Goal: Transaction & Acquisition: Obtain resource

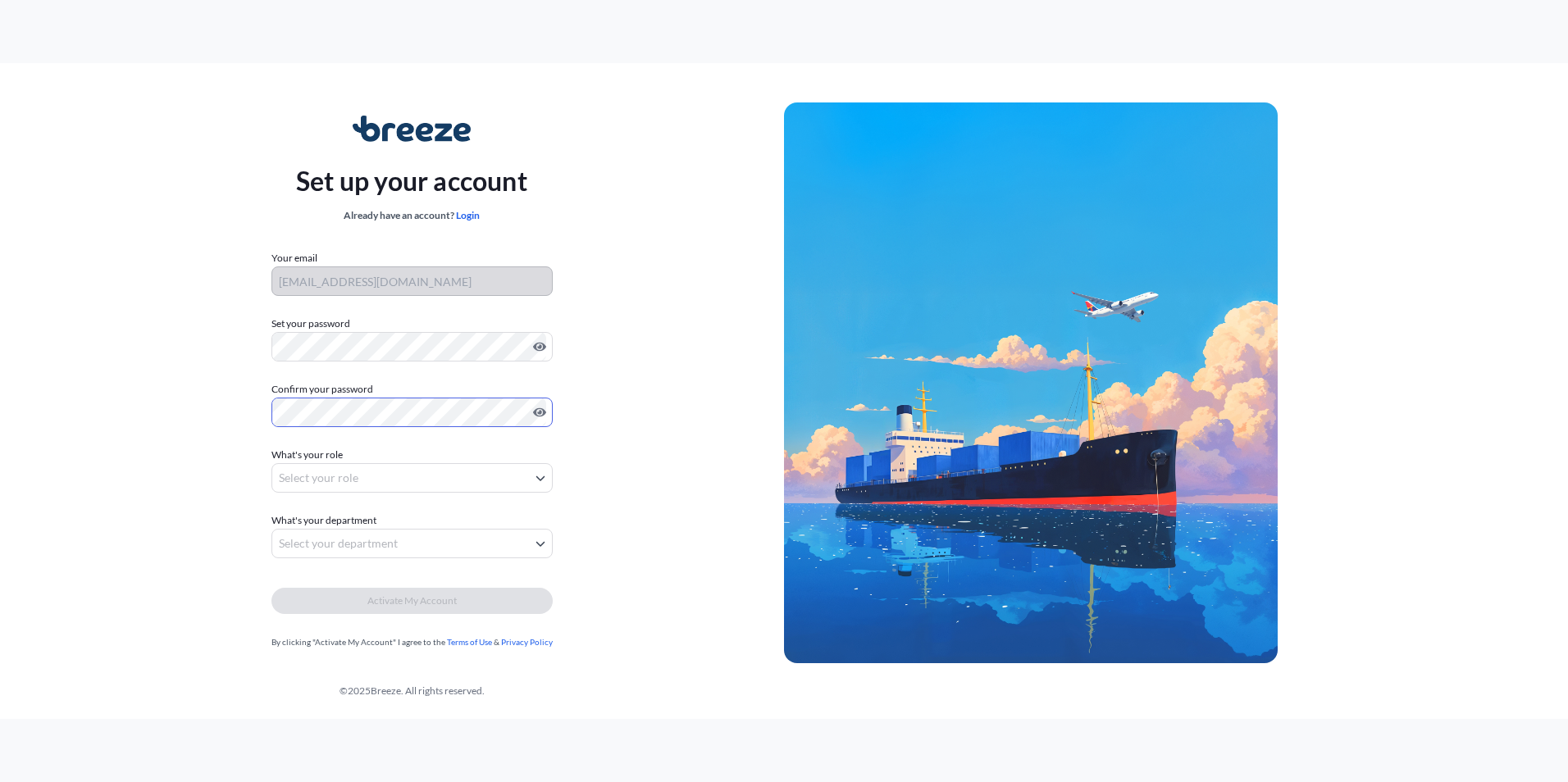
click at [436, 479] on body "Set up your account Already have an account? Login Your email skwon@easternworl…" at bounding box center [784, 391] width 1568 height 782
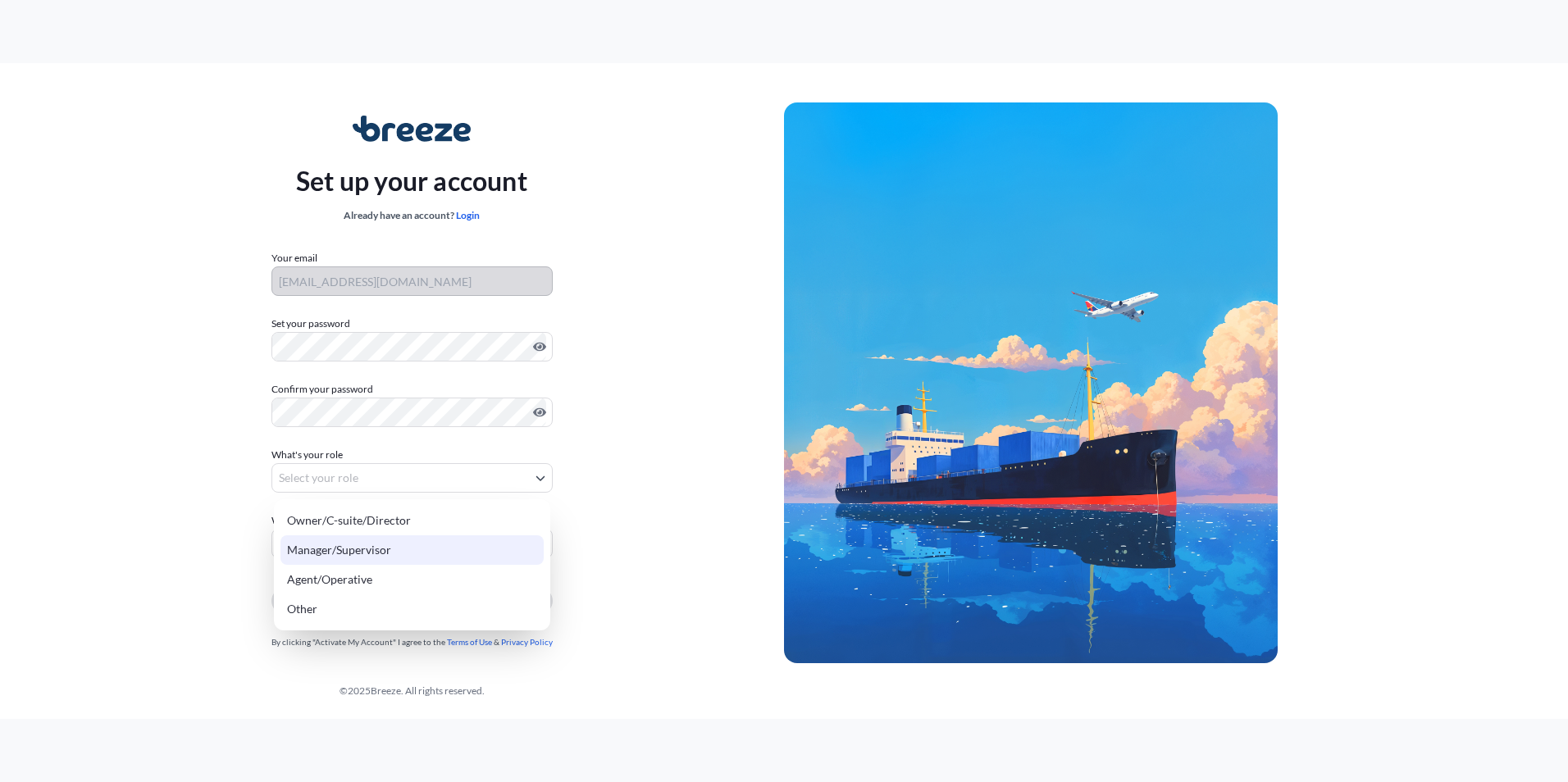
click at [417, 543] on div "Manager/Supervisor" at bounding box center [411, 550] width 263 height 29
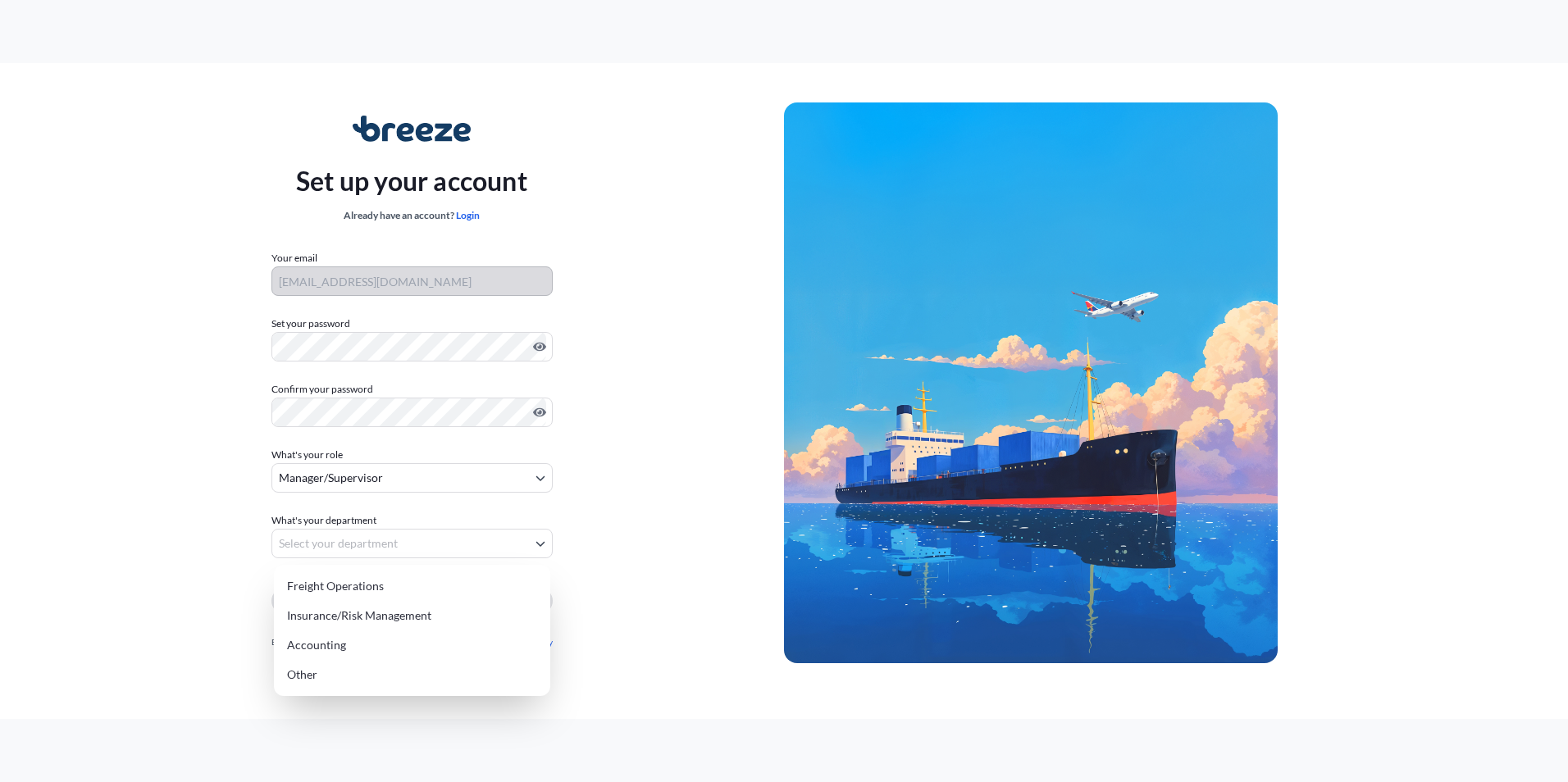
click at [399, 548] on body "Set up your account Already have an account? Login Your email skwon@easternworl…" at bounding box center [784, 391] width 1568 height 782
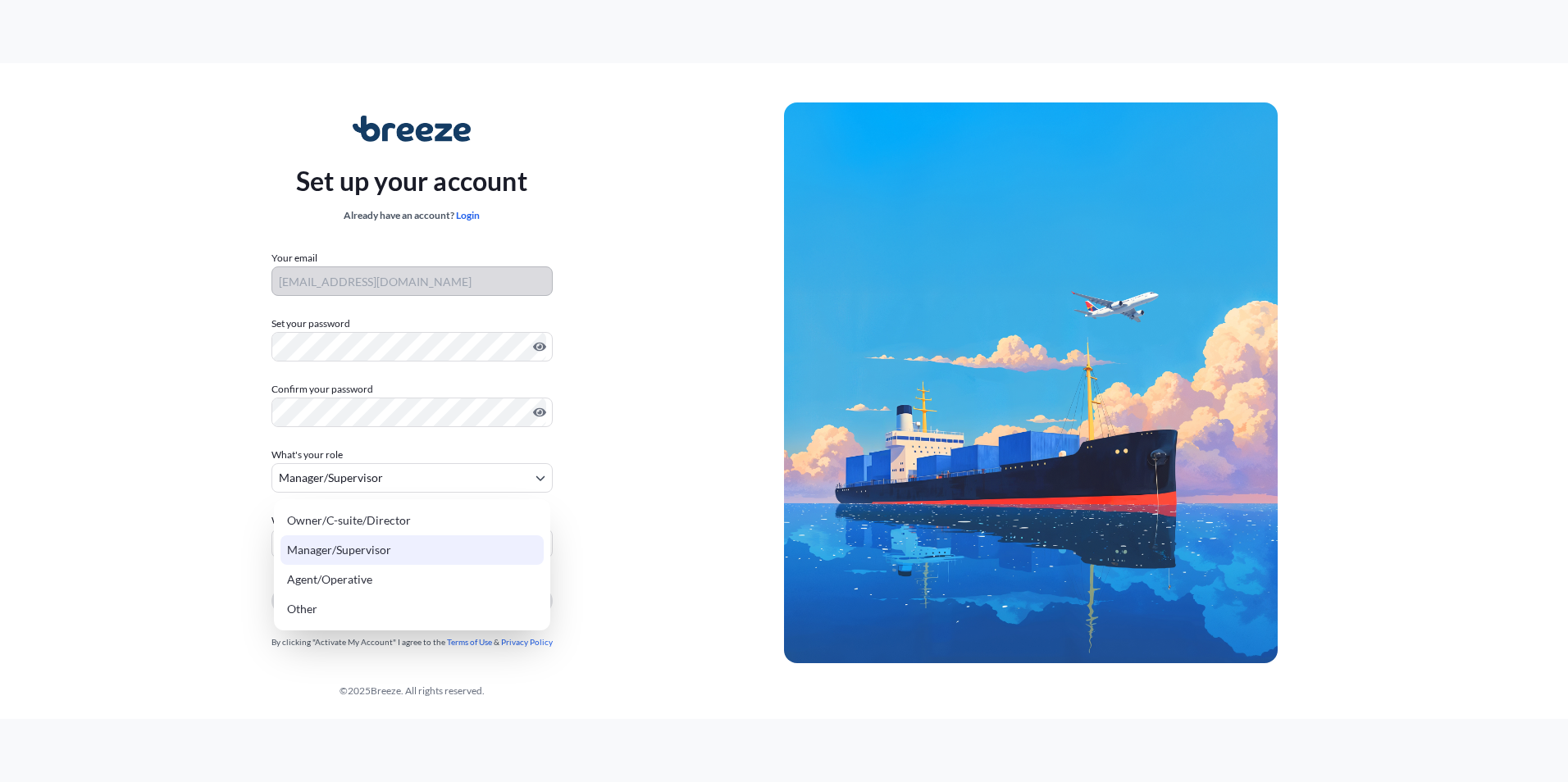
click at [428, 485] on body "Set up your account Already have an account? Login Your email skwon@easternworl…" at bounding box center [784, 391] width 1568 height 782
click at [397, 512] on div "Owner/C-suite/Director" at bounding box center [411, 521] width 263 height 29
select select "owner/c-suite/director"
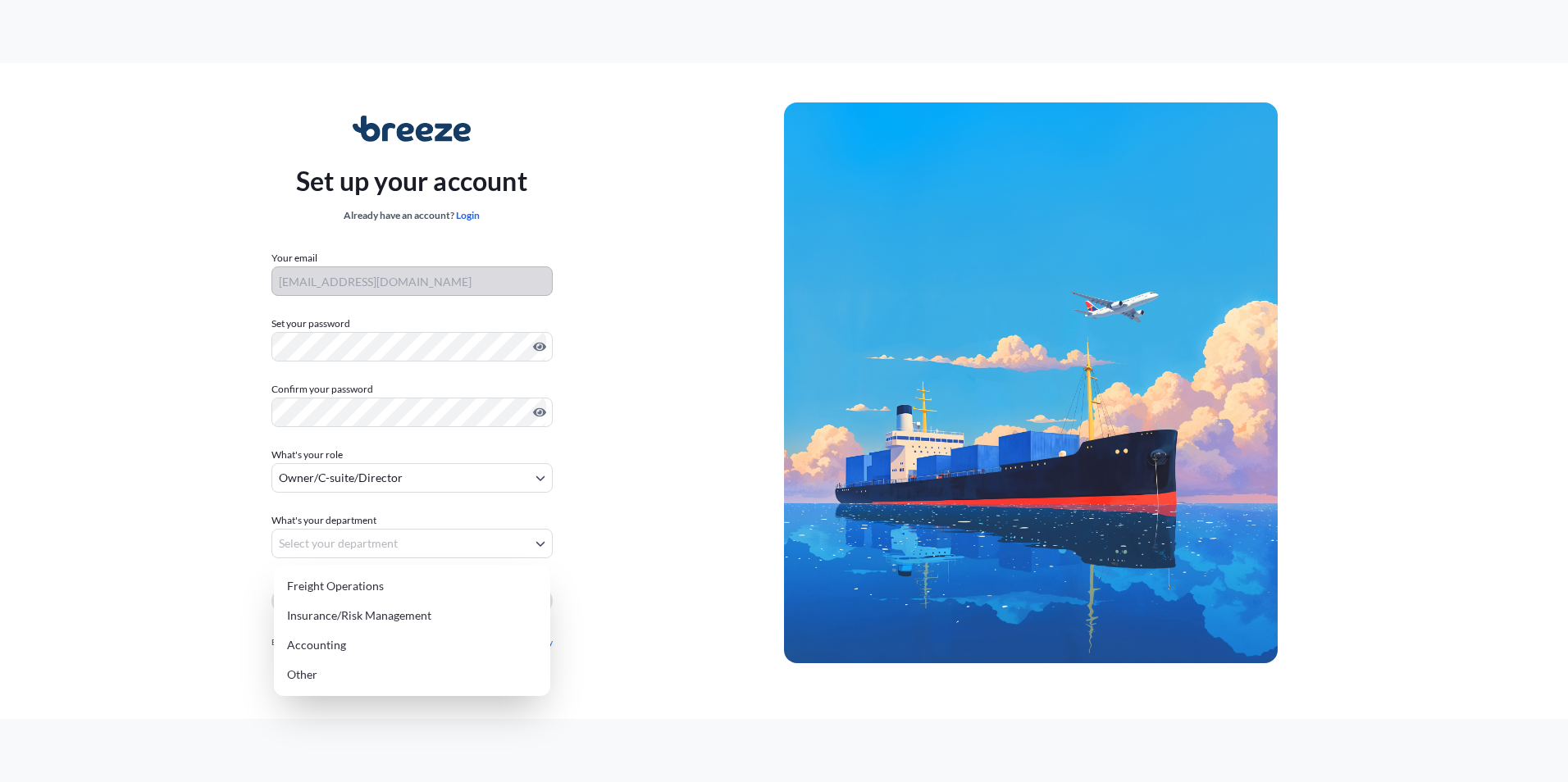
click at [395, 534] on body "Set up your account Already have an account? Login Your email skwon@easternworl…" at bounding box center [784, 391] width 1568 height 782
click at [395, 592] on div "Freight Operations" at bounding box center [411, 586] width 263 height 29
select select "freight operations"
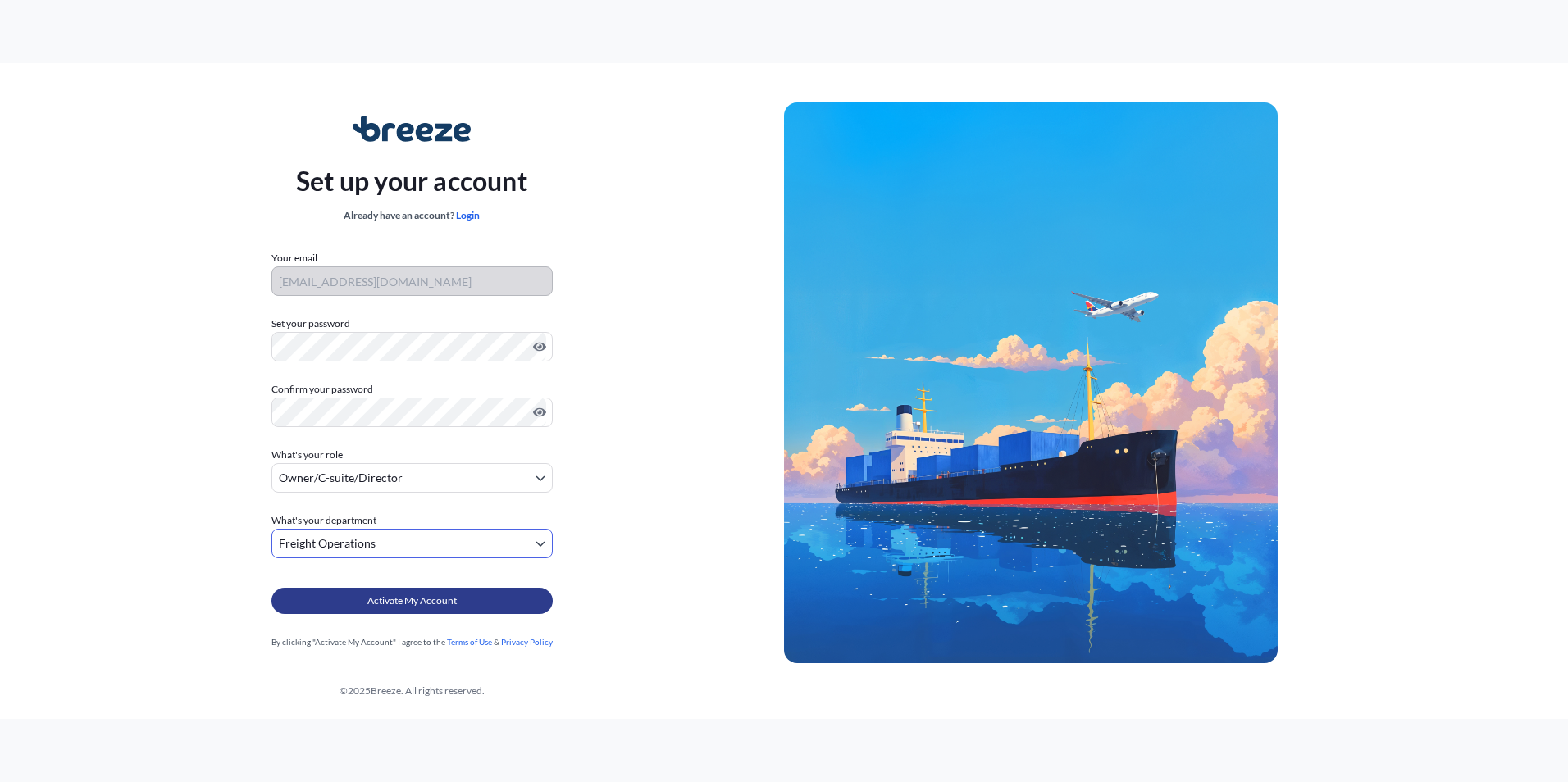
click at [430, 607] on span "Activate My Account" at bounding box center [412, 601] width 90 height 16
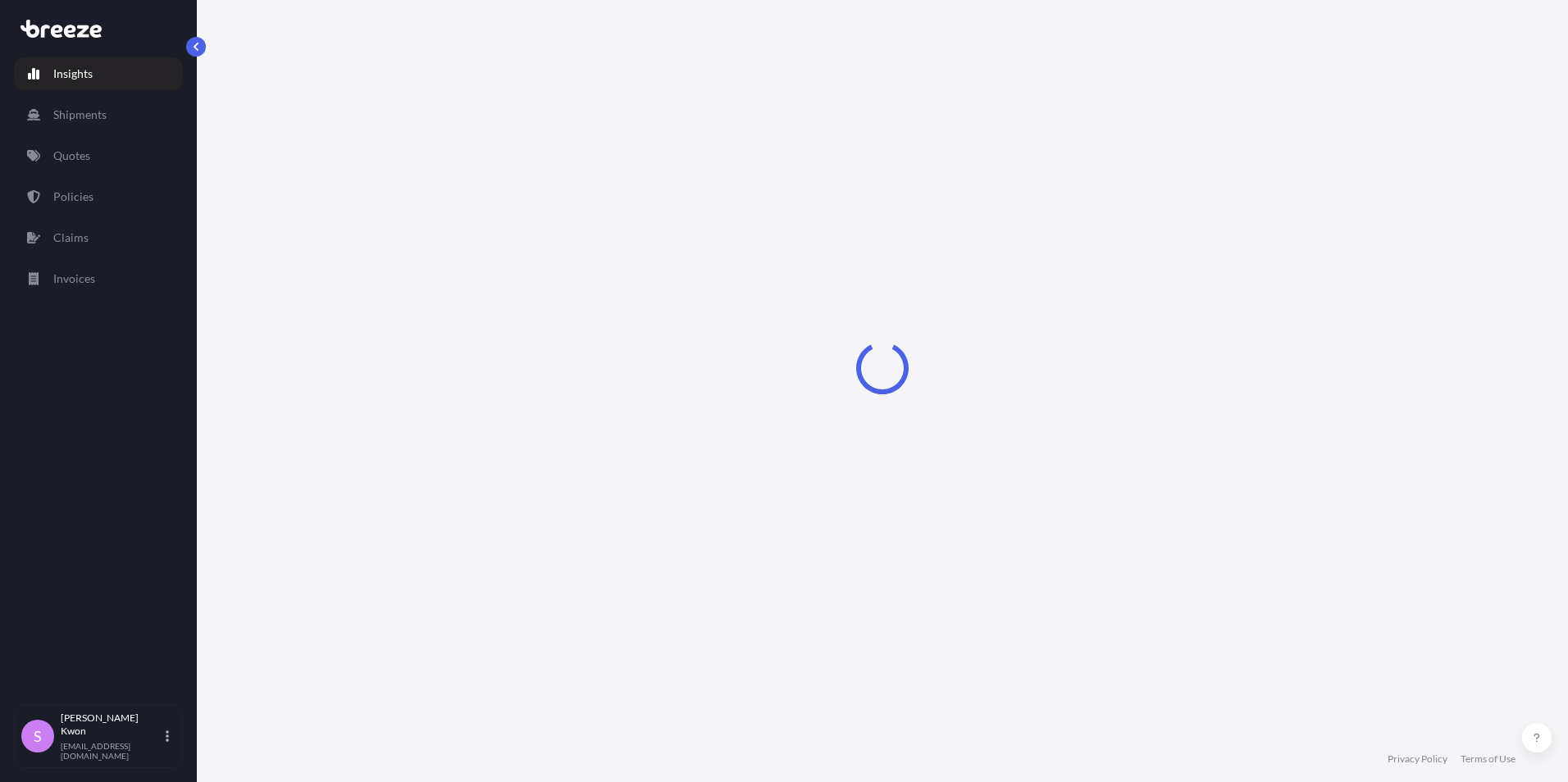
select select "2025"
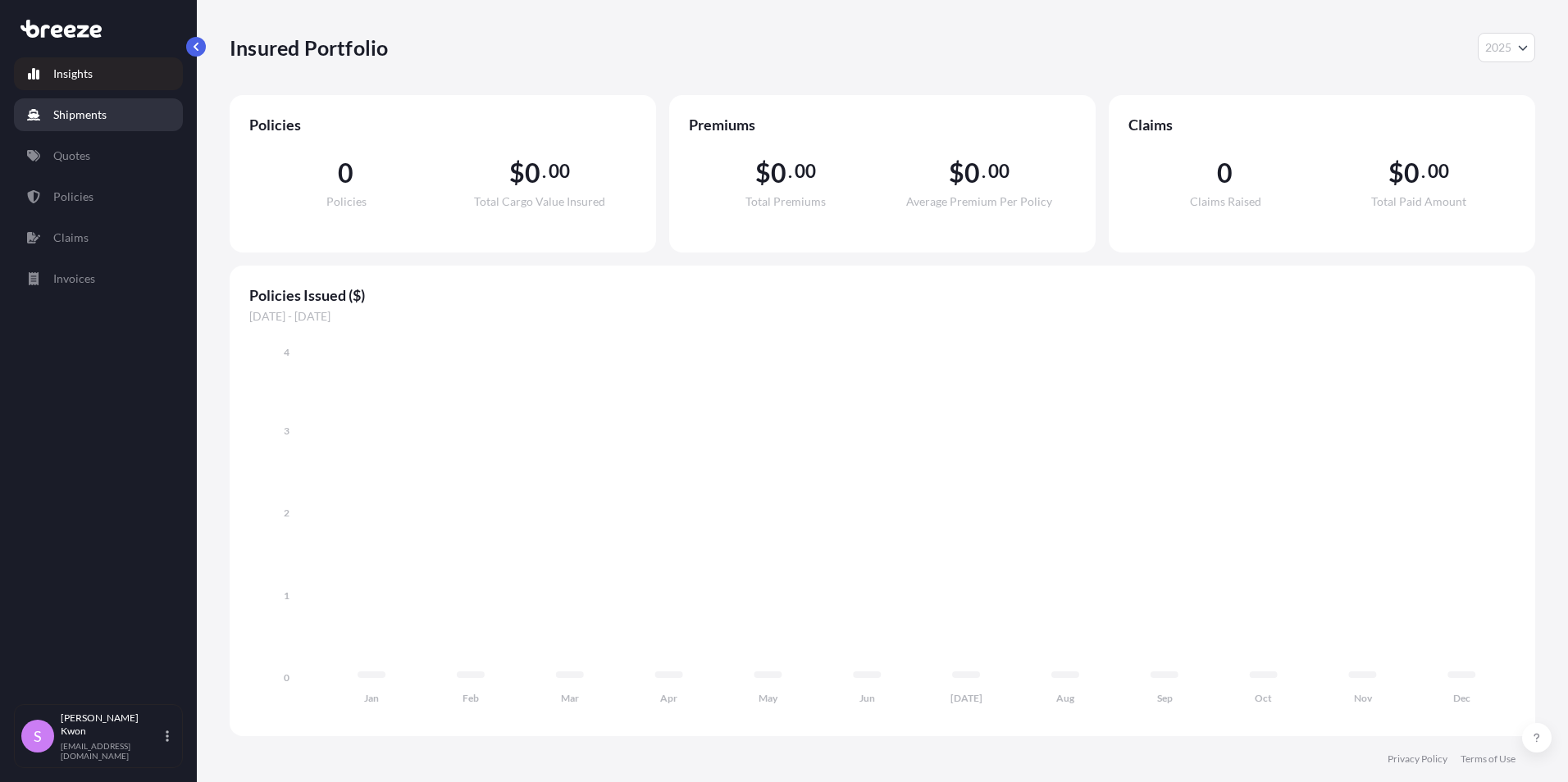
click at [91, 118] on p "Shipments" at bounding box center [80, 115] width 53 height 16
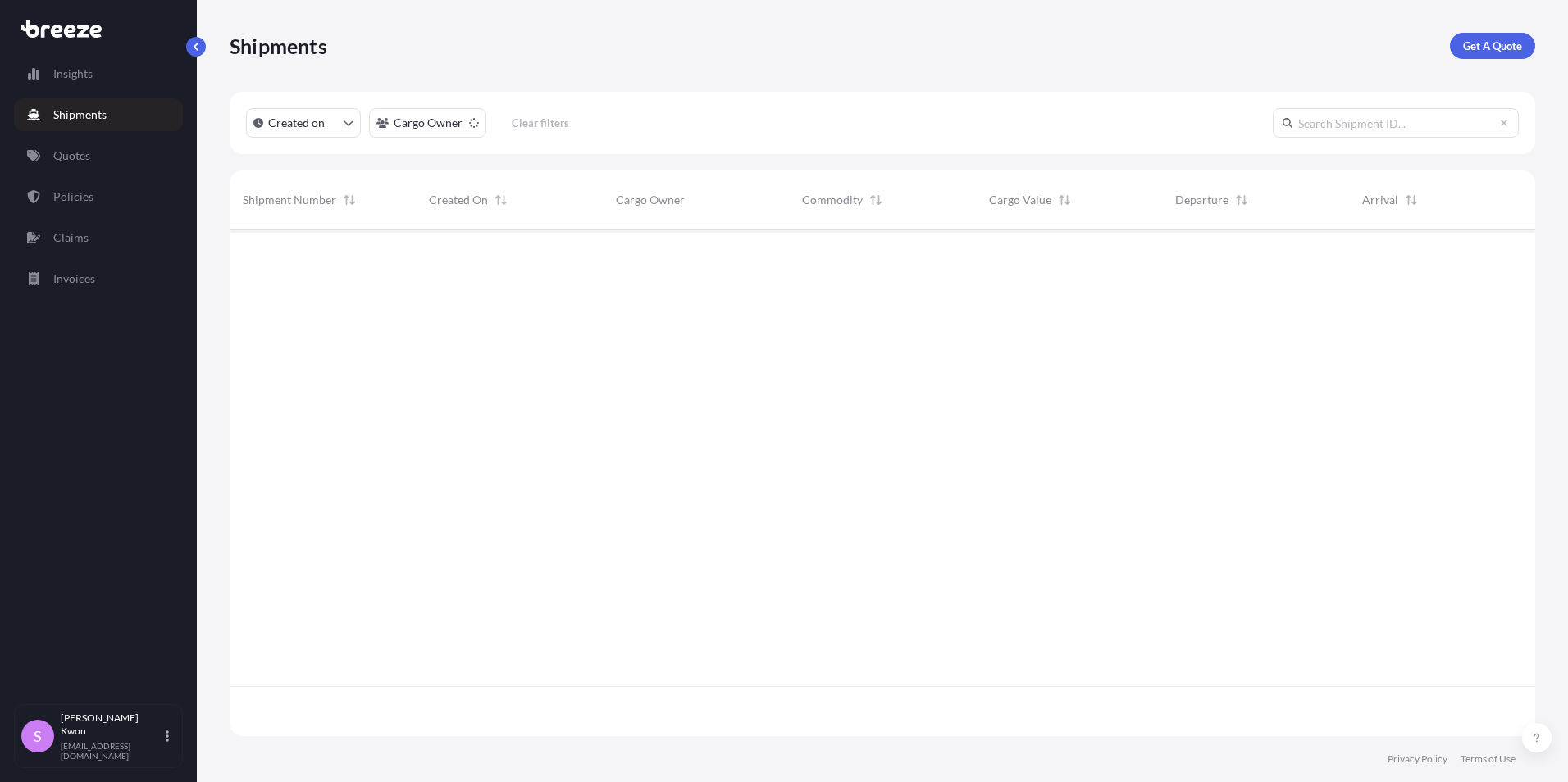
scroll to position [554, 1293]
click at [1503, 41] on p "Get A Quote" at bounding box center [1492, 46] width 59 height 16
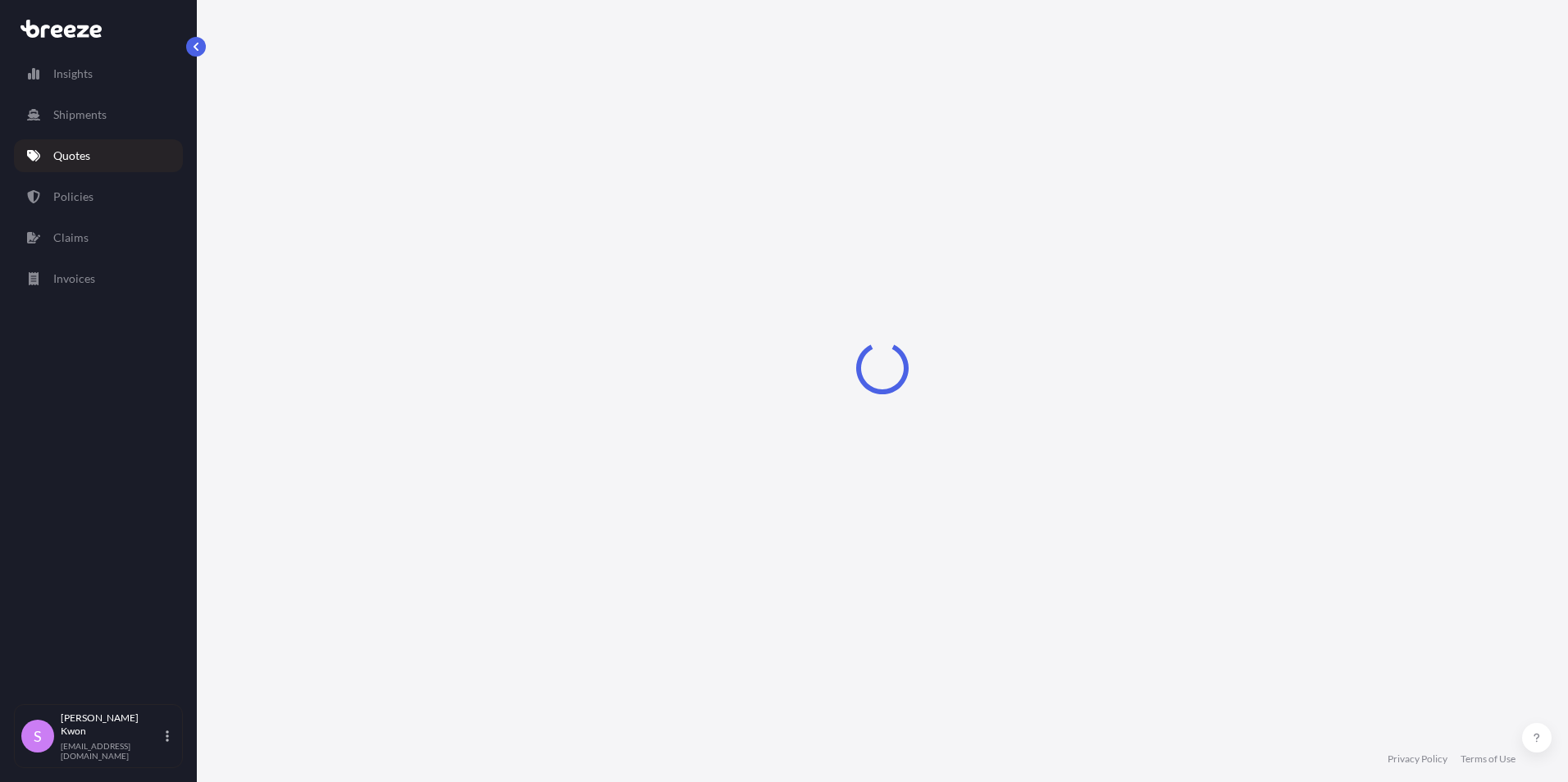
select select "Sea"
select select "1"
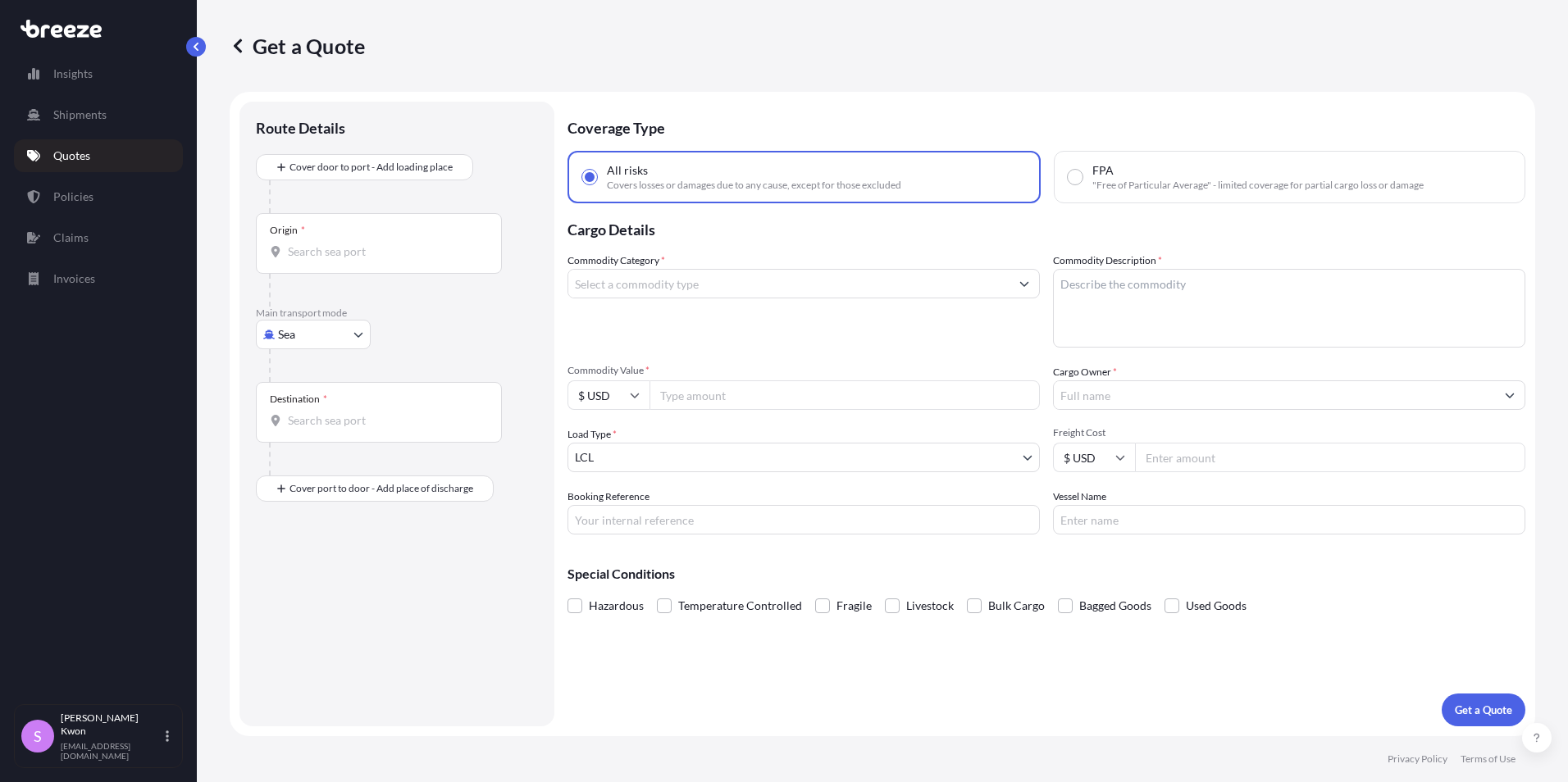
click at [349, 248] on input "Origin *" at bounding box center [384, 252] width 193 height 16
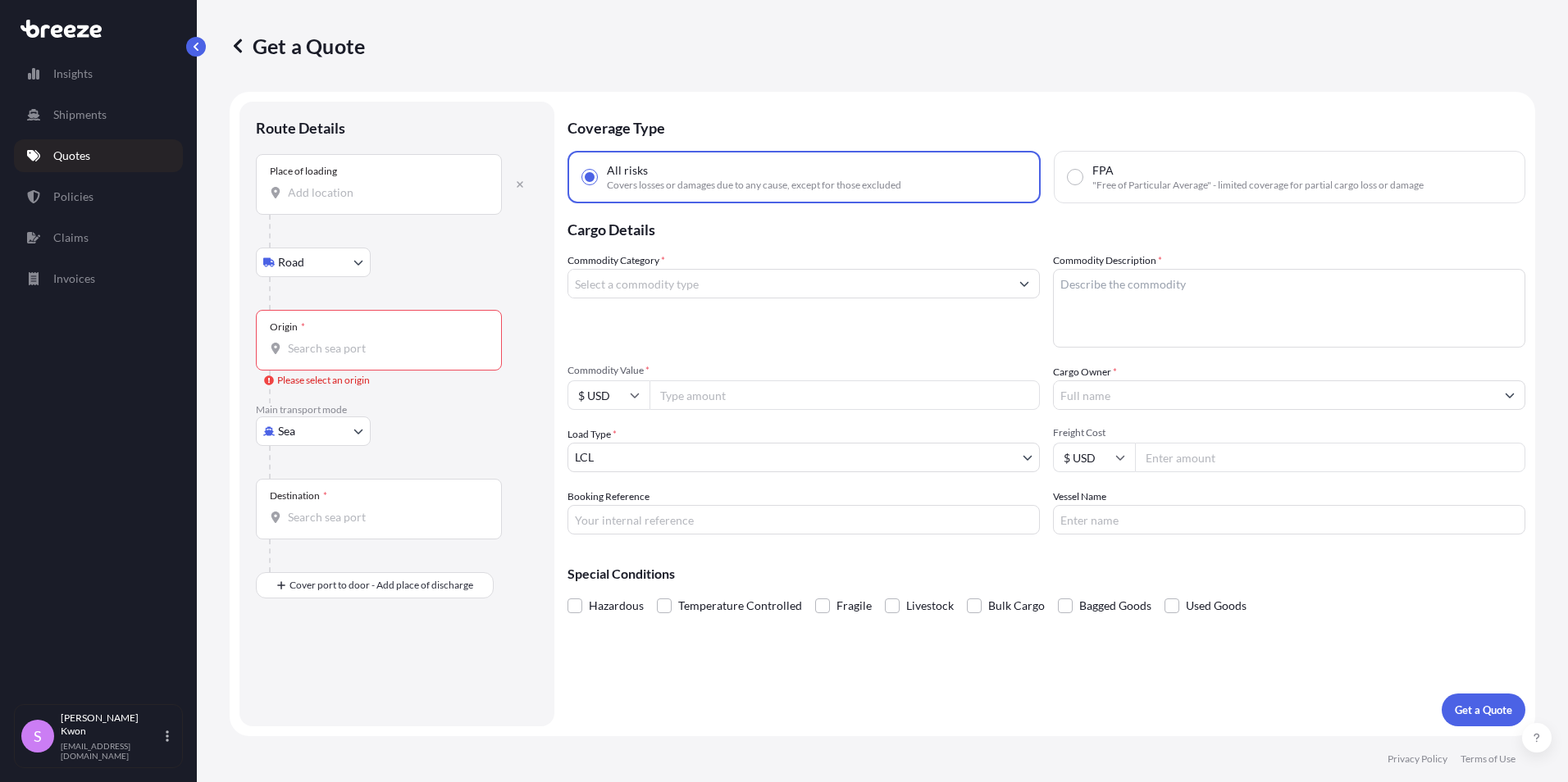
click at [328, 260] on body "Insights Shipments Quotes Policies Claims Invoices S [PERSON_NAME] [EMAIL_ADDRE…" at bounding box center [784, 391] width 1568 height 782
click at [325, 194] on input "Place of loading" at bounding box center [384, 192] width 193 height 16
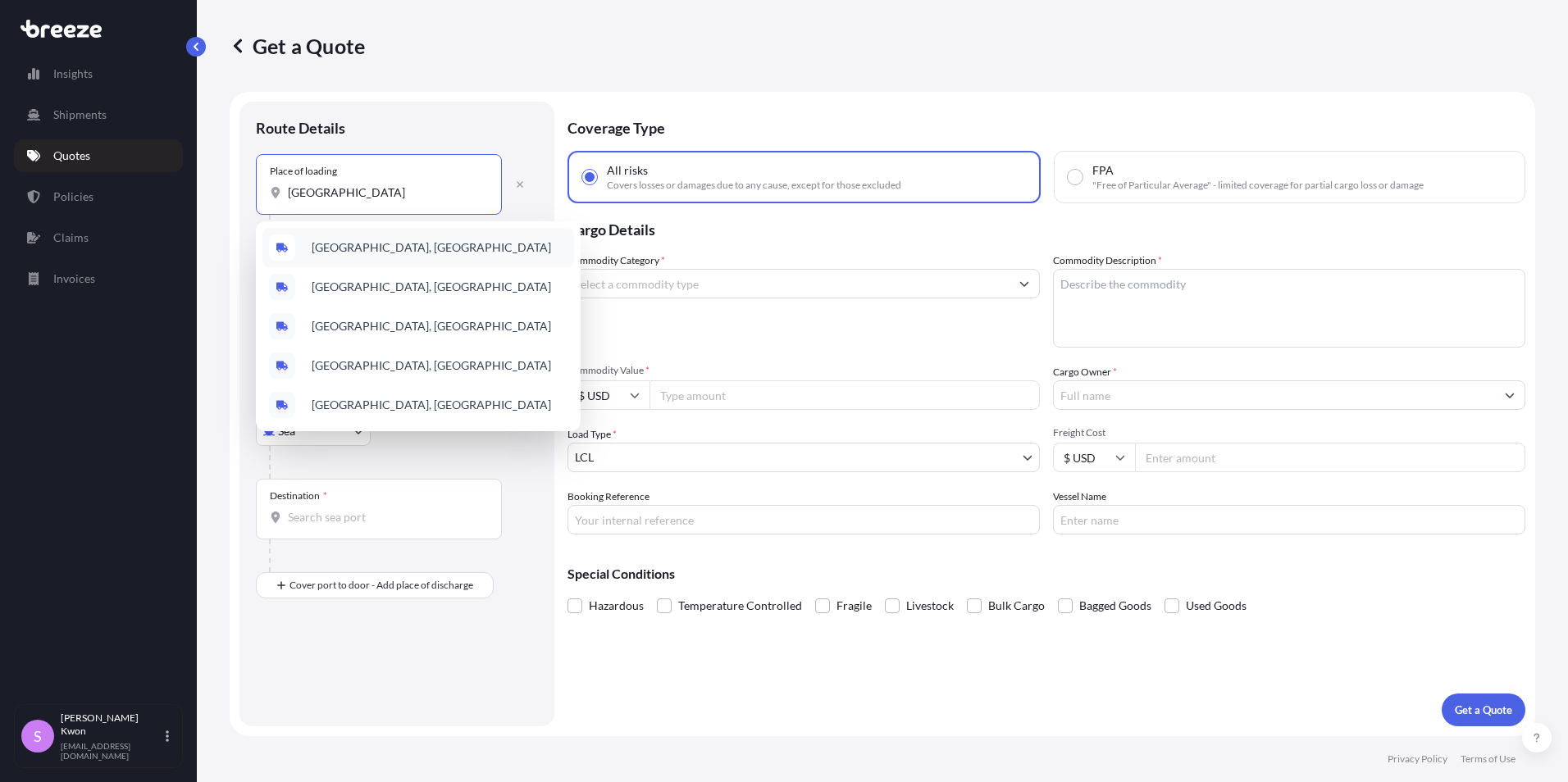
click at [418, 245] on span "[GEOGRAPHIC_DATA], [GEOGRAPHIC_DATA]" at bounding box center [431, 247] width 240 height 16
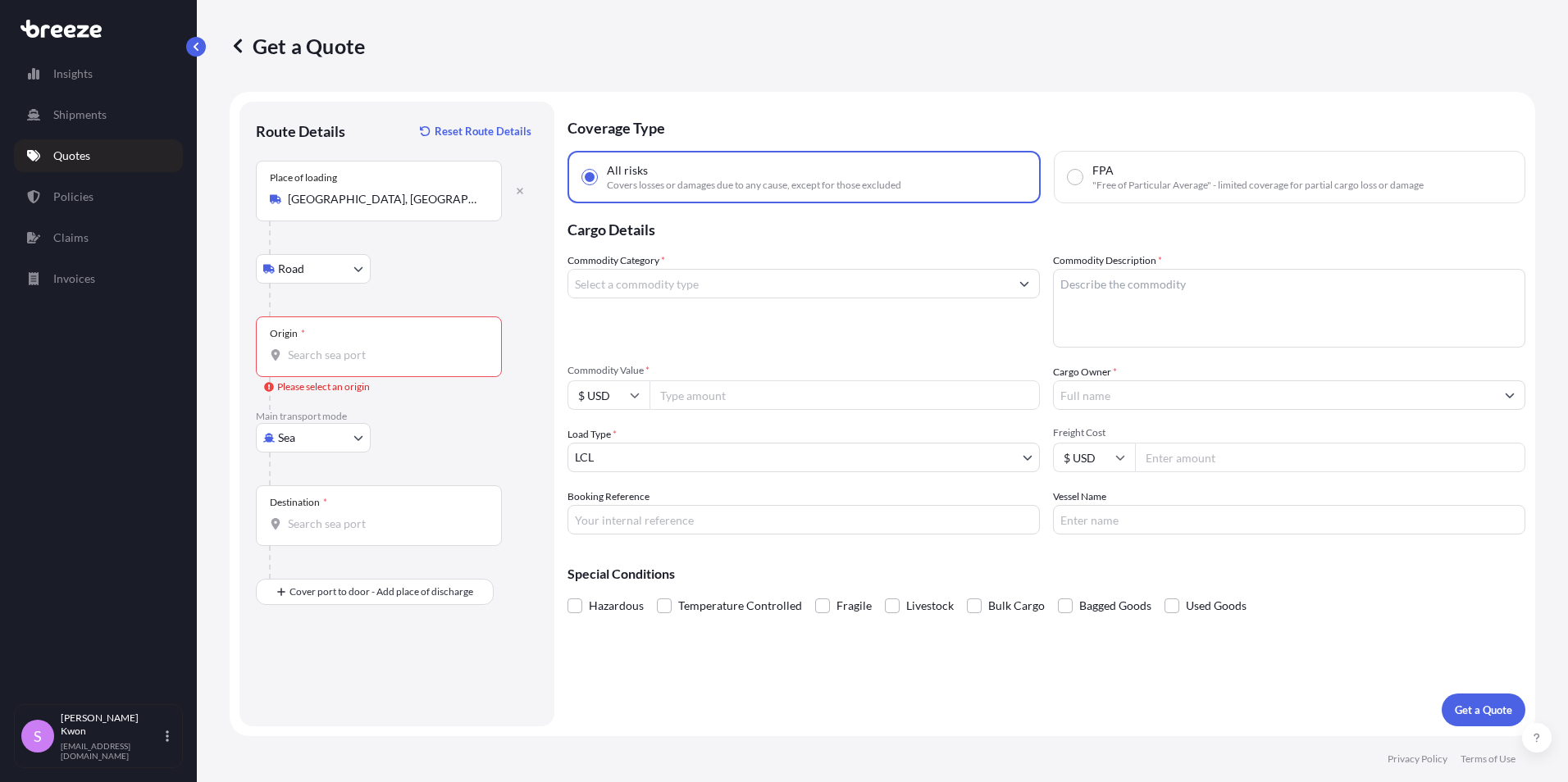
click at [378, 203] on input "[GEOGRAPHIC_DATA], [GEOGRAPHIC_DATA]" at bounding box center [384, 199] width 193 height 16
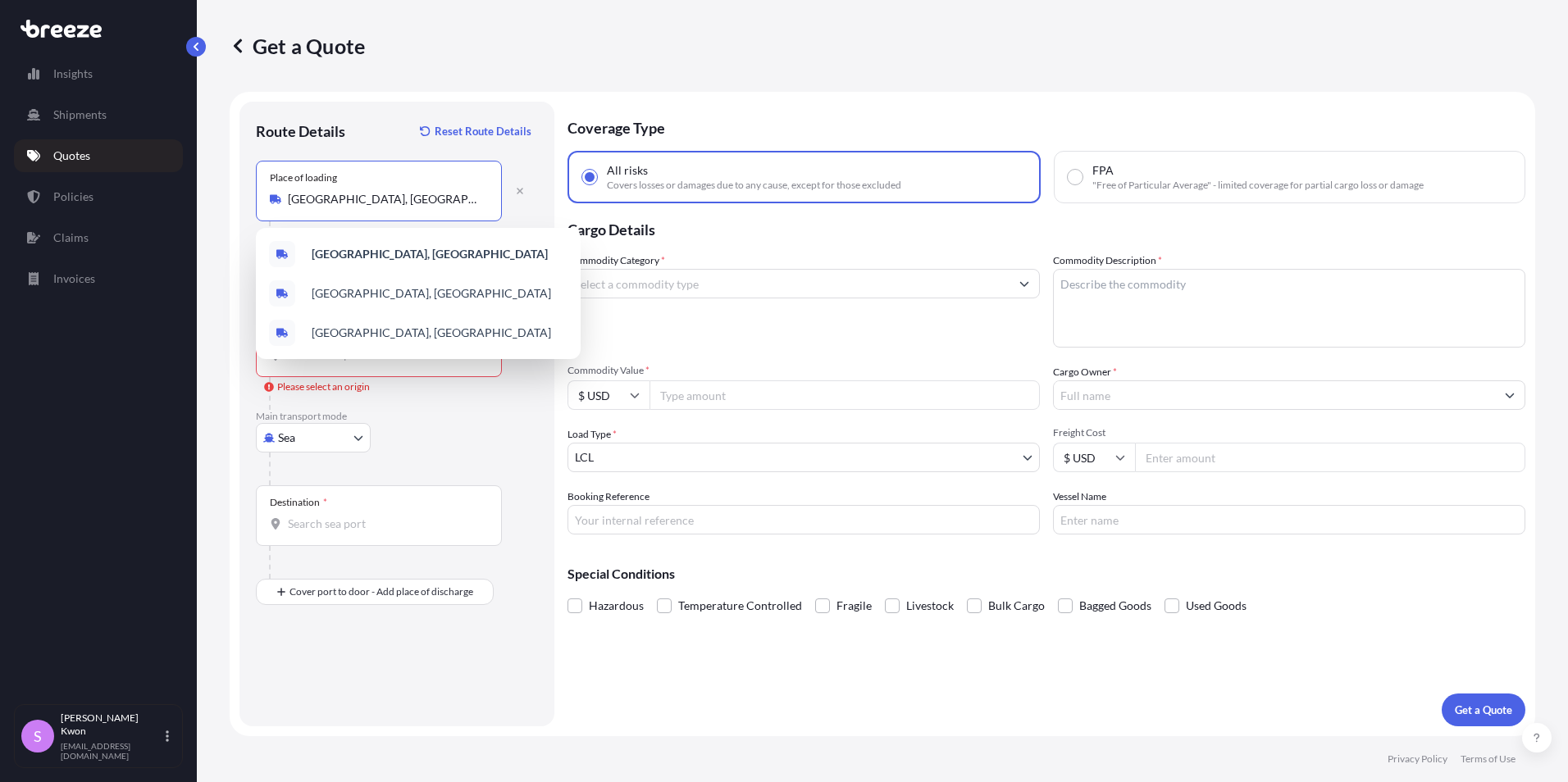
drag, startPoint x: 421, startPoint y: 203, endPoint x: 244, endPoint y: 202, distance: 177.0
click at [244, 202] on div "Route Details Reset Route Details Place of loading [GEOGRAPHIC_DATA], [GEOGRAPH…" at bounding box center [397, 414] width 315 height 625
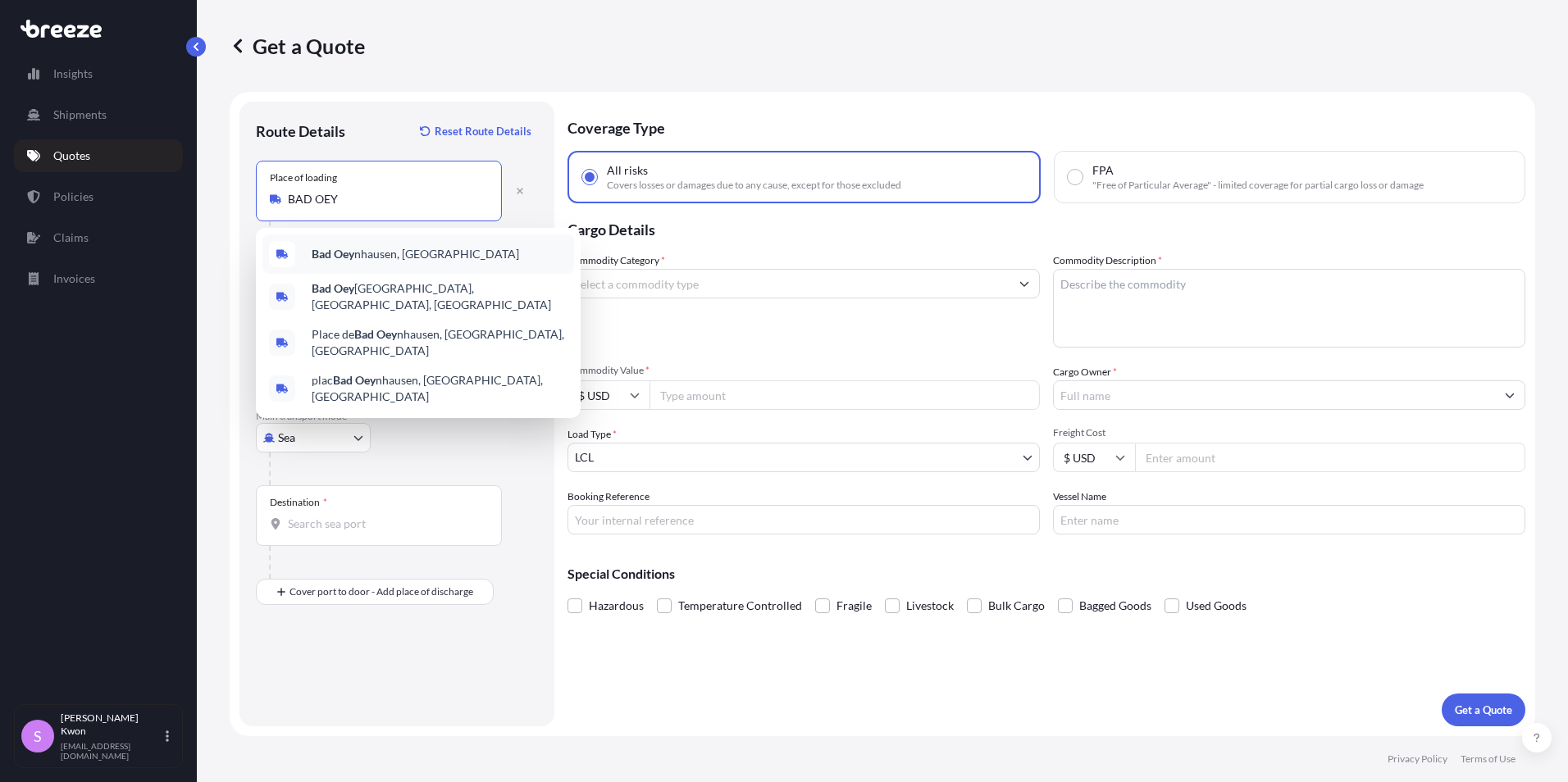
click at [378, 256] on span "Bad Oey nhausen, [GEOGRAPHIC_DATA]" at bounding box center [415, 253] width 208 height 16
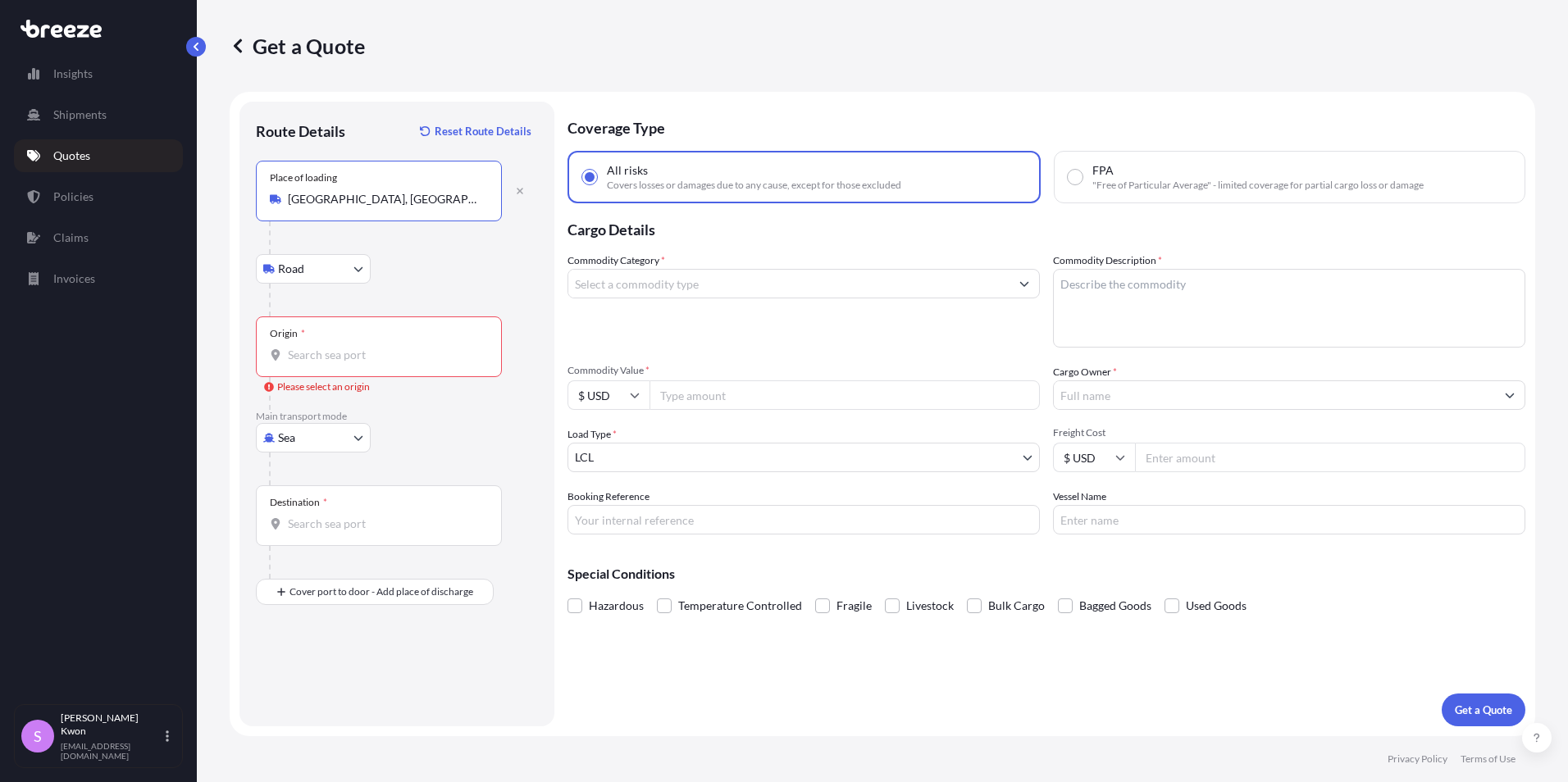
type input "[GEOGRAPHIC_DATA], [GEOGRAPHIC_DATA]"
click at [340, 360] on input "Origin * Please select an origin" at bounding box center [384, 354] width 193 height 16
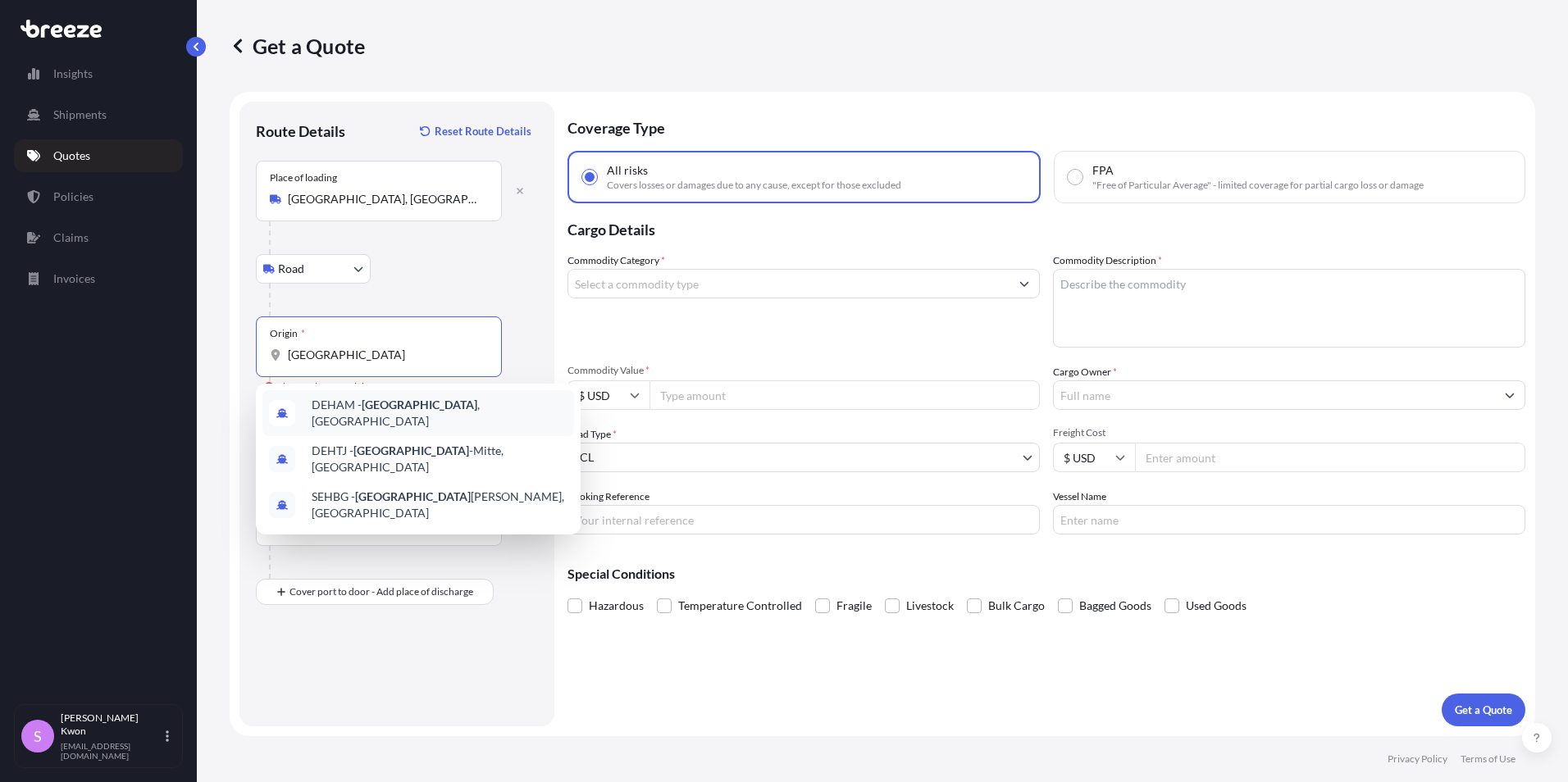
click at [395, 417] on span "DEHAM - [GEOGRAPHIC_DATA] , [GEOGRAPHIC_DATA]" at bounding box center [439, 413] width 256 height 33
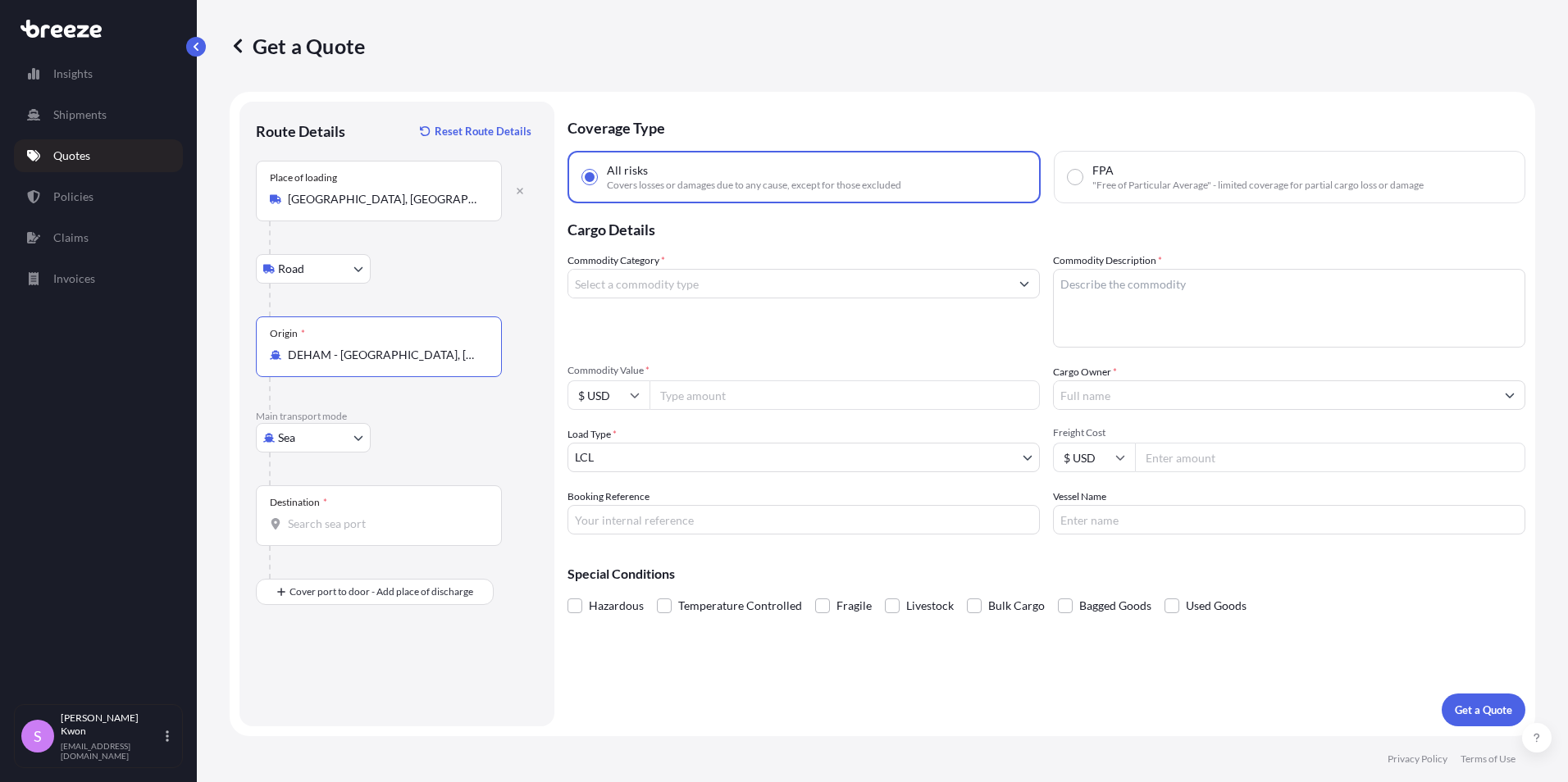
type input "DEHAM - [GEOGRAPHIC_DATA], [GEOGRAPHIC_DATA]"
click at [337, 522] on input "Destination *" at bounding box center [384, 523] width 193 height 16
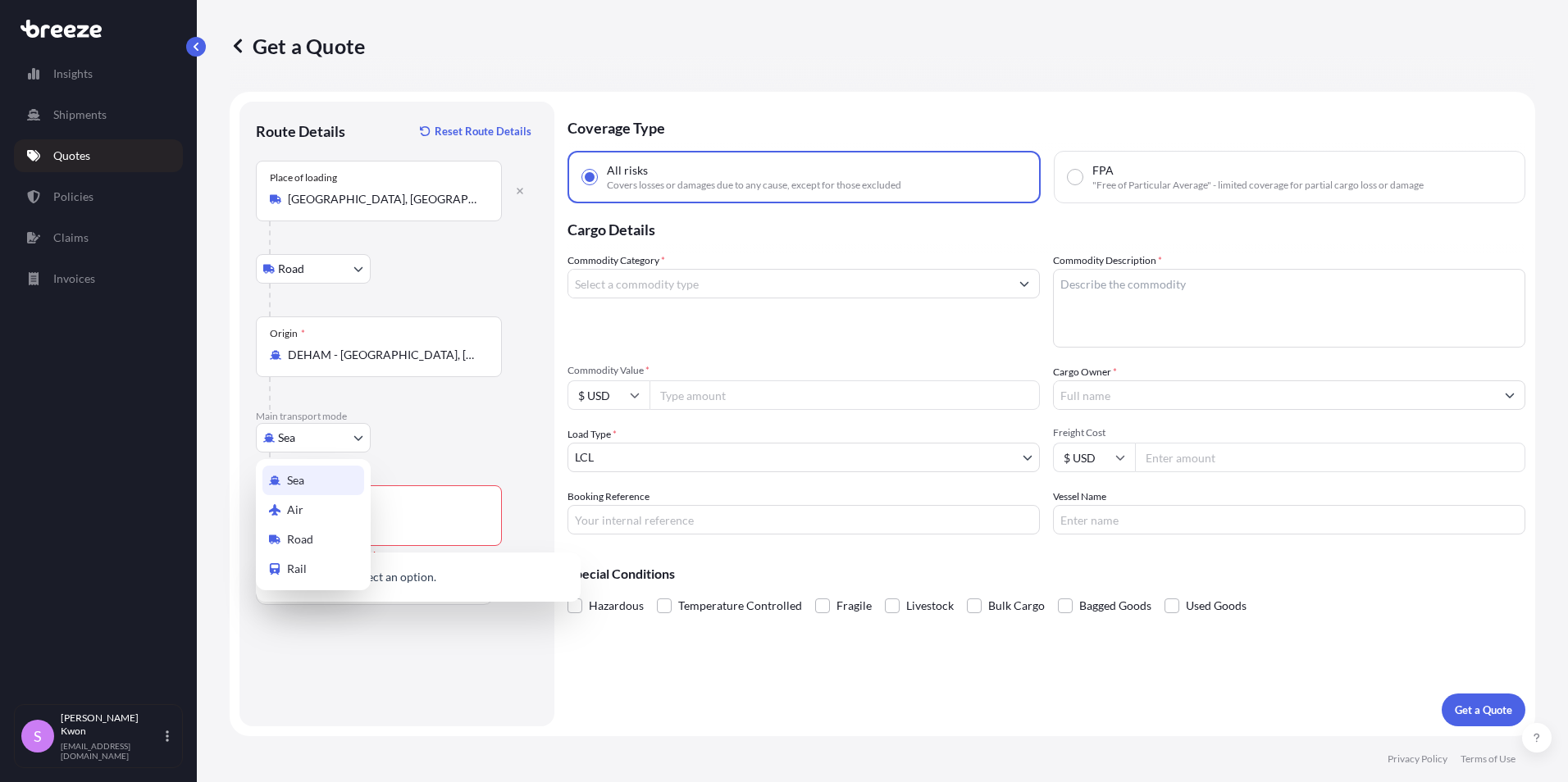
click at [319, 446] on body "0 options available. Insights Shipments Quotes Policies Claims Invoices S [PERS…" at bounding box center [784, 391] width 1568 height 782
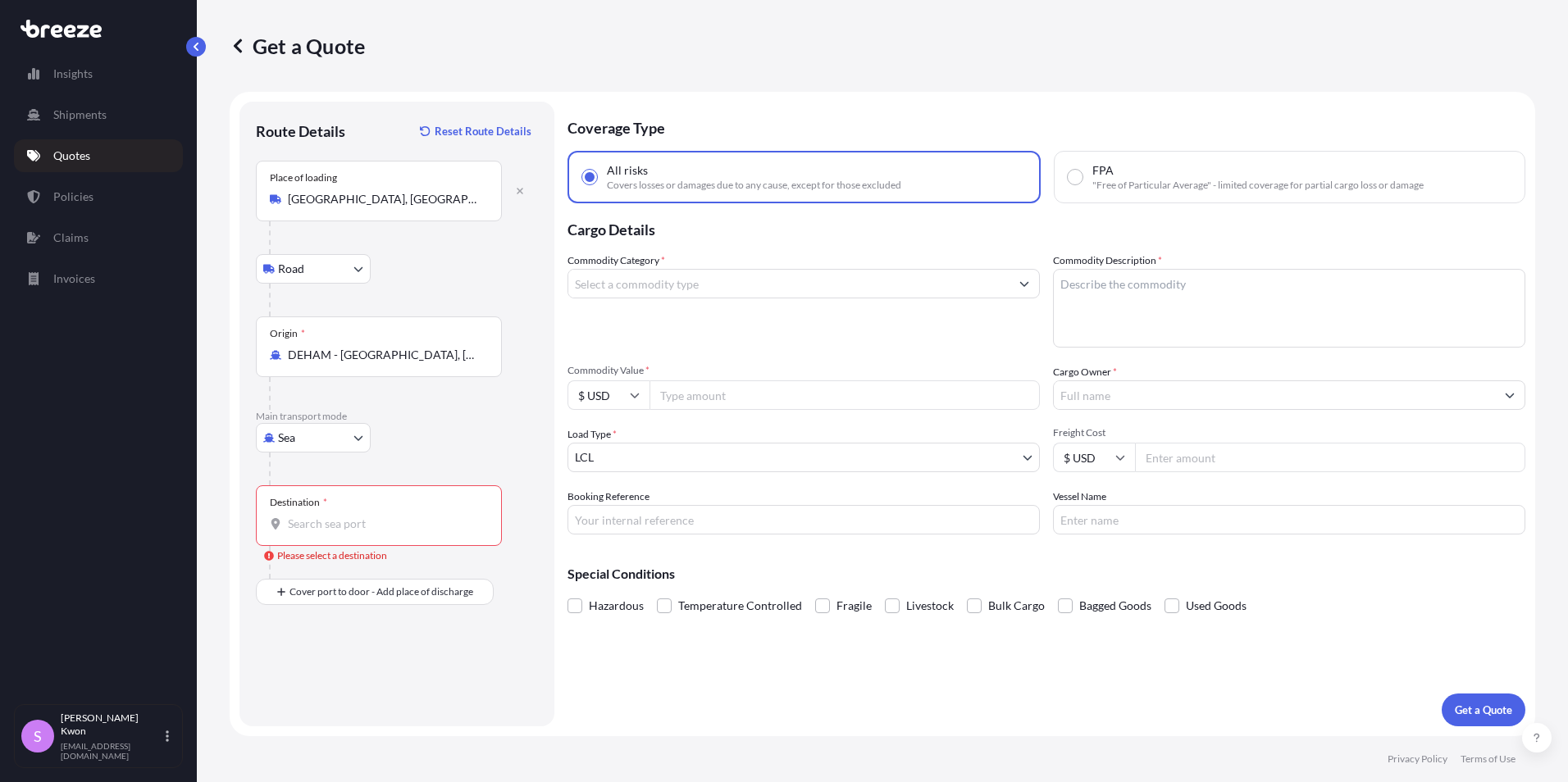
click at [453, 428] on div "Sea Sea Air Road Rail" at bounding box center [397, 438] width 282 height 29
click at [330, 529] on input "Destination * Please select a destination" at bounding box center [384, 523] width 193 height 16
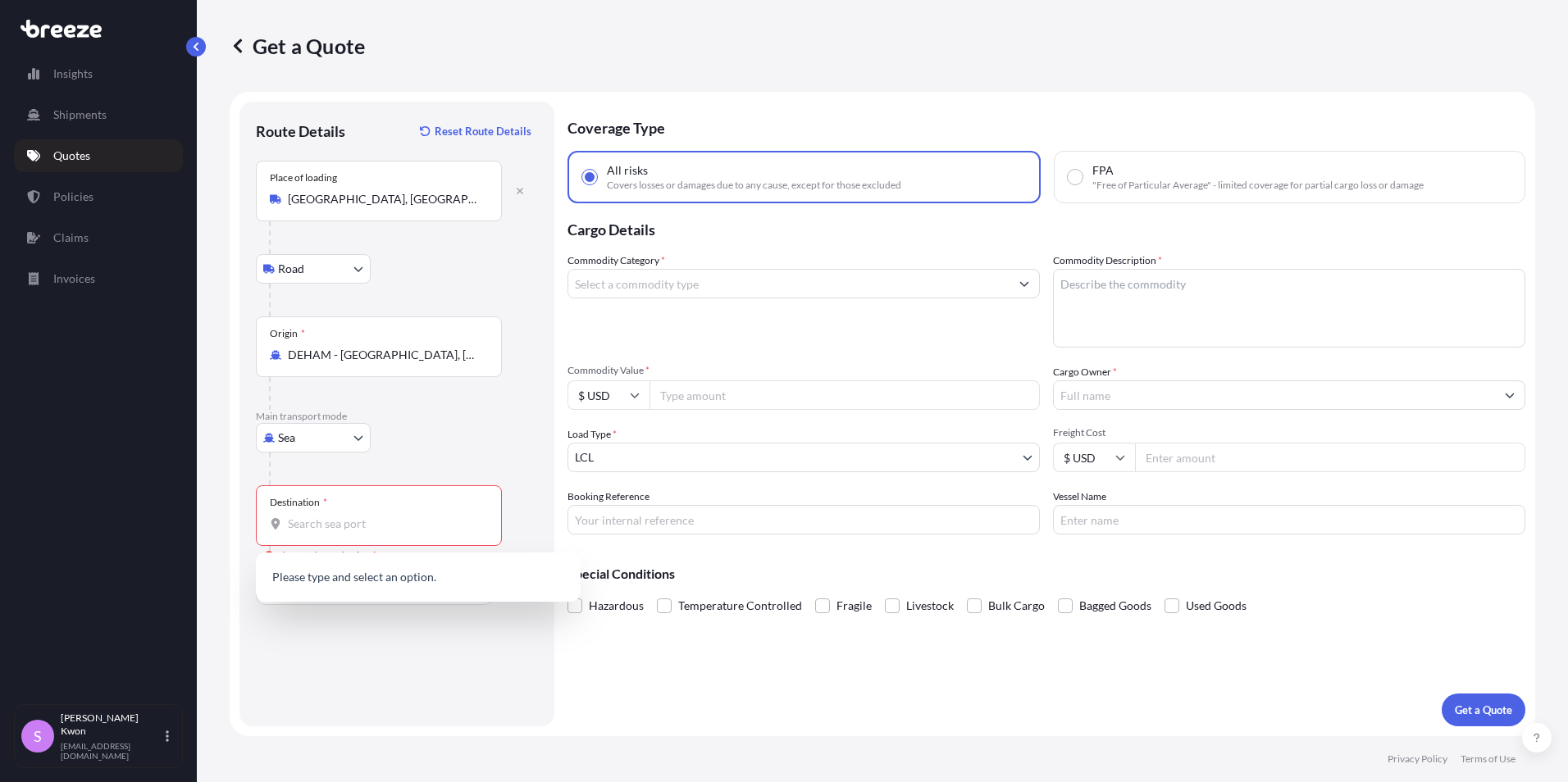
click at [311, 582] on p "Please type and select an option." at bounding box center [417, 578] width 311 height 36
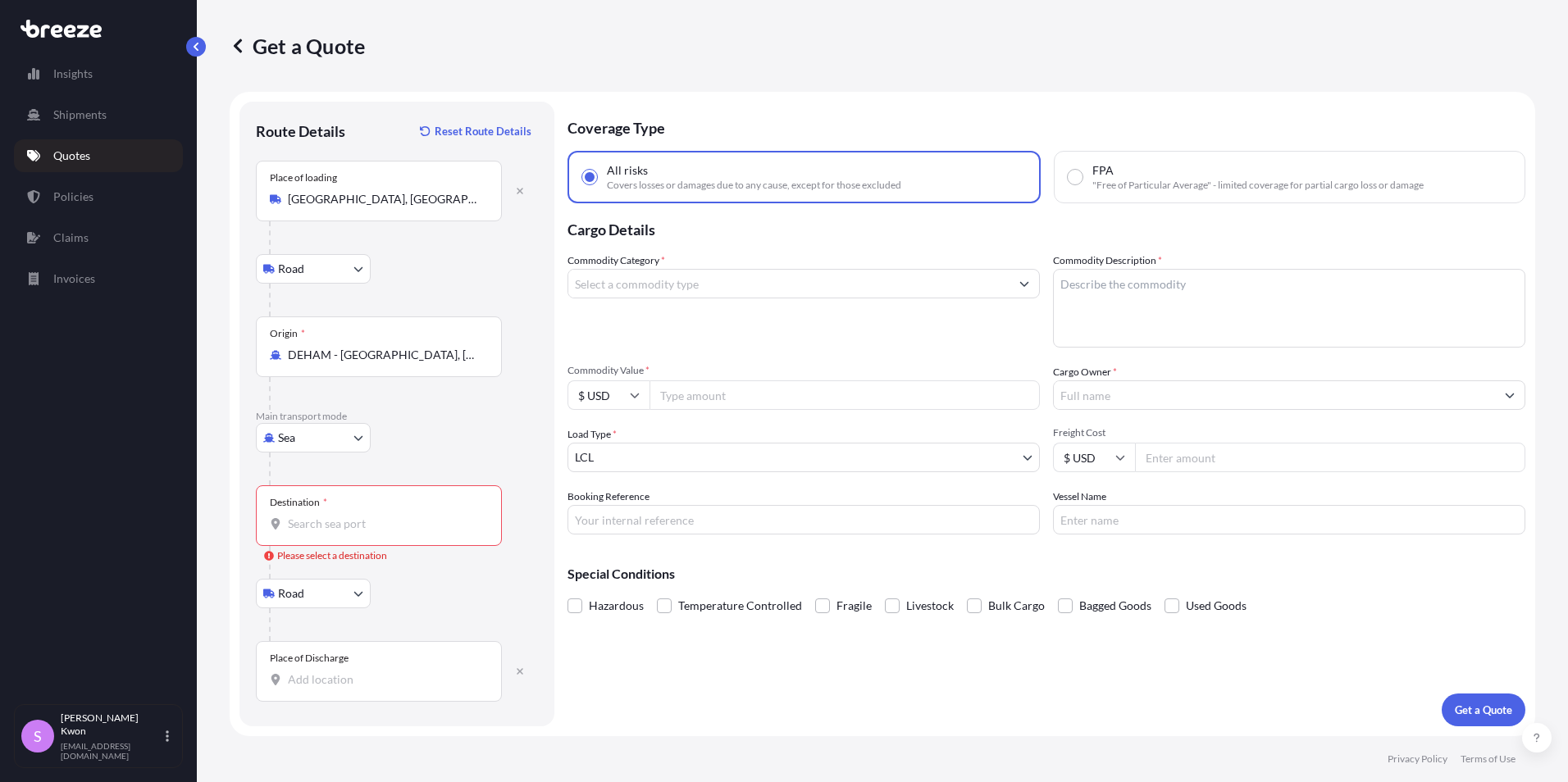
click at [314, 529] on input "Destination * Please select a destination" at bounding box center [384, 523] width 193 height 16
type input "USNYC - [US_STATE], [GEOGRAPHIC_DATA]"
click at [340, 683] on input "Place of Discharge" at bounding box center [384, 679] width 193 height 16
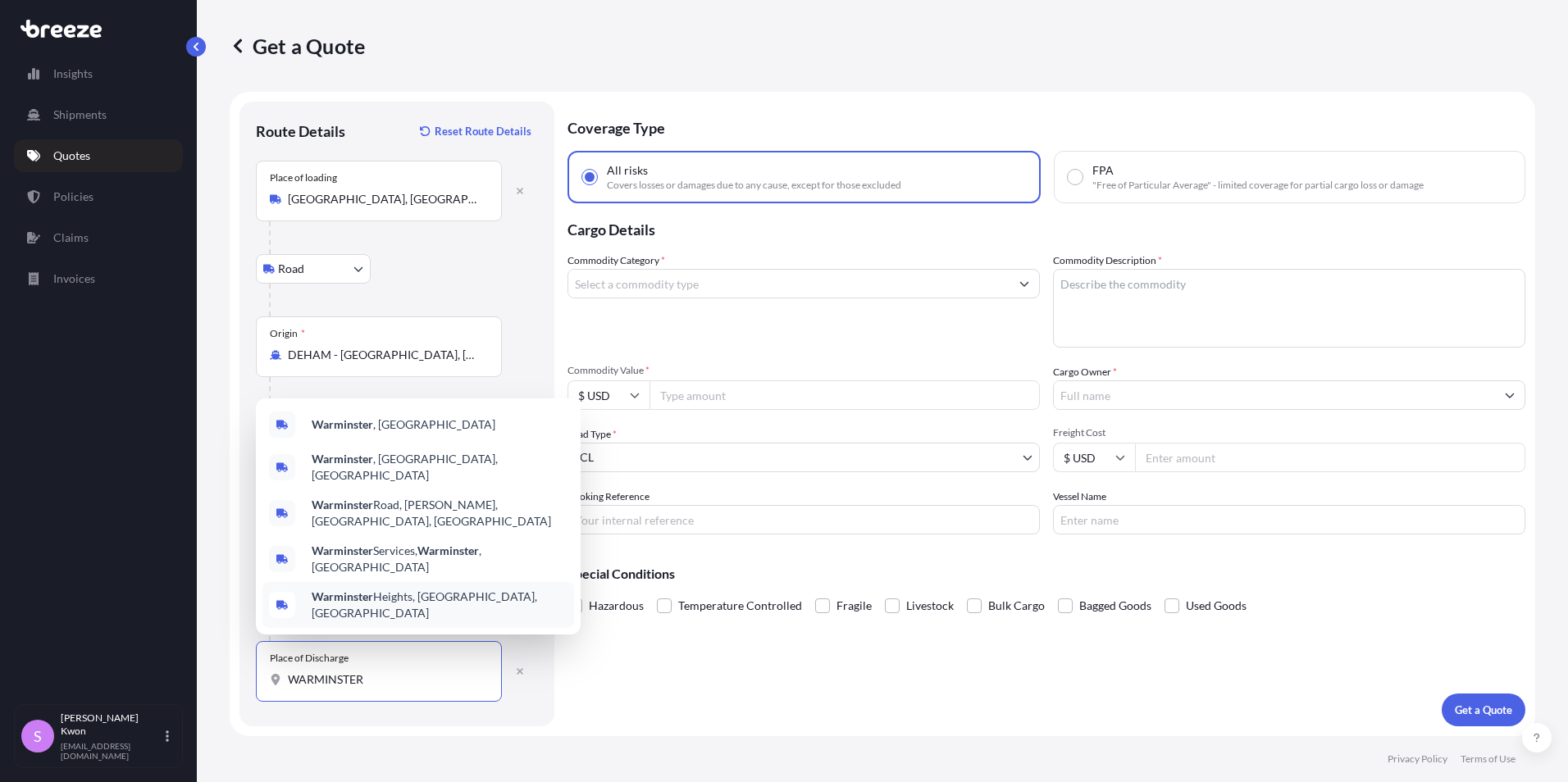
click at [379, 616] on div "[GEOGRAPHIC_DATA], [GEOGRAPHIC_DATA], [GEOGRAPHIC_DATA]" at bounding box center [417, 604] width 311 height 46
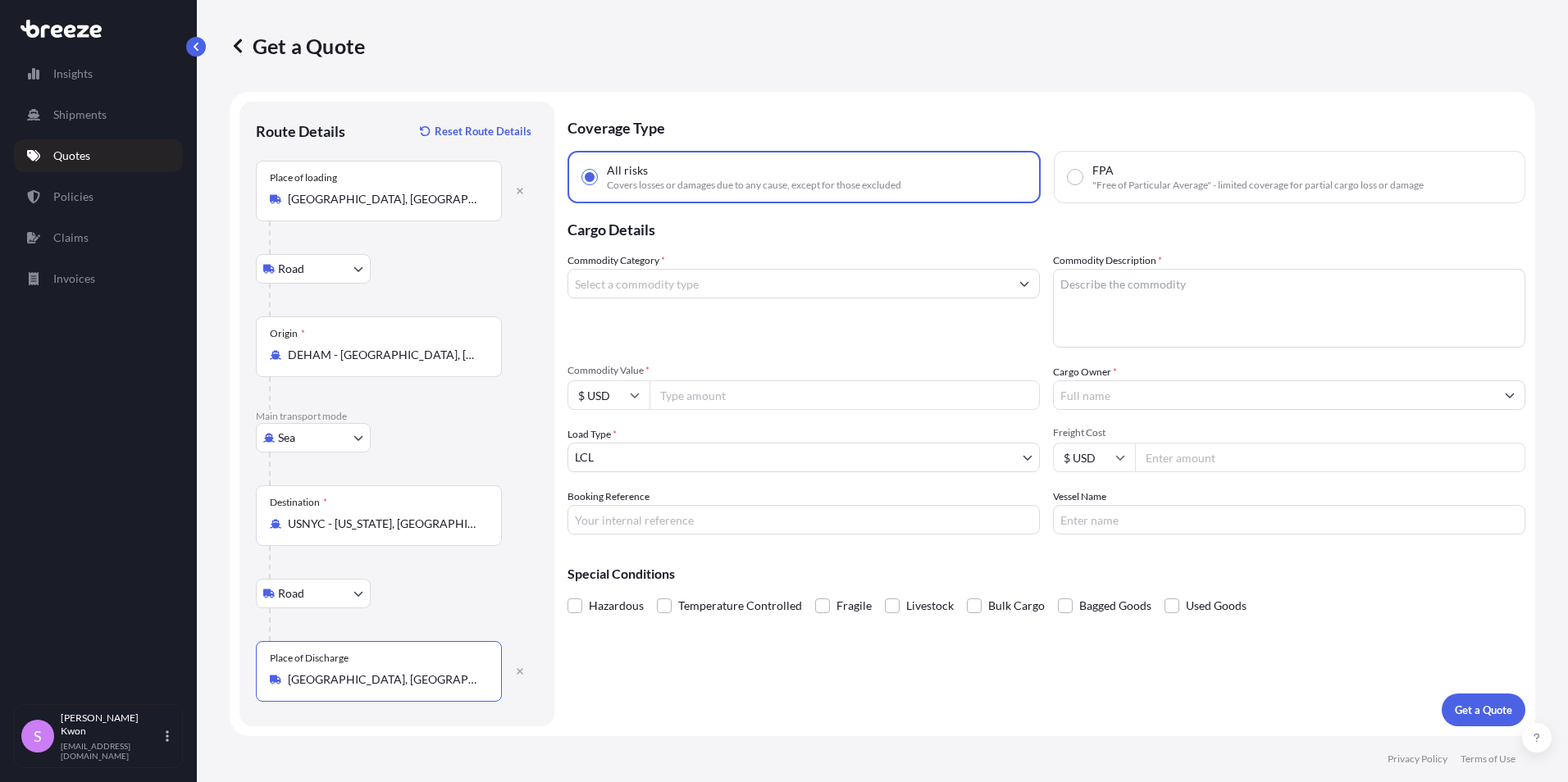
type input "[GEOGRAPHIC_DATA], [GEOGRAPHIC_DATA], [GEOGRAPHIC_DATA]"
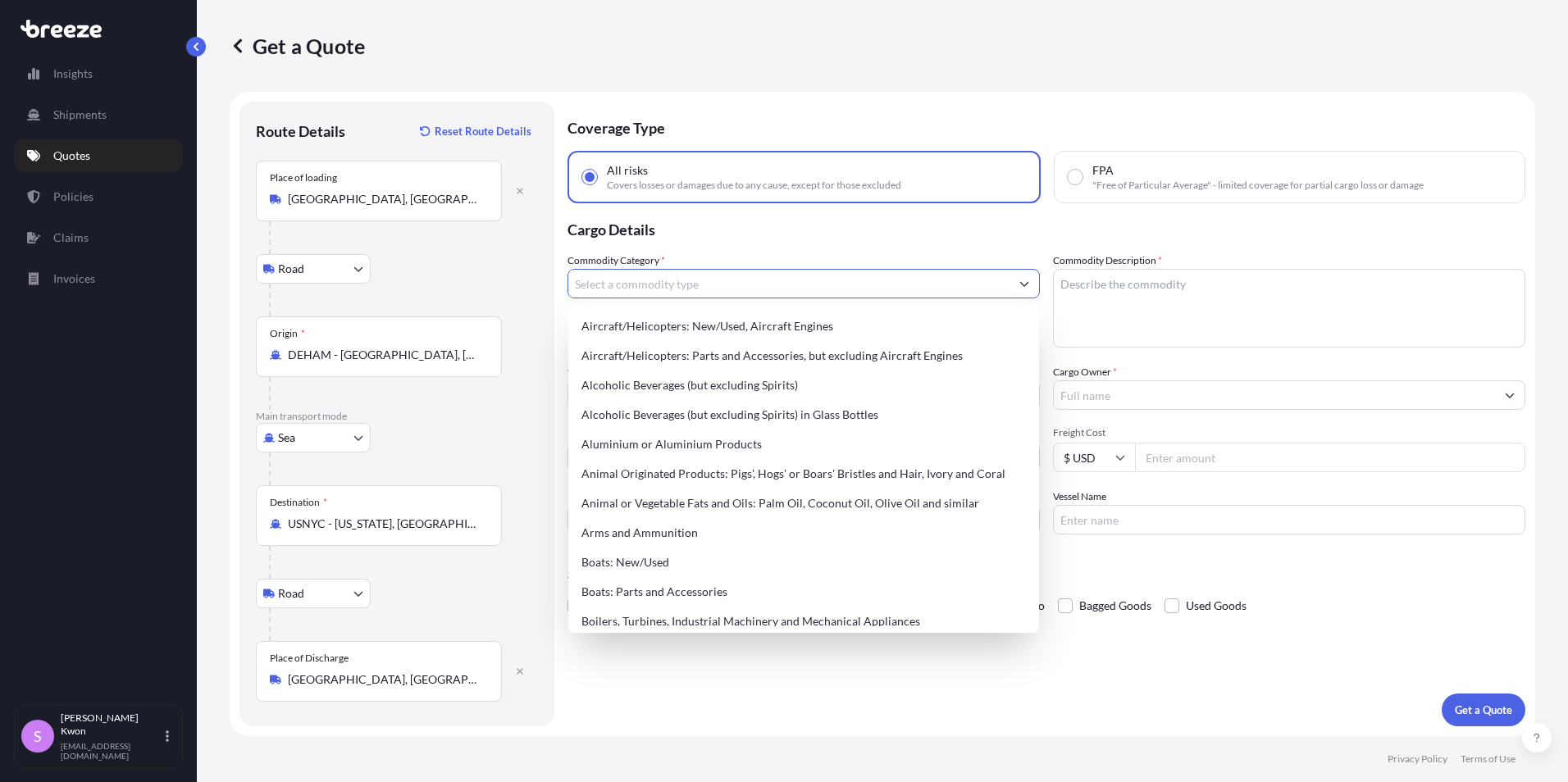
click at [614, 291] on input "Commodity Category *" at bounding box center [789, 284] width 441 height 29
type input "N"
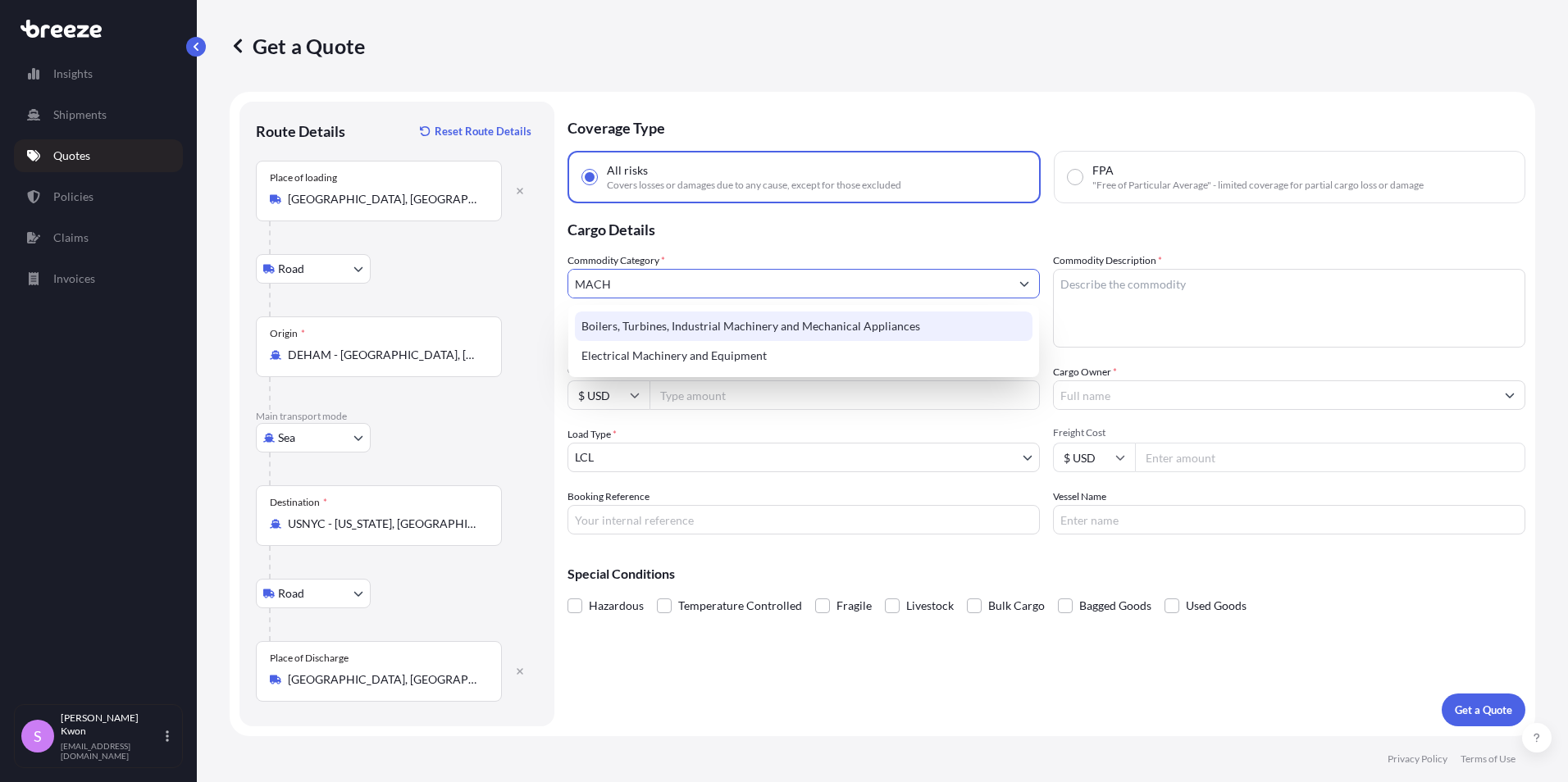
click at [689, 337] on div "Boilers, Turbines, Industrial Machinery and Mechanical Appliances" at bounding box center [803, 326] width 458 height 29
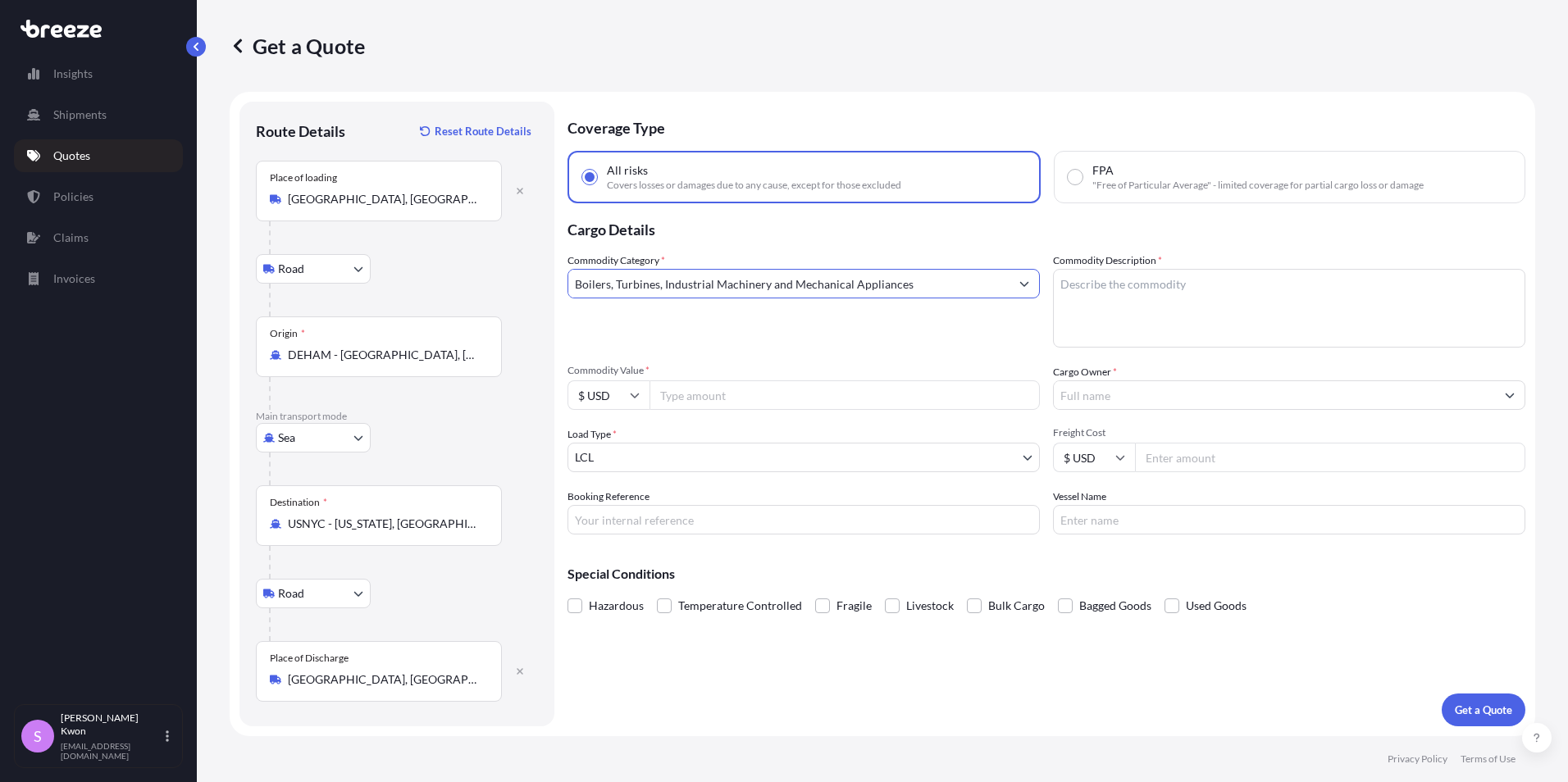
type input "Boilers, Turbines, Industrial Machinery and Mechanical Appliances"
click at [731, 391] on input "Commodity Value *" at bounding box center [844, 395] width 390 height 29
click at [687, 398] on input "Commodity Value *" at bounding box center [844, 395] width 390 height 29
type input "23352.03"
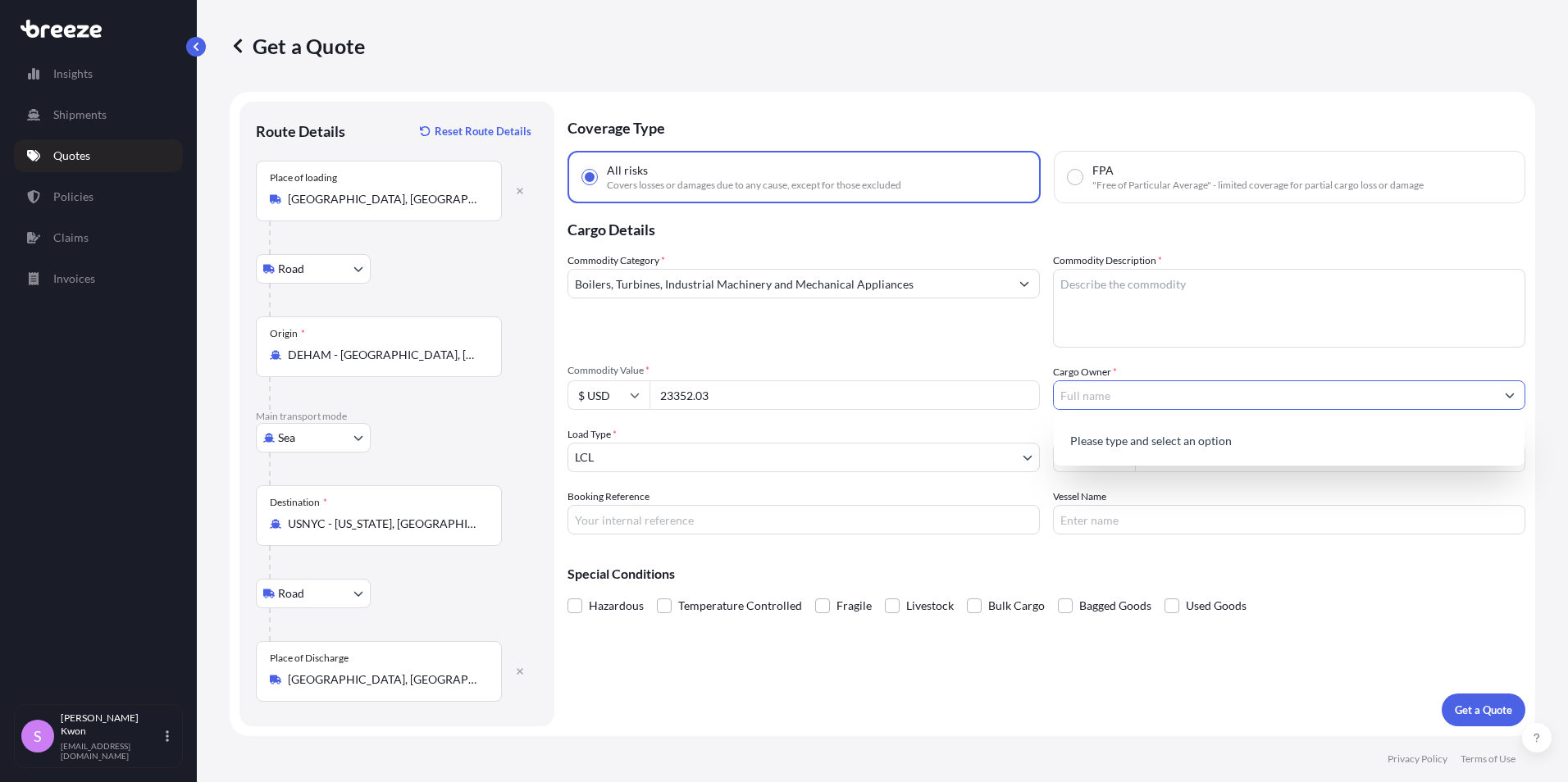
click at [1515, 390] on button "Show suggestions" at bounding box center [1509, 395] width 29 height 29
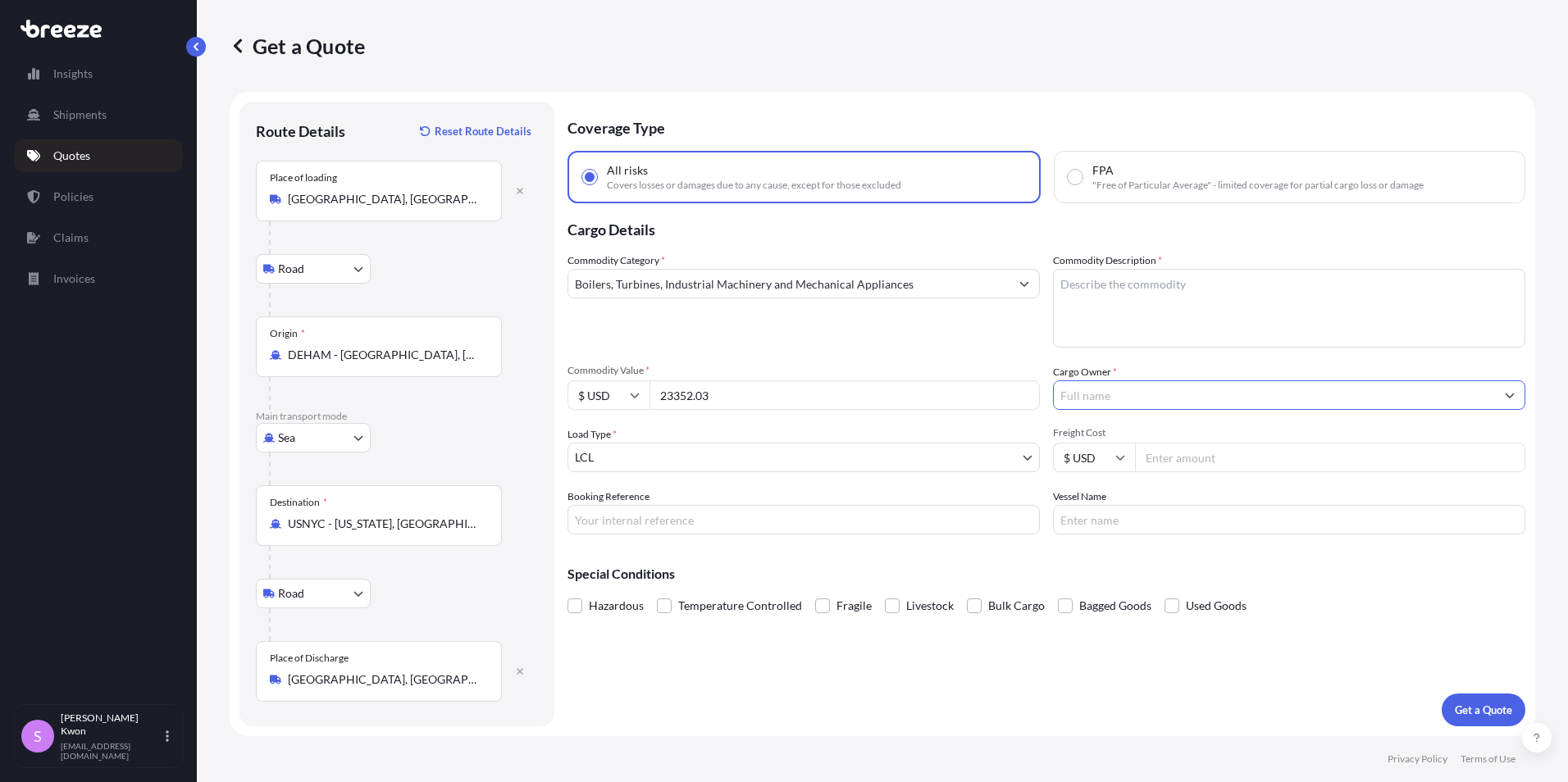
click at [1509, 390] on button "Show suggestions" at bounding box center [1509, 395] width 29 height 29
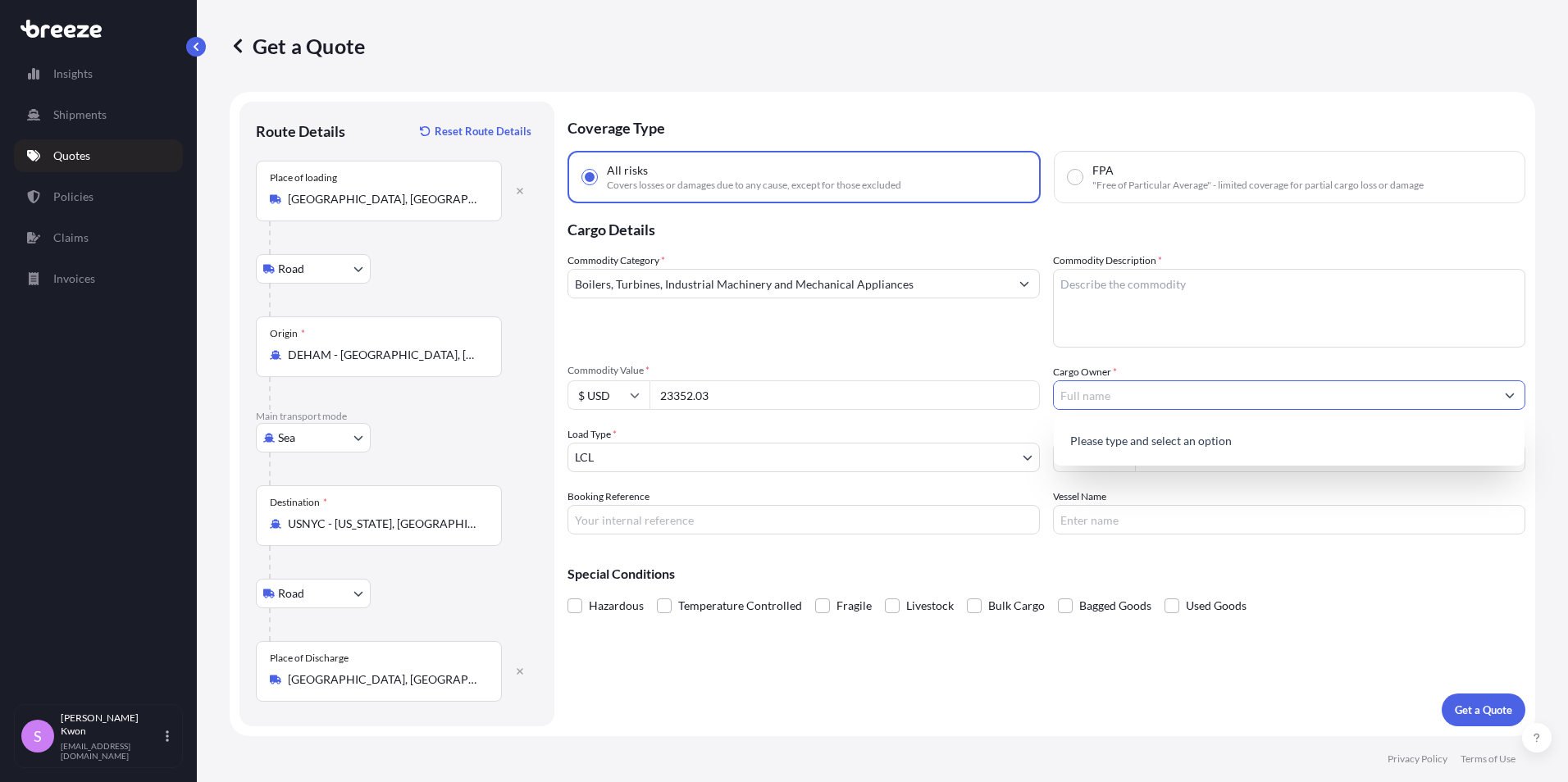
click at [1321, 405] on input "Cargo Owner *" at bounding box center [1274, 395] width 441 height 29
click at [1134, 443] on span "Add new "AM MACHINERY SALES INC"" at bounding box center [1170, 437] width 205 height 16
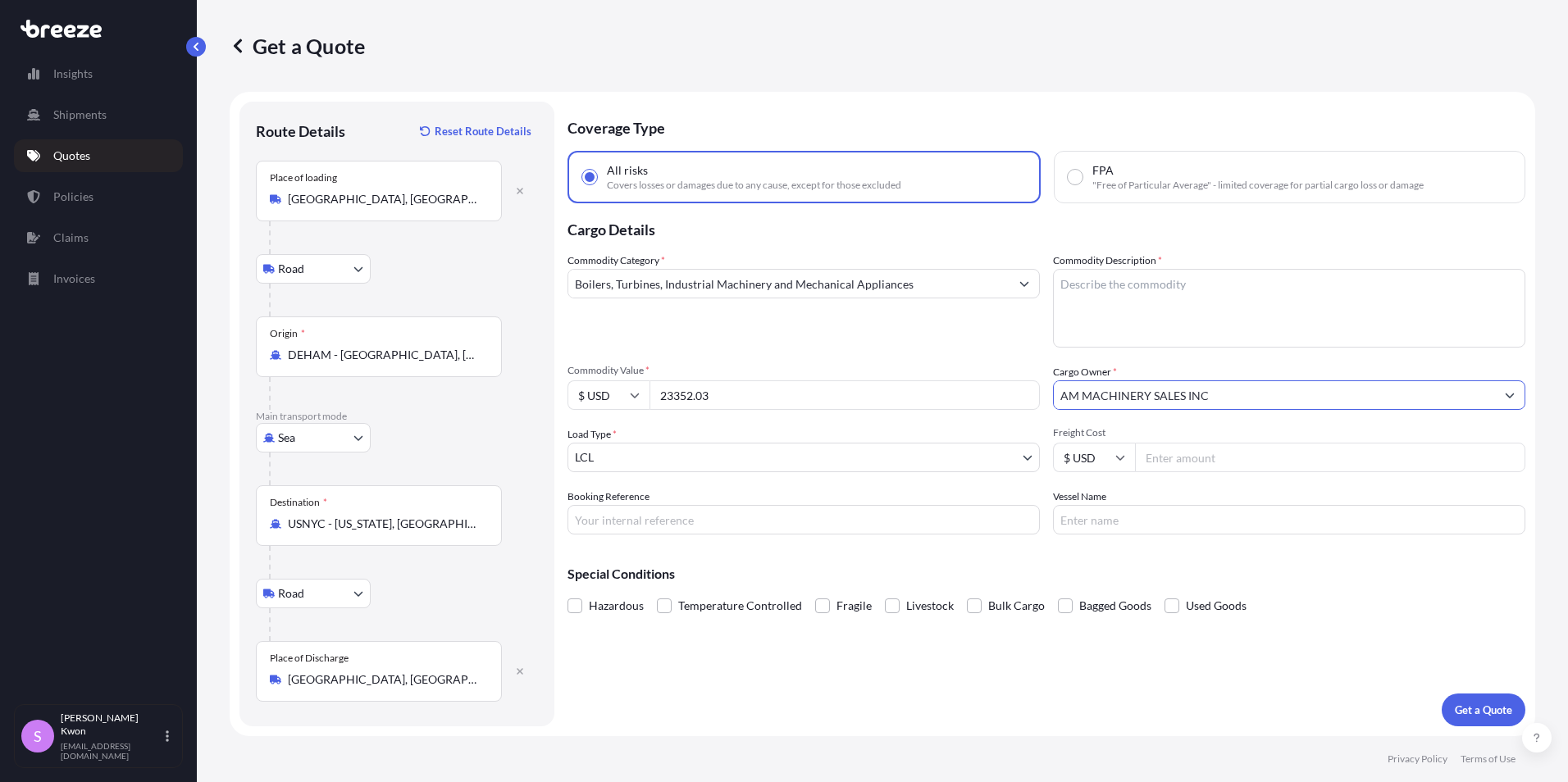
type input "AM MACHINERY SALES INC"
drag, startPoint x: 778, startPoint y: 398, endPoint x: 628, endPoint y: 404, distance: 150.1
click at [628, 404] on div "$ USD 23352.03" at bounding box center [803, 395] width 472 height 29
type input "25946.70"
click at [692, 522] on input "Booking Reference" at bounding box center [803, 520] width 472 height 29
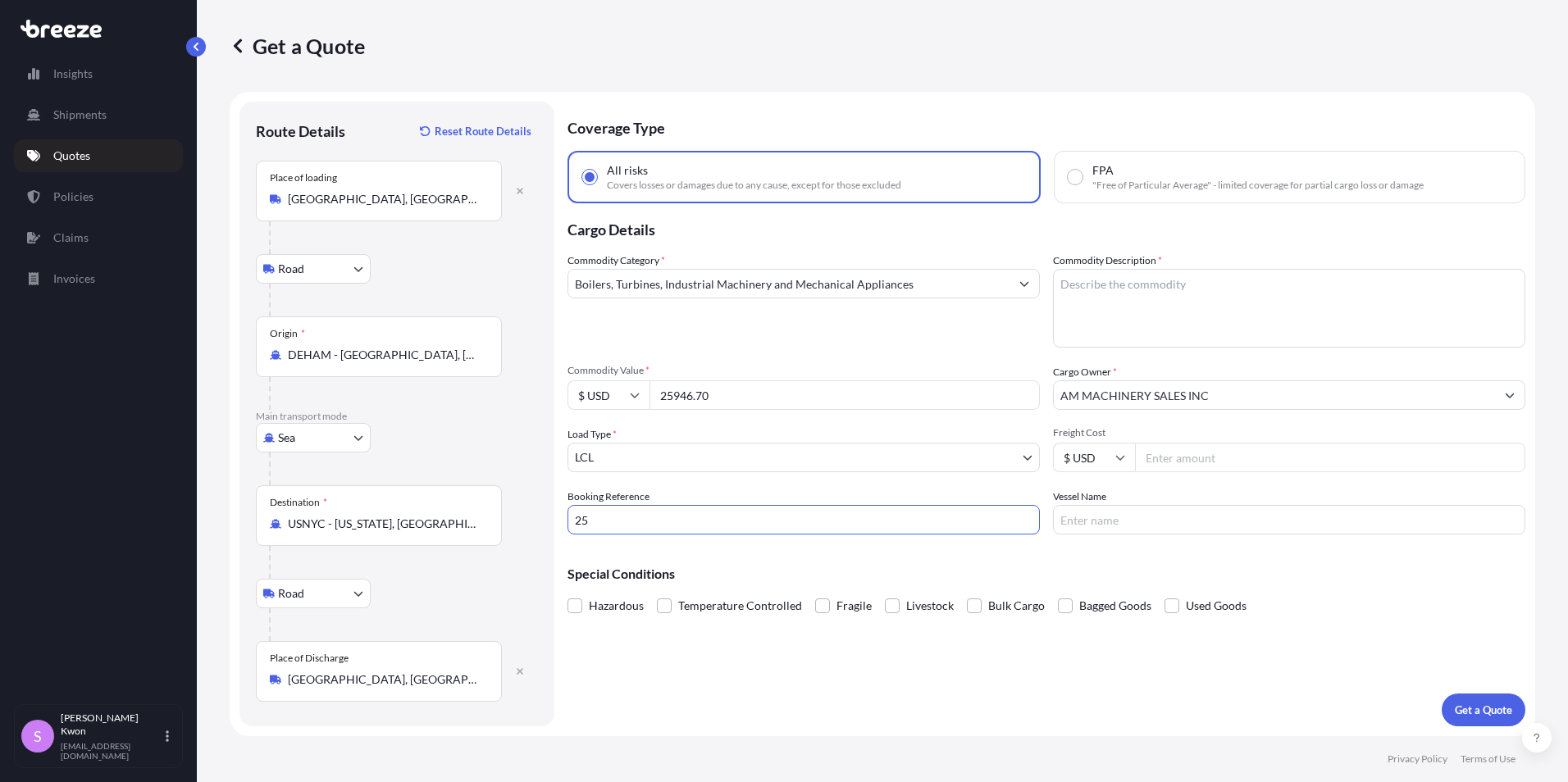
type input "2"
click at [1500, 710] on p "Get a Quote" at bounding box center [1483, 710] width 58 height 16
click at [1219, 285] on textarea "Commodity Description *" at bounding box center [1289, 308] width 472 height 78
drag, startPoint x: 1319, startPoint y: 313, endPoint x: 1309, endPoint y: 311, distance: 10.2
click at [1309, 311] on textarea "Commodity Description *" at bounding box center [1289, 308] width 472 height 78
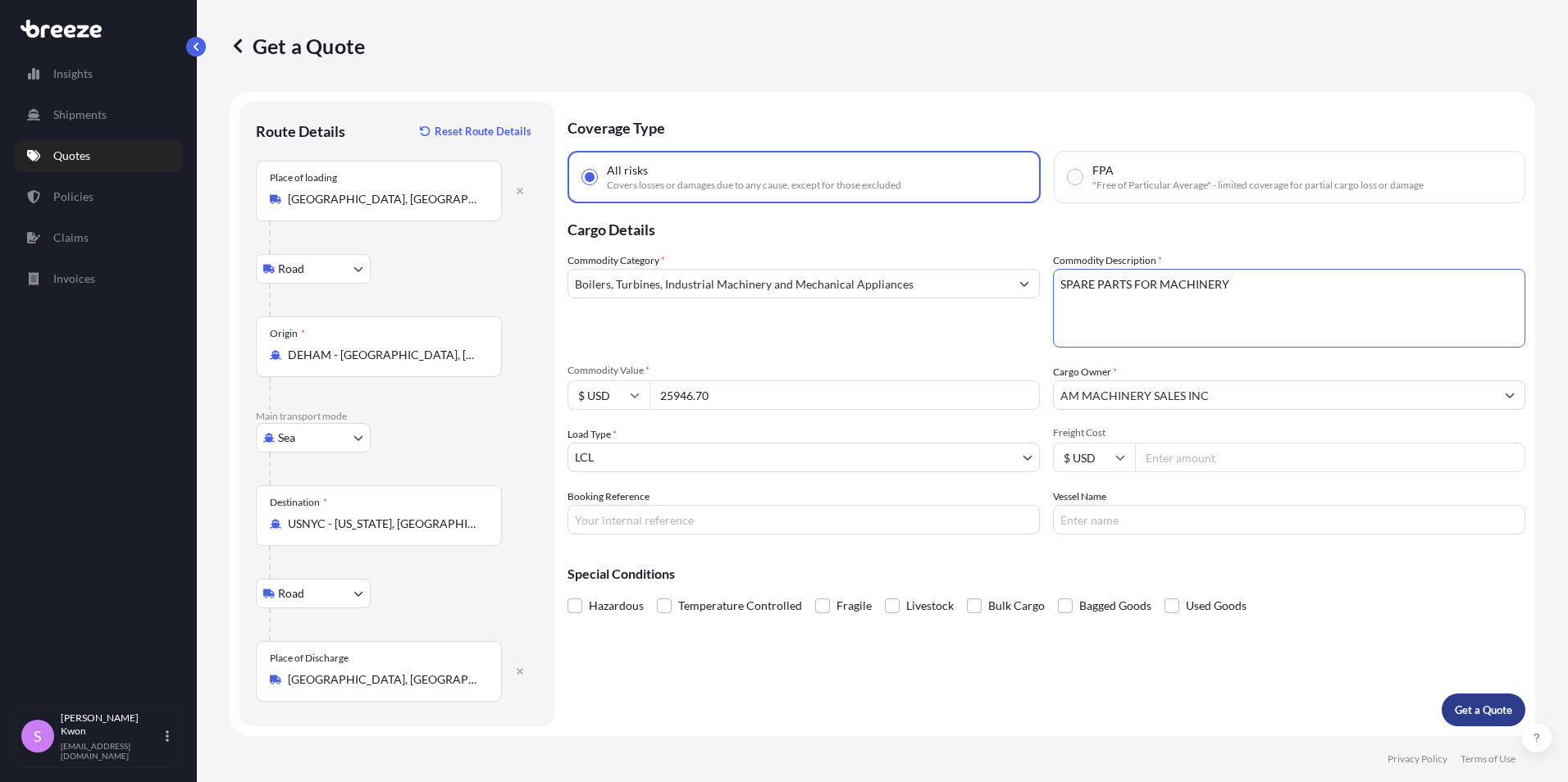
type textarea "SPARE PARTS FOR MACHINERY"
click at [1462, 714] on p "Get a Quote" at bounding box center [1483, 710] width 58 height 16
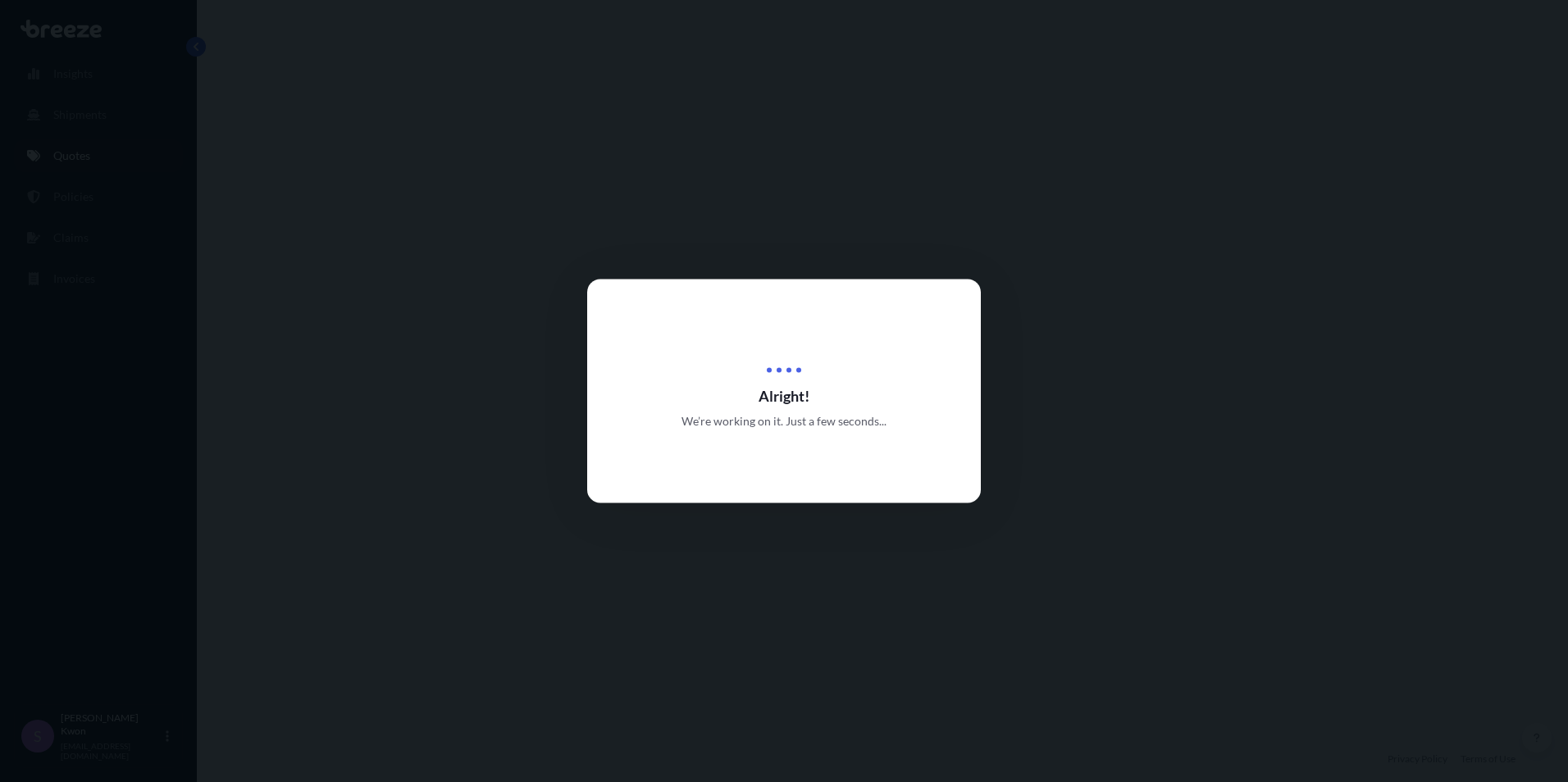
select select "Road"
select select "Sea"
select select "Road"
select select "1"
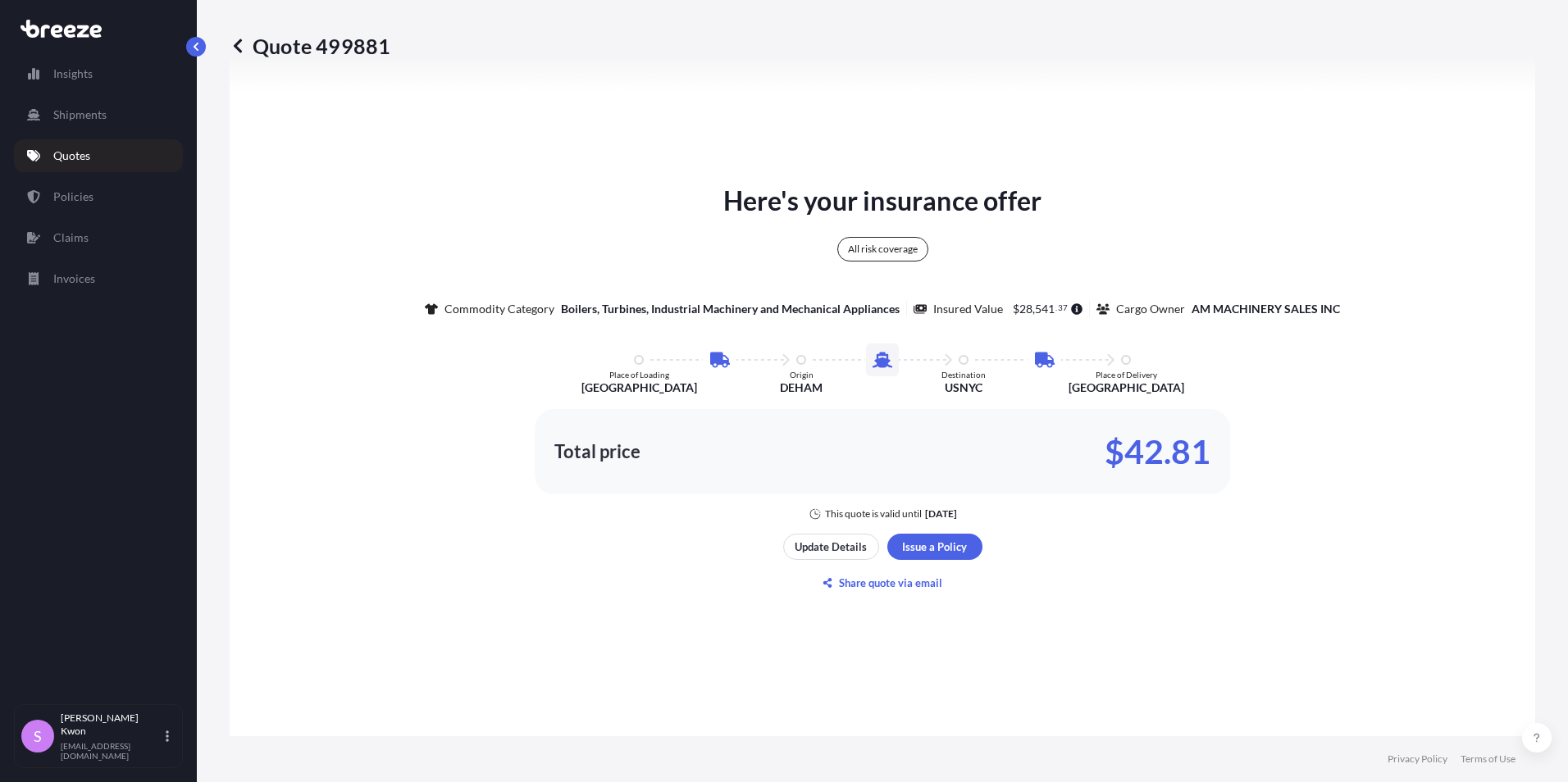
scroll to position [902, 0]
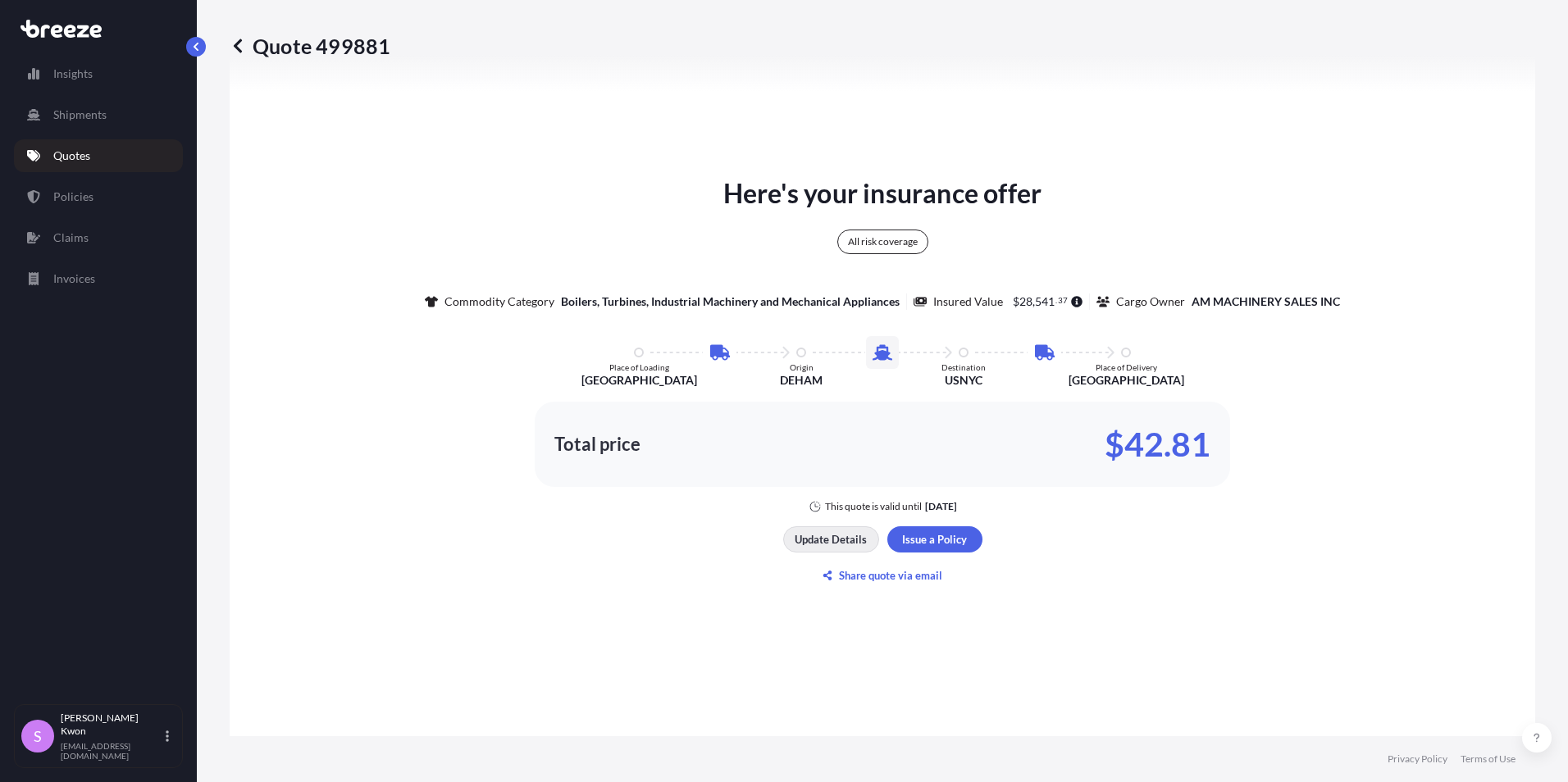
click at [834, 551] on button "Update Details" at bounding box center [830, 540] width 96 height 26
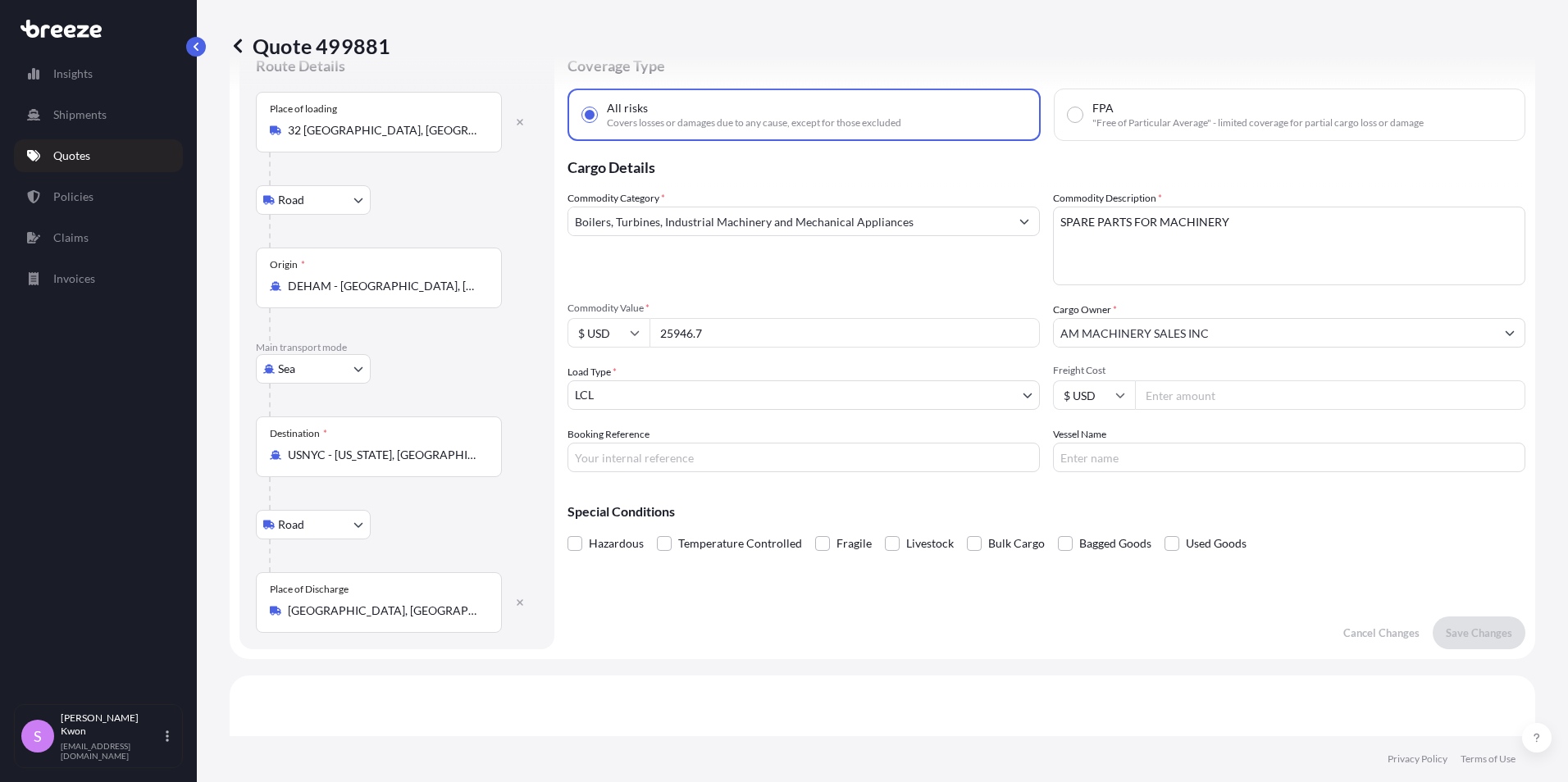
scroll to position [26, 0]
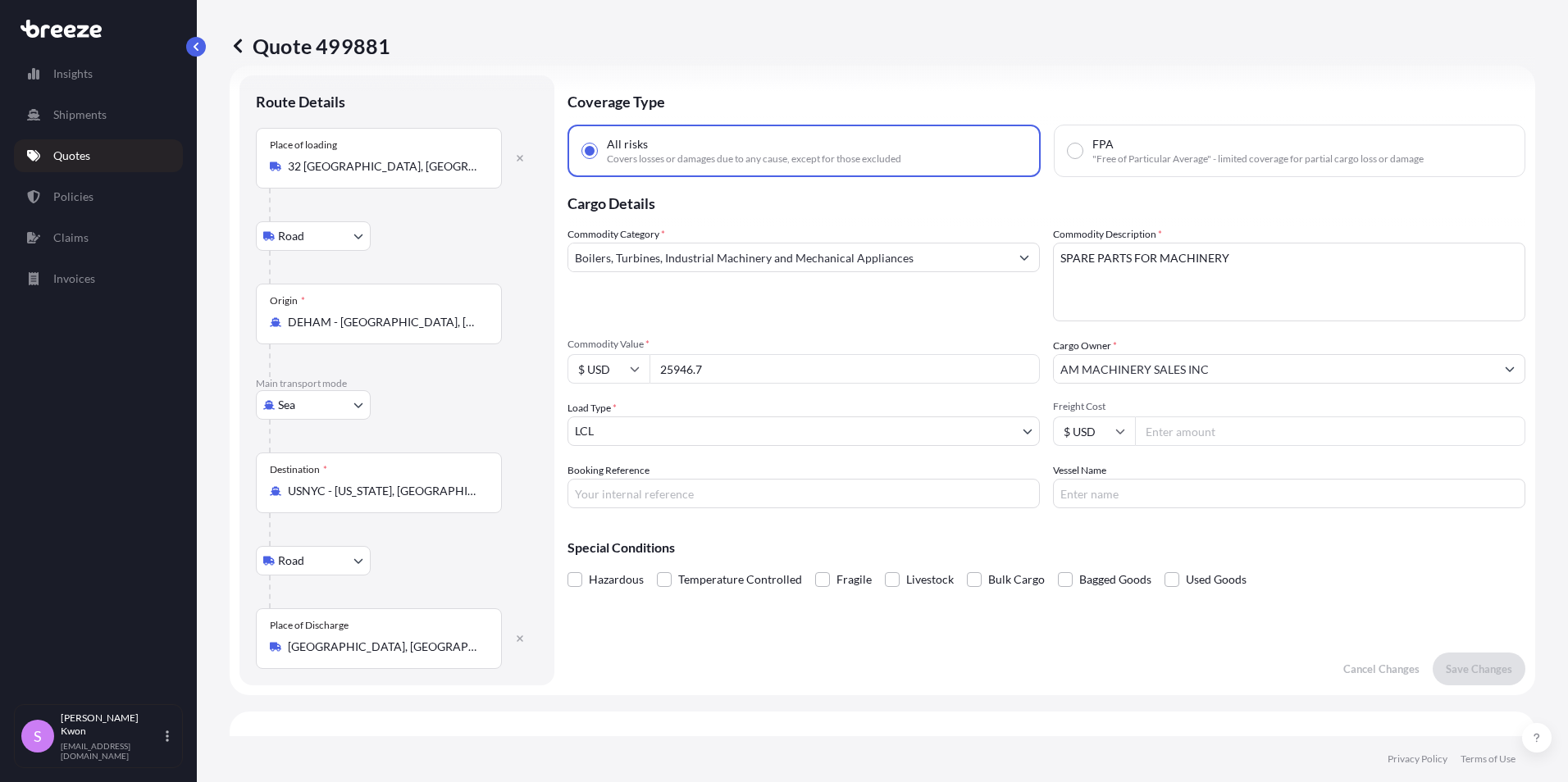
drag, startPoint x: 729, startPoint y: 369, endPoint x: 644, endPoint y: 379, distance: 85.6
click at [644, 379] on div "$ USD 25946.7" at bounding box center [803, 369] width 472 height 29
type input "23352.03"
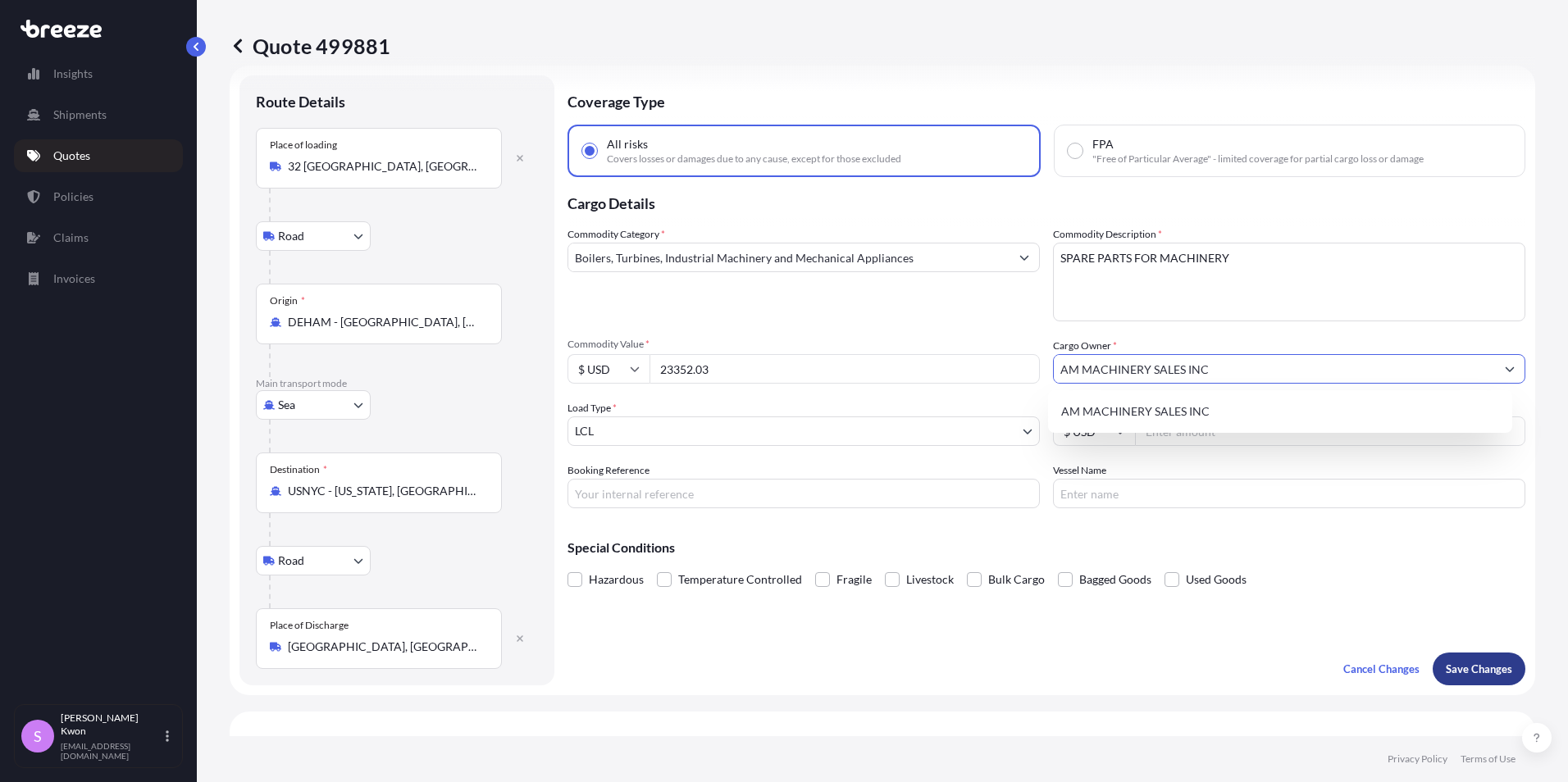
click at [1447, 673] on p "Save Changes" at bounding box center [1478, 669] width 66 height 16
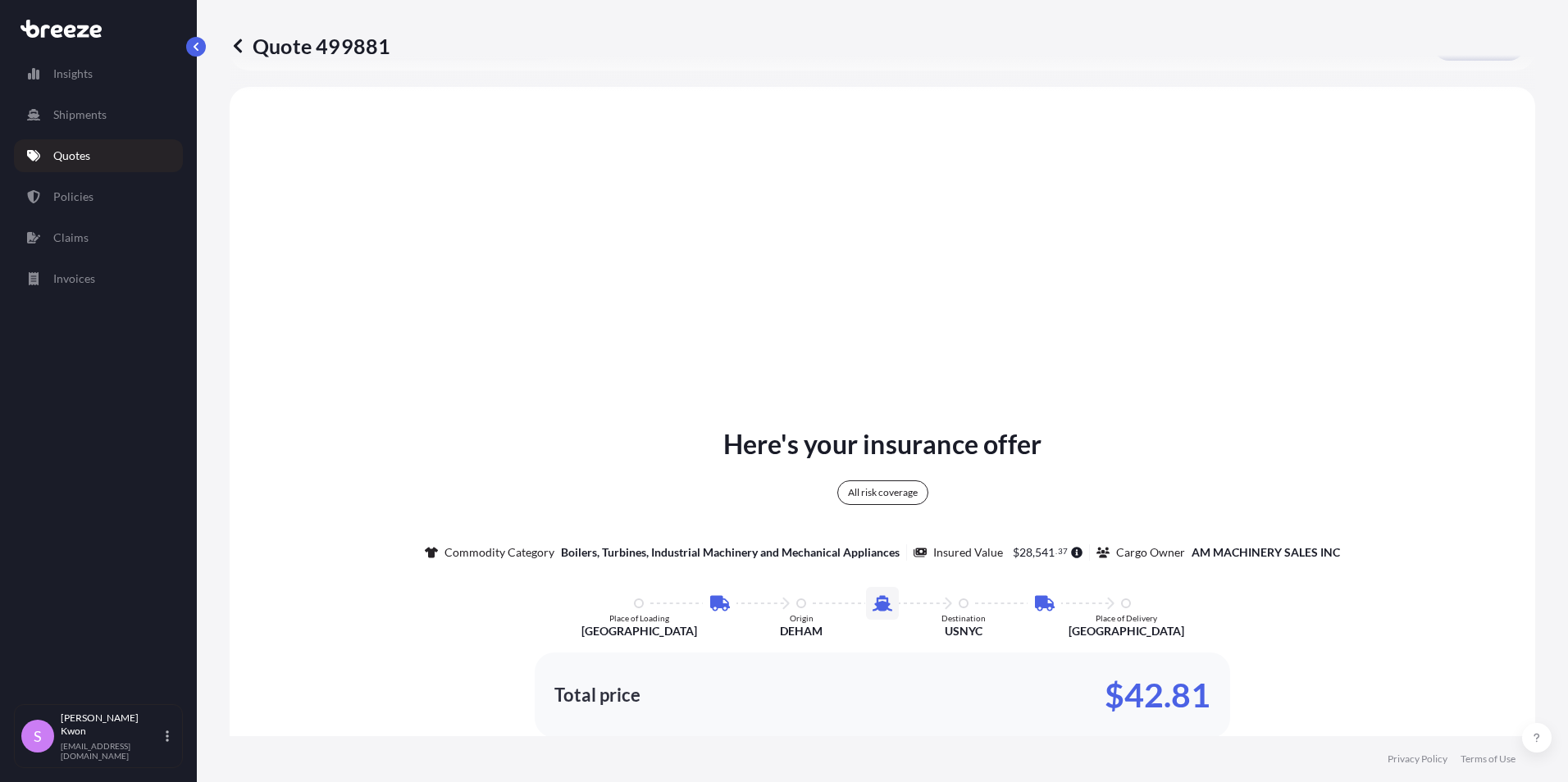
scroll to position [656, 0]
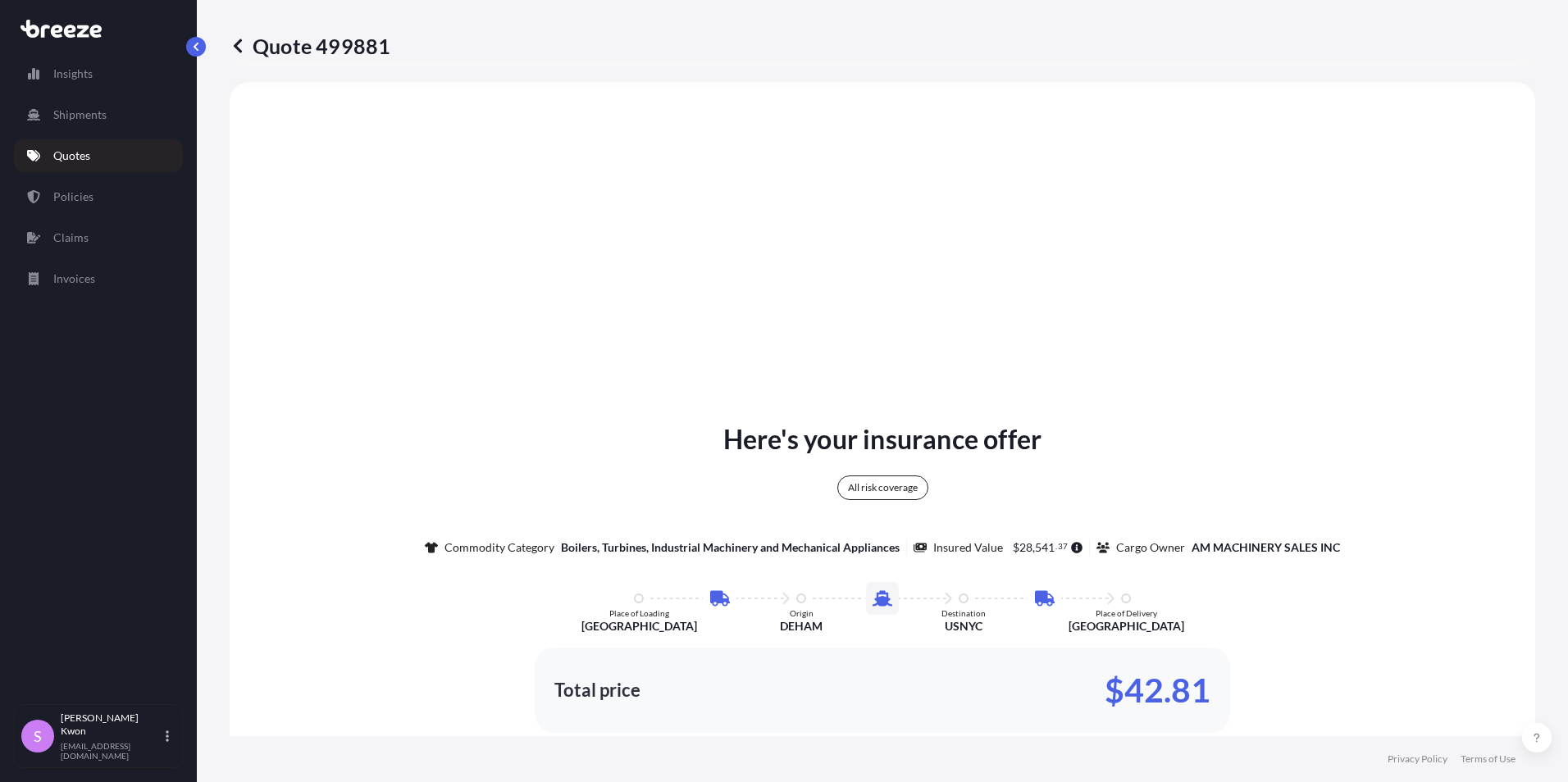
select select "Road"
select select "Sea"
select select "Road"
select select "1"
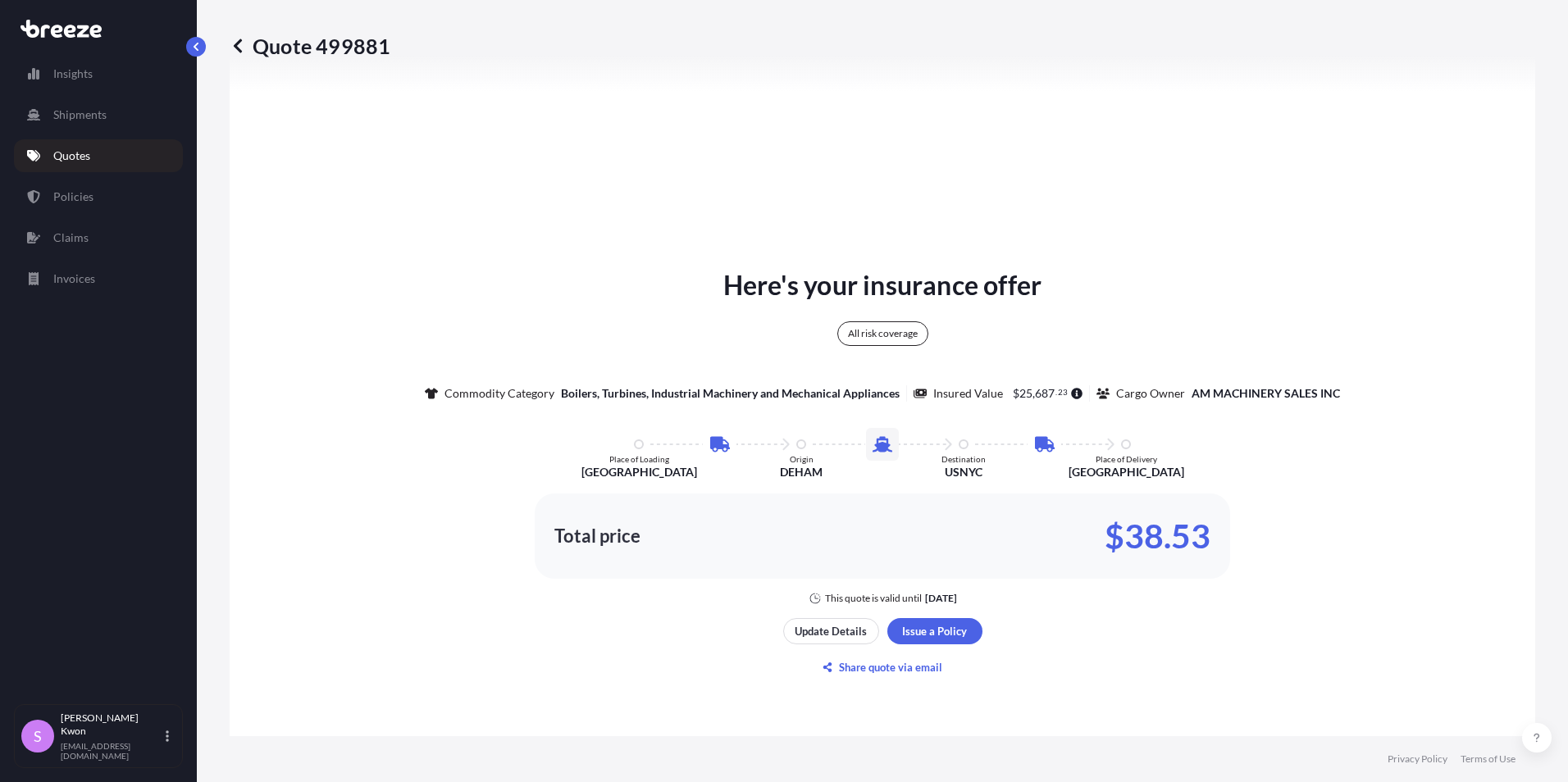
scroll to position [820, 0]
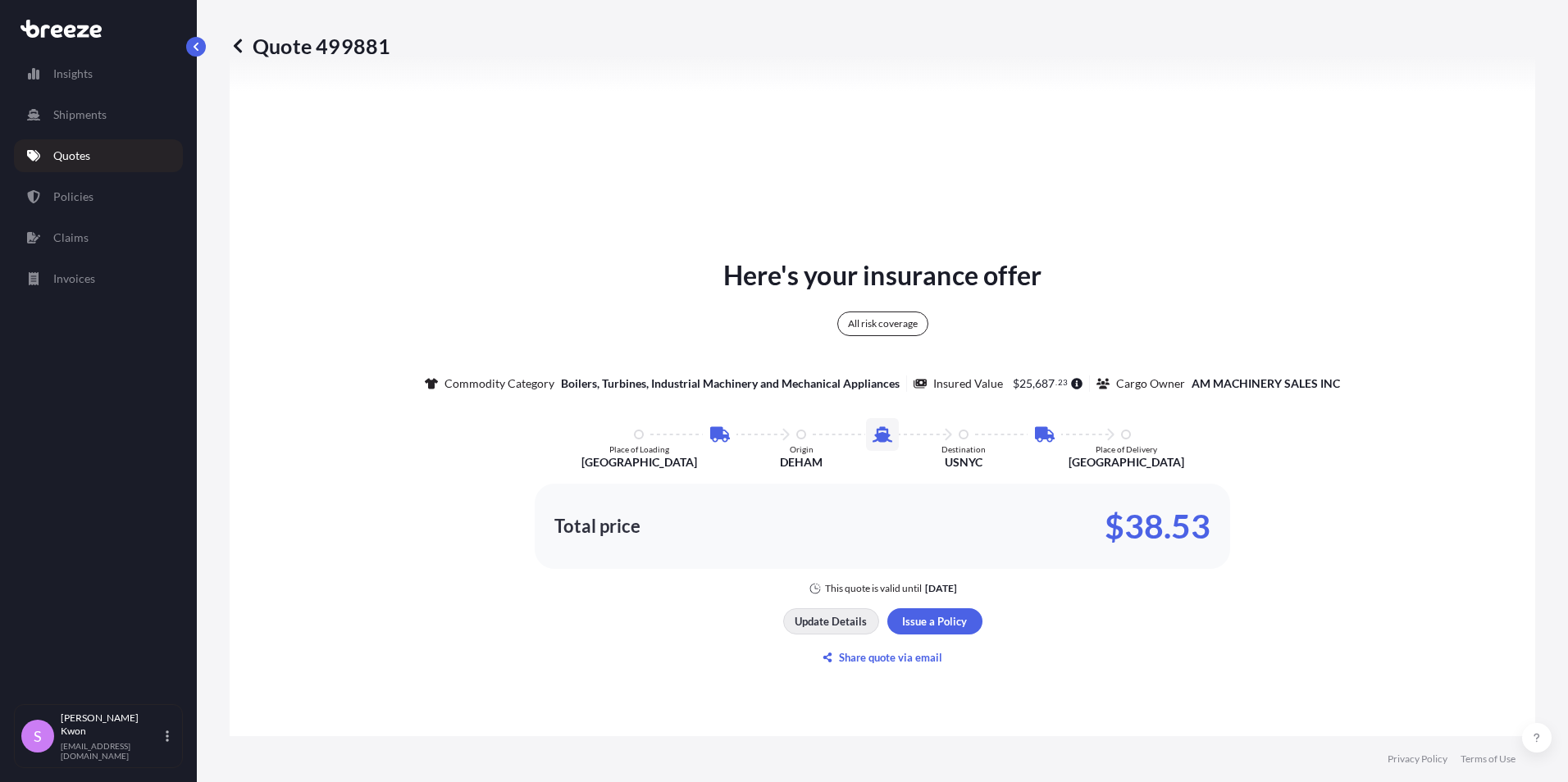
click at [828, 615] on p "Update Details" at bounding box center [831, 622] width 72 height 16
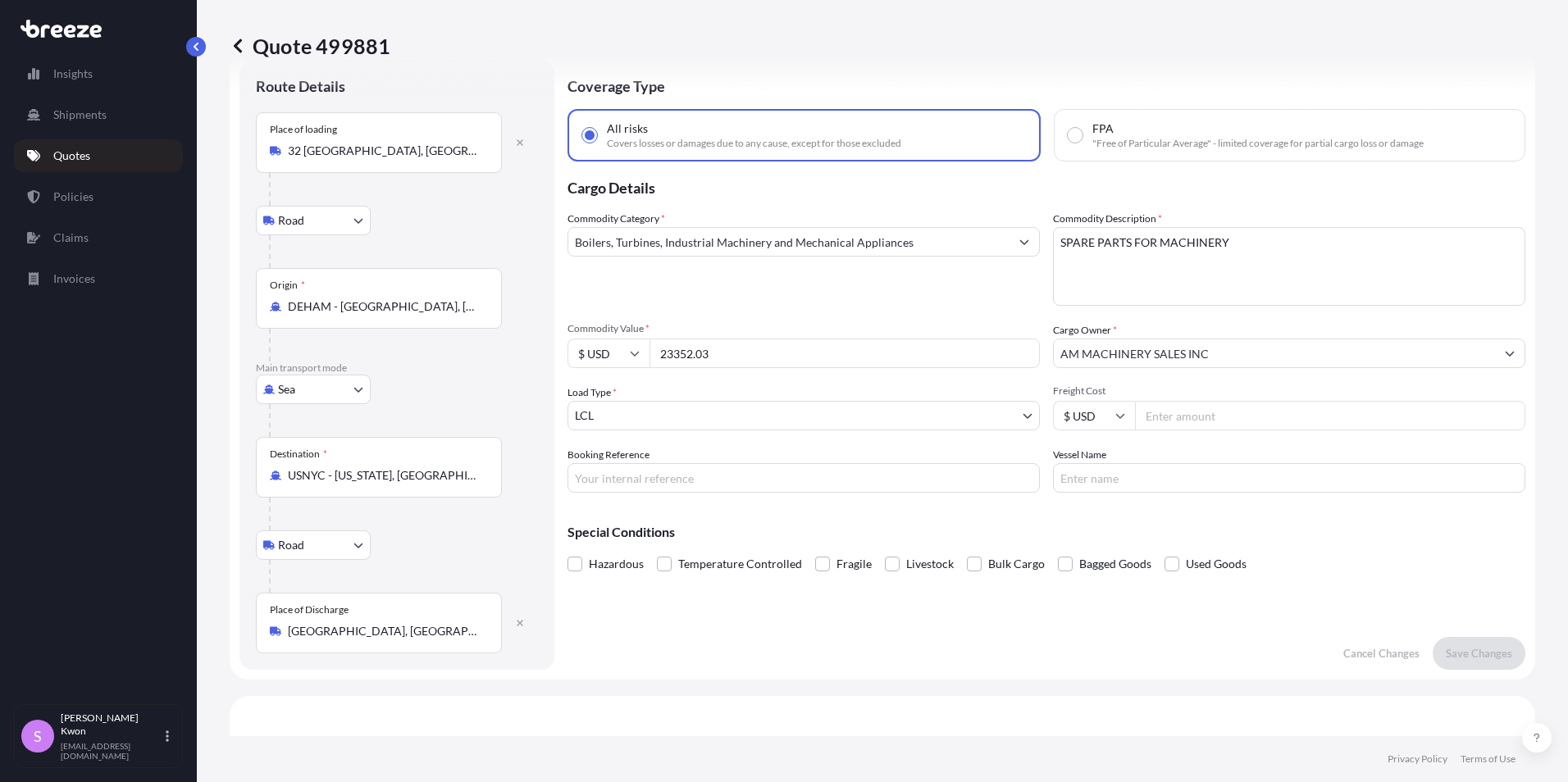
scroll to position [26, 0]
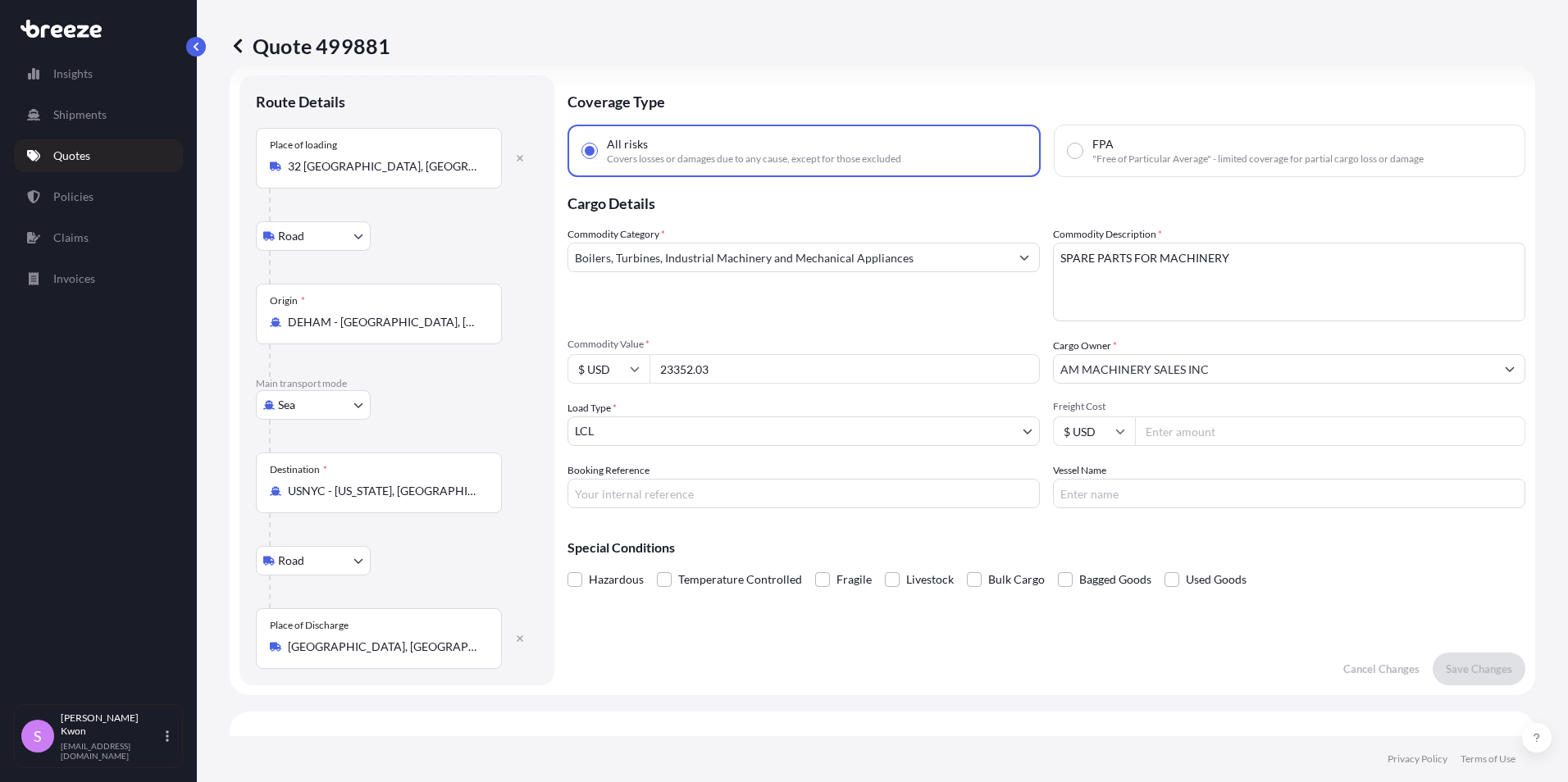
click at [1213, 423] on input "Freight Cost" at bounding box center [1329, 431] width 390 height 29
drag, startPoint x: 1184, startPoint y: 433, endPoint x: 1009, endPoint y: 429, distance: 175.0
click at [1009, 429] on div "Commodity Category * Boilers, Turbines, Industrial Machinery and Mechanical App…" at bounding box center [1046, 367] width 958 height 282
type input "622.71"
click at [1467, 665] on p "Save Changes" at bounding box center [1478, 669] width 66 height 16
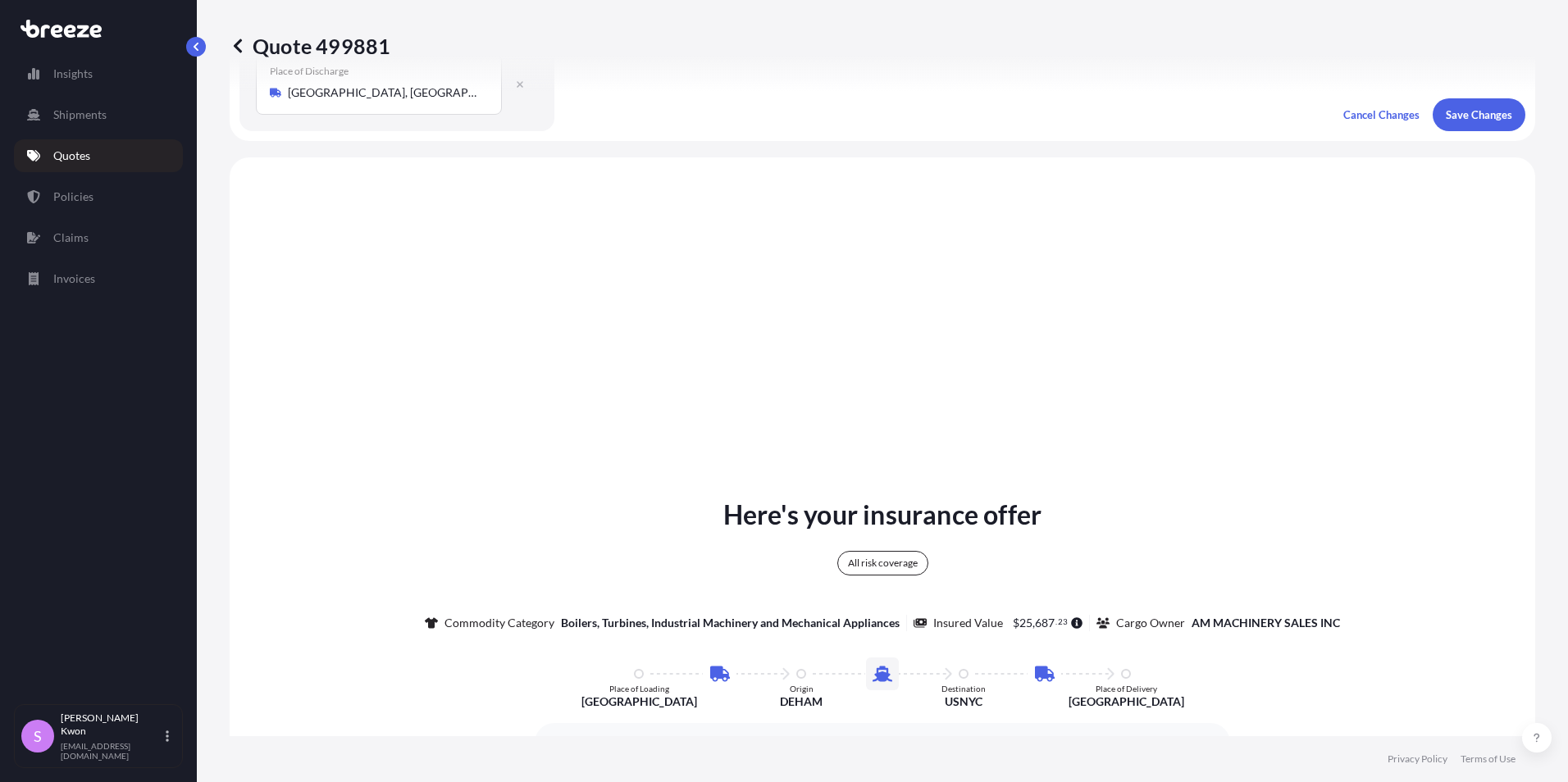
scroll to position [656, 0]
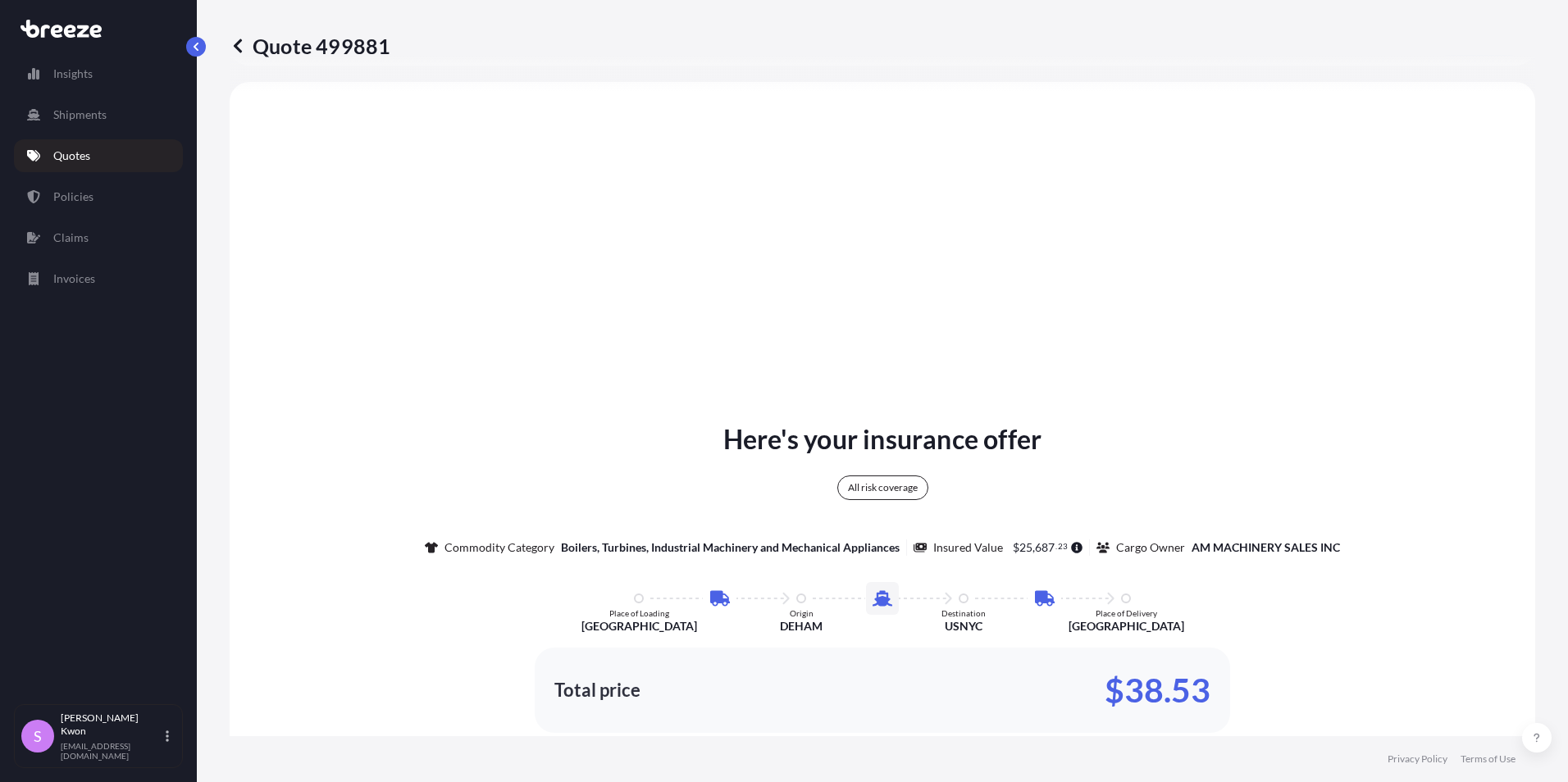
select select "Road"
select select "Sea"
select select "Road"
select select "1"
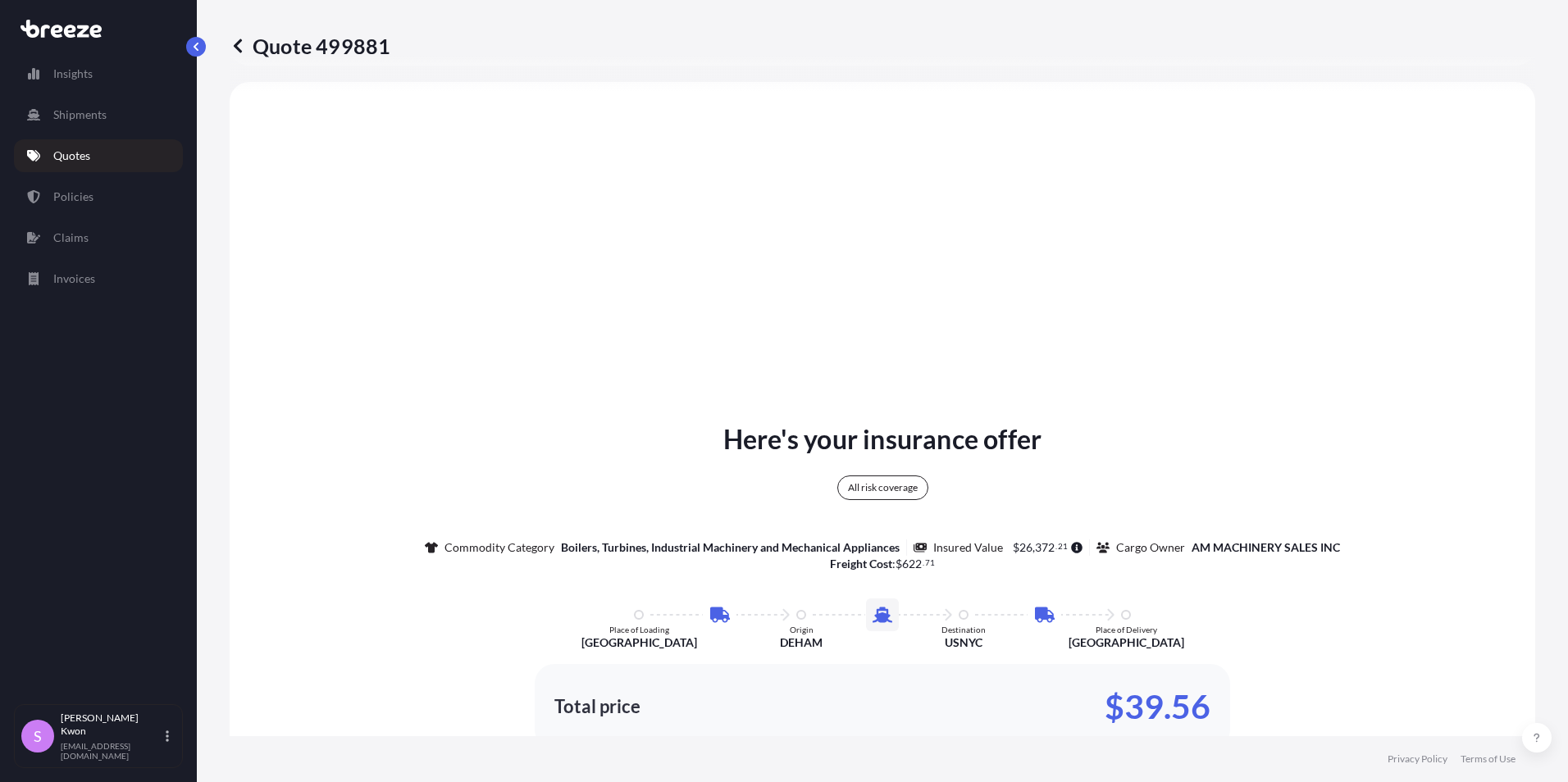
scroll to position [1067, 0]
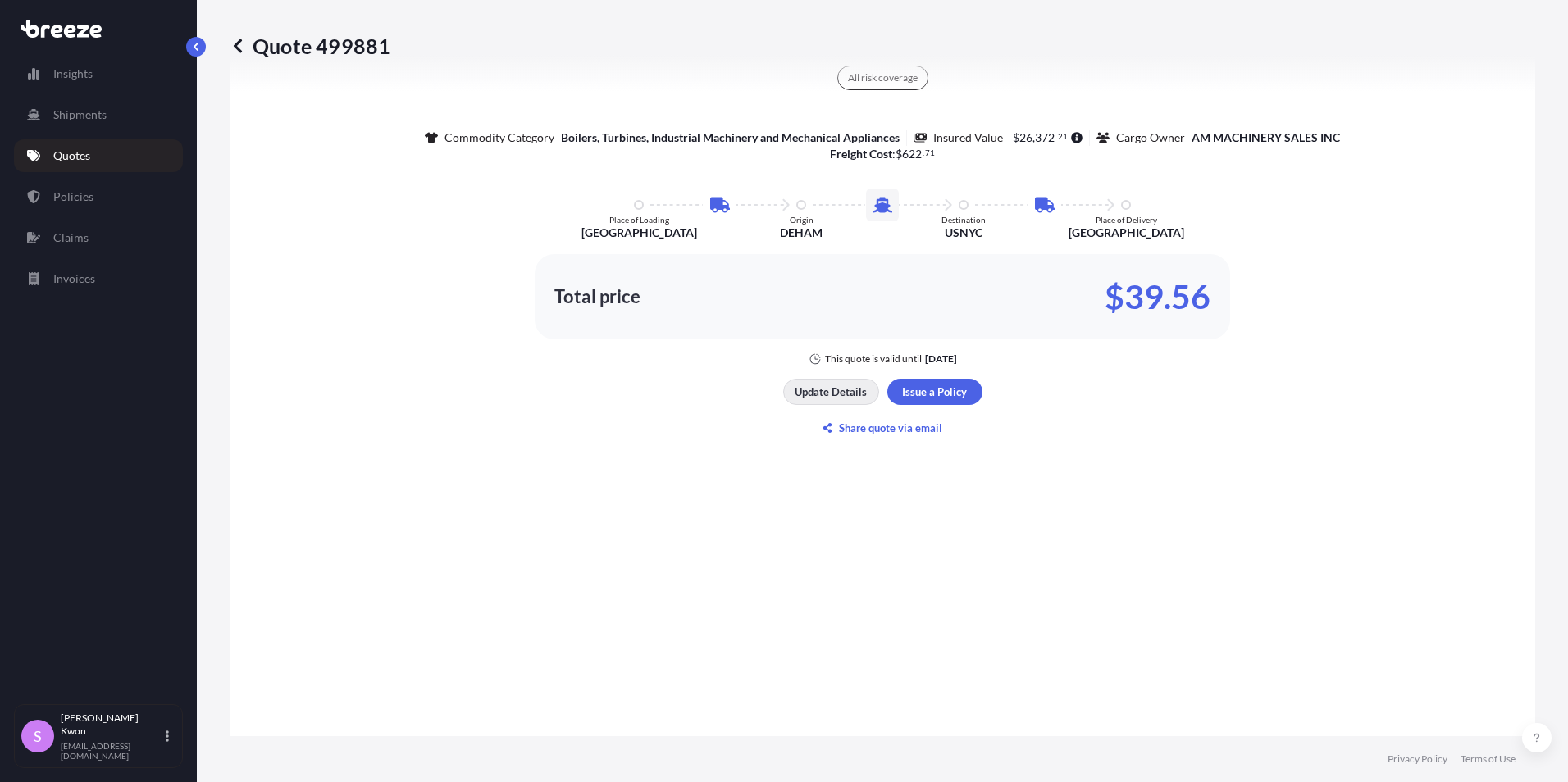
click at [826, 389] on p "Update Details" at bounding box center [831, 391] width 72 height 16
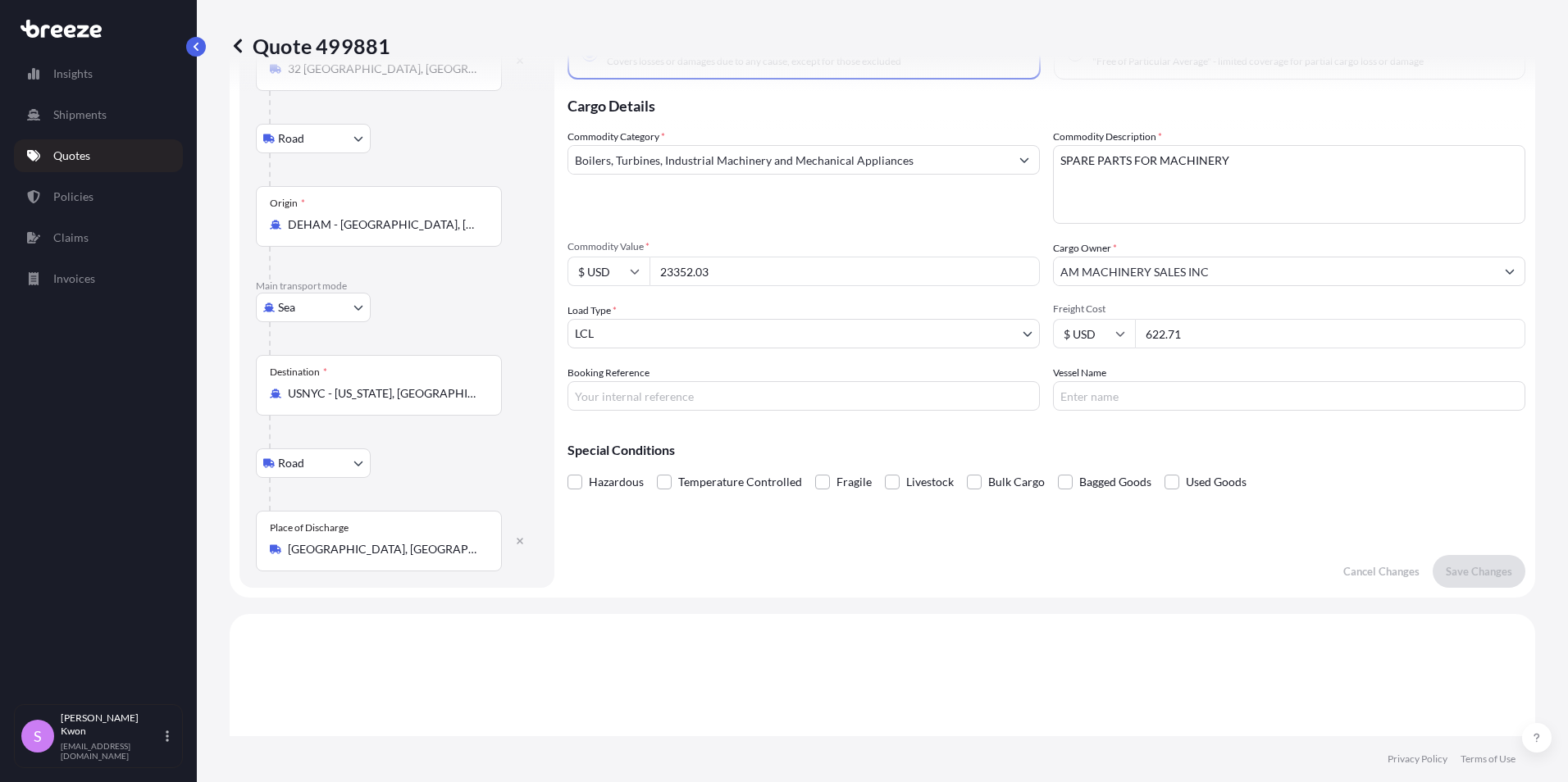
scroll to position [26, 0]
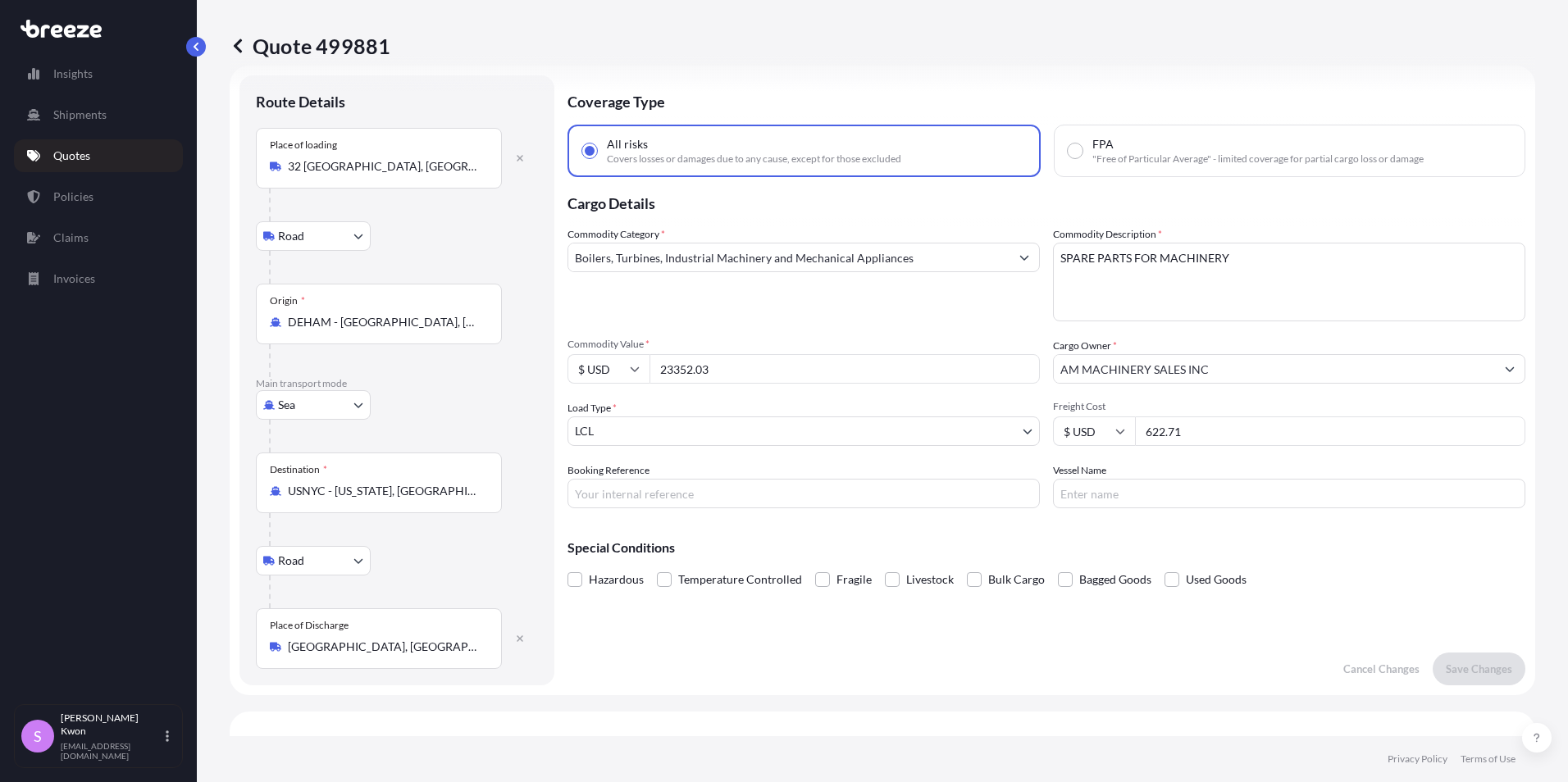
drag, startPoint x: 1240, startPoint y: 437, endPoint x: 1018, endPoint y: 429, distance: 222.1
click at [1018, 429] on div "Commodity Category * Boilers, Turbines, Industrial Machinery and Mechanical App…" at bounding box center [1046, 367] width 958 height 282
type input "3000"
click at [1470, 673] on p "Save Changes" at bounding box center [1478, 669] width 66 height 16
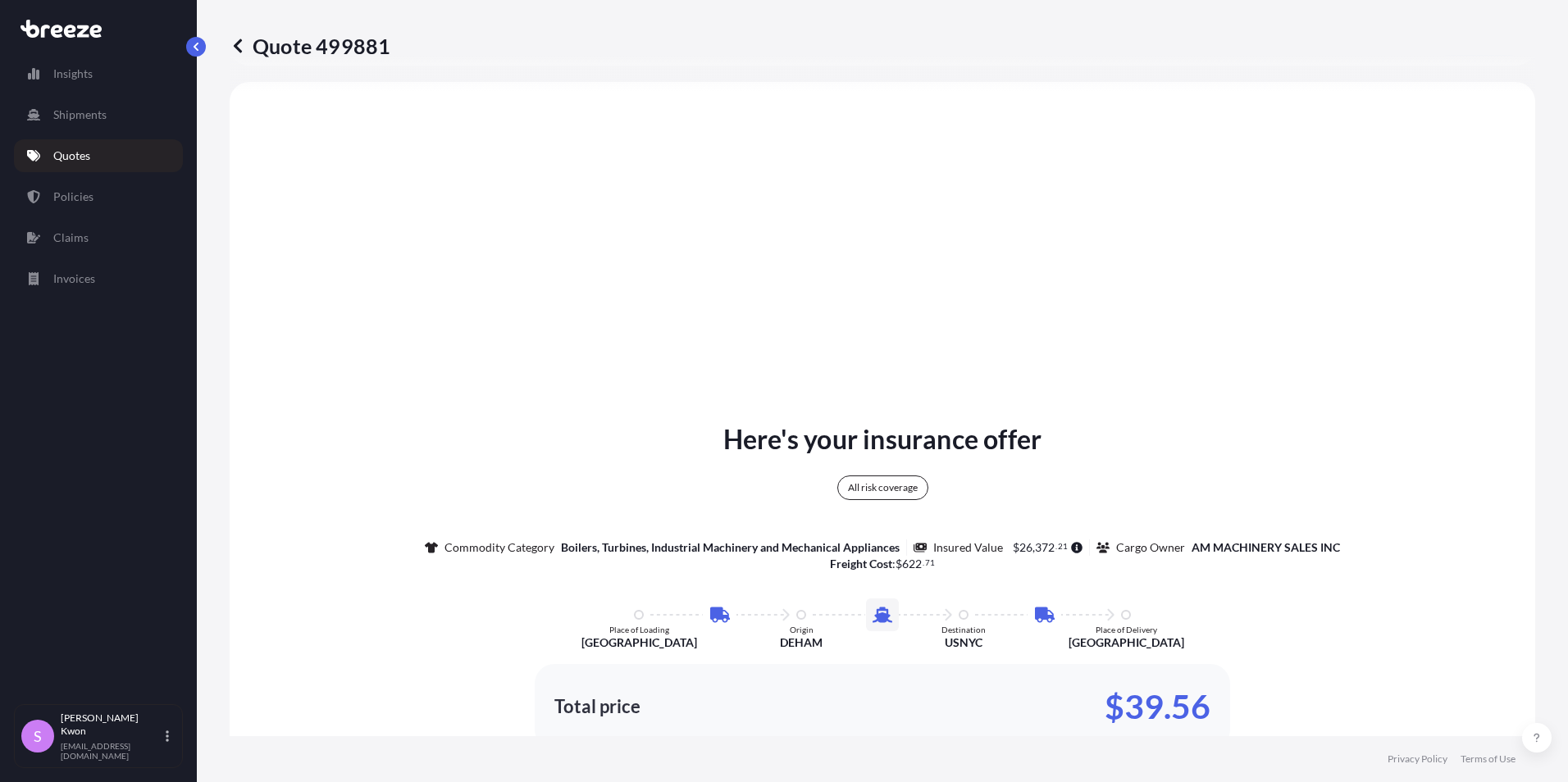
select select "Road"
select select "Sea"
select select "Road"
select select "1"
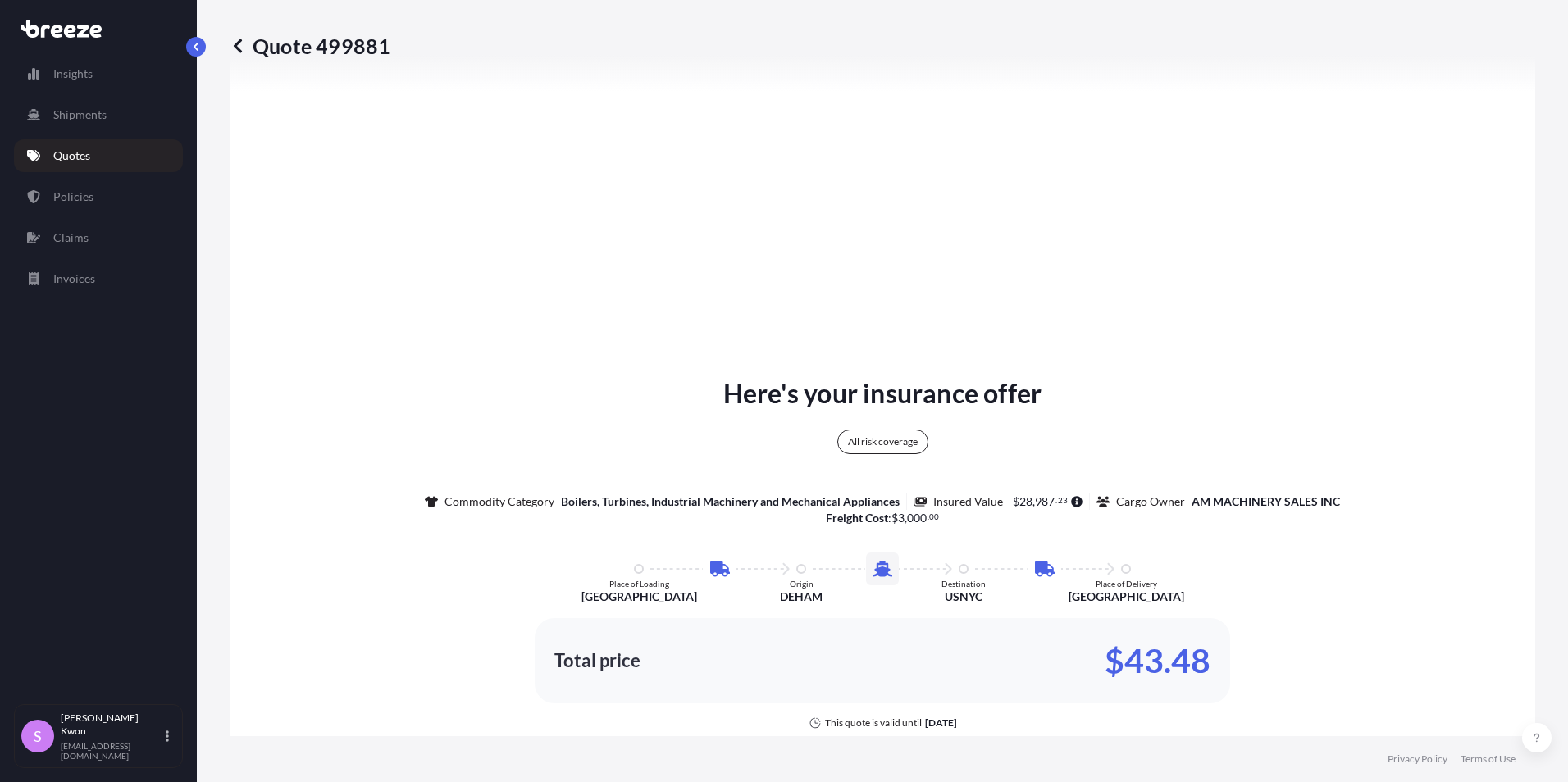
scroll to position [738, 0]
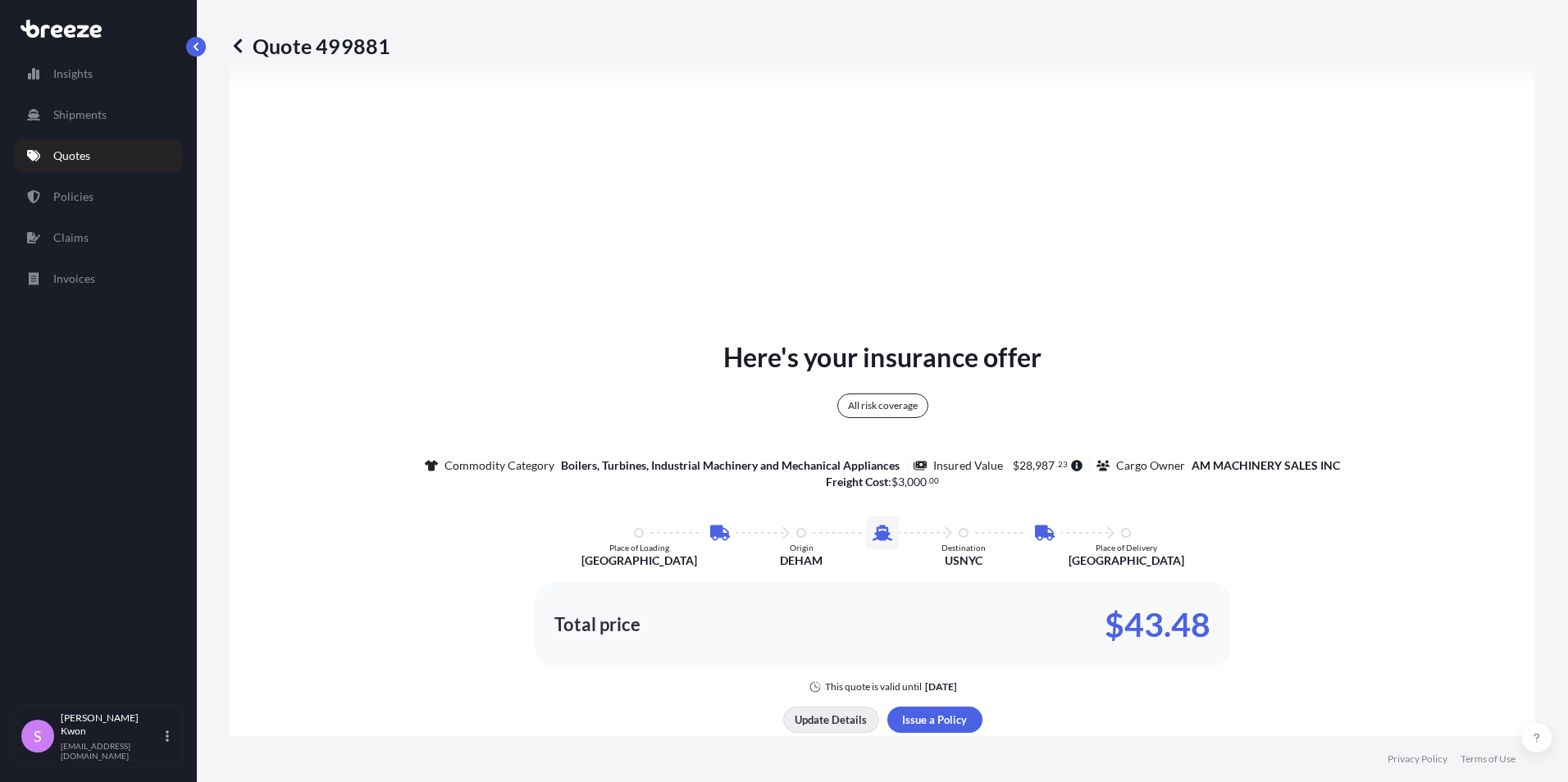
click at [823, 720] on p "Update Details" at bounding box center [831, 720] width 72 height 16
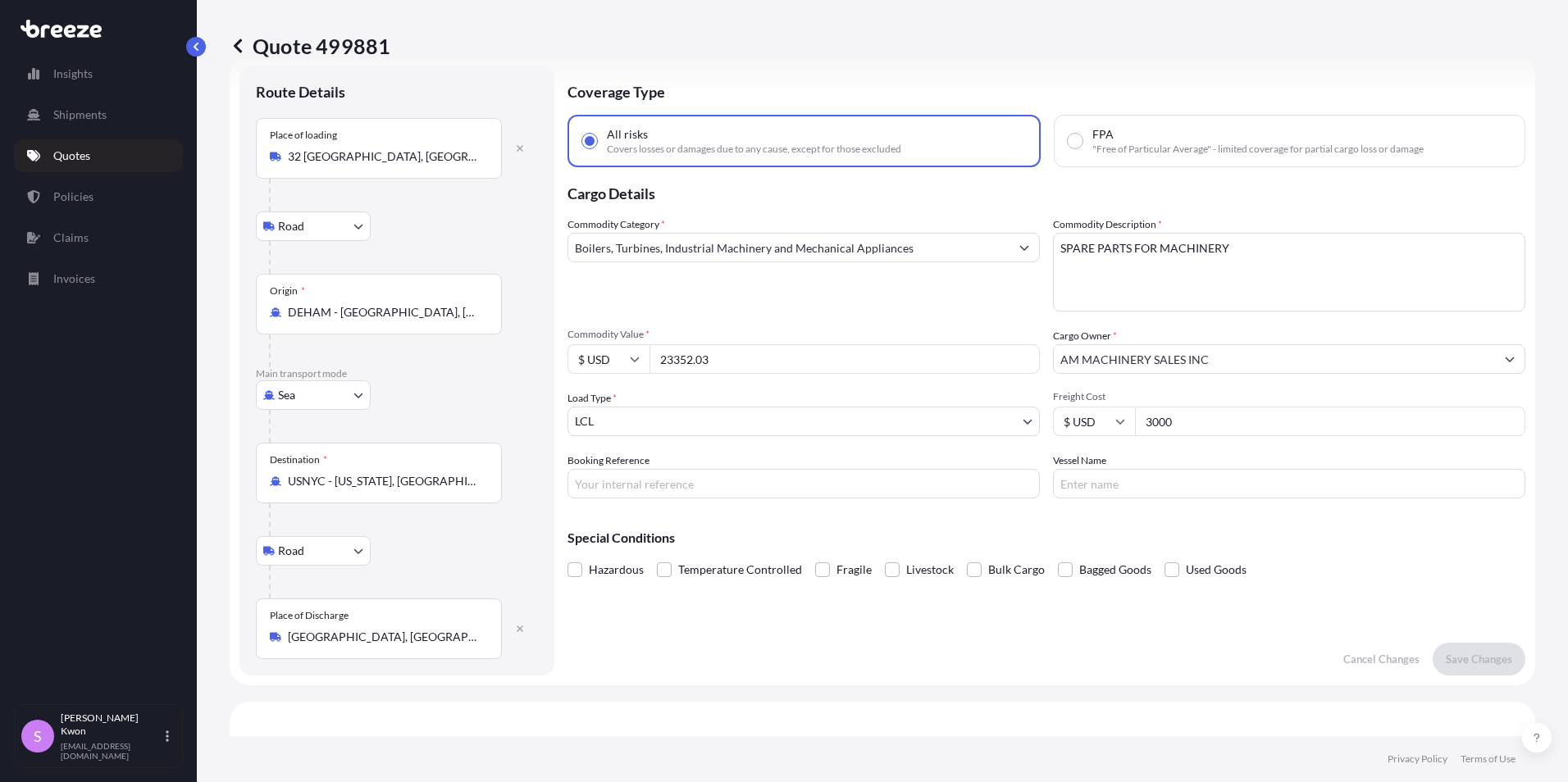
scroll to position [26, 0]
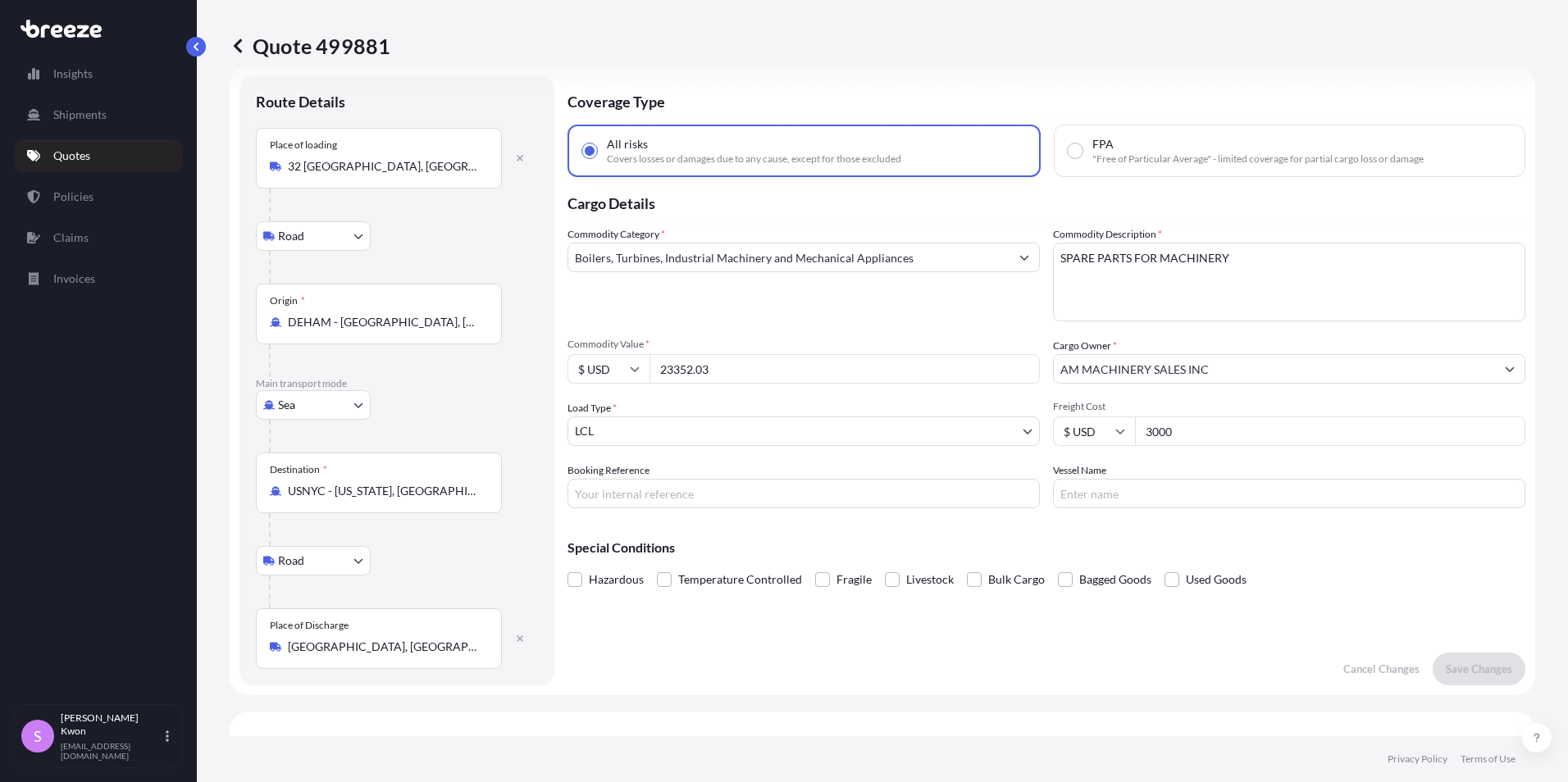
drag, startPoint x: 1178, startPoint y: 428, endPoint x: 1053, endPoint y: 429, distance: 125.0
click at [1053, 429] on div "$ USD 3000" at bounding box center [1289, 431] width 472 height 29
click at [1468, 673] on p "Save Changes" at bounding box center [1478, 669] width 66 height 16
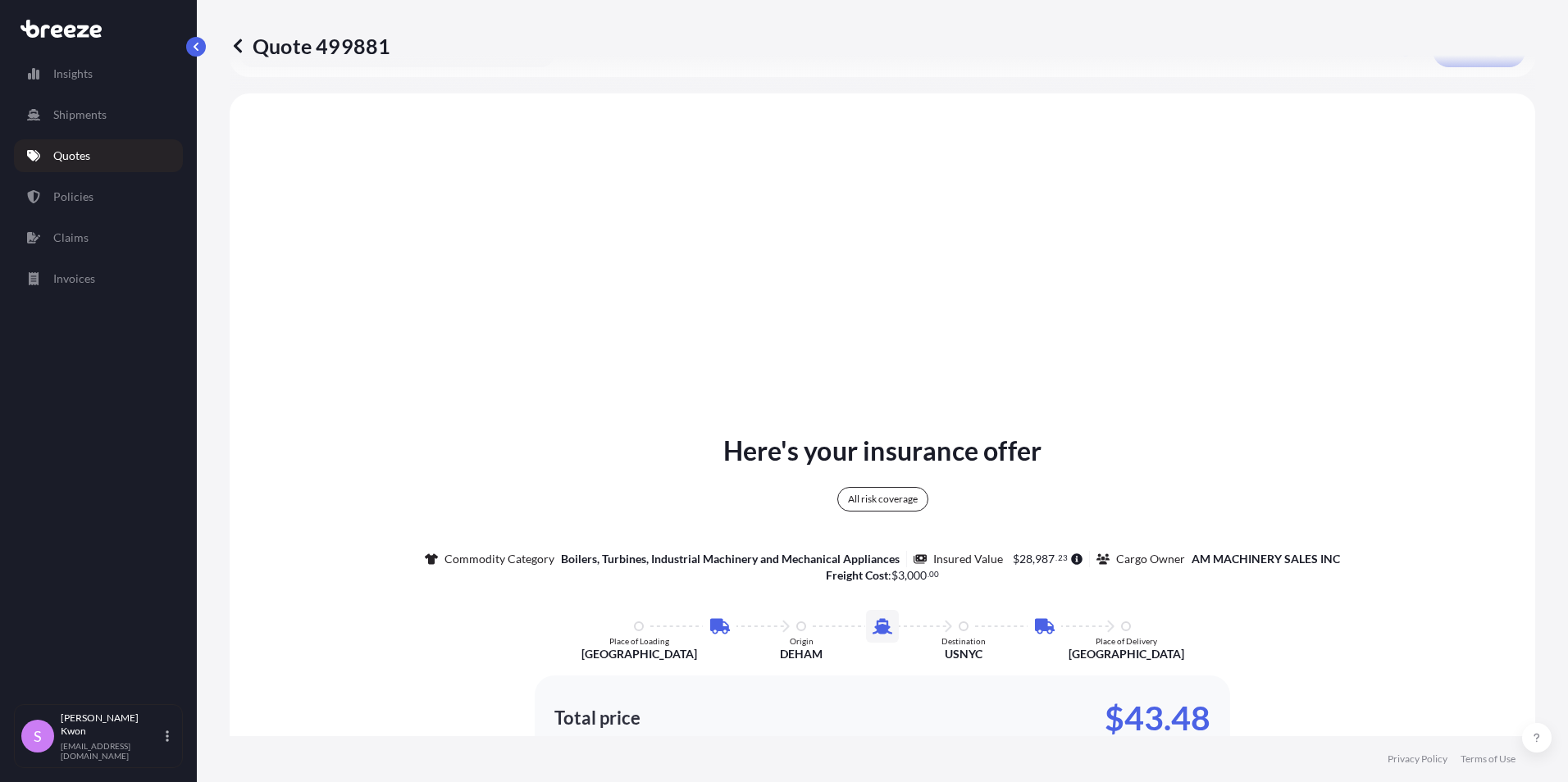
scroll to position [656, 0]
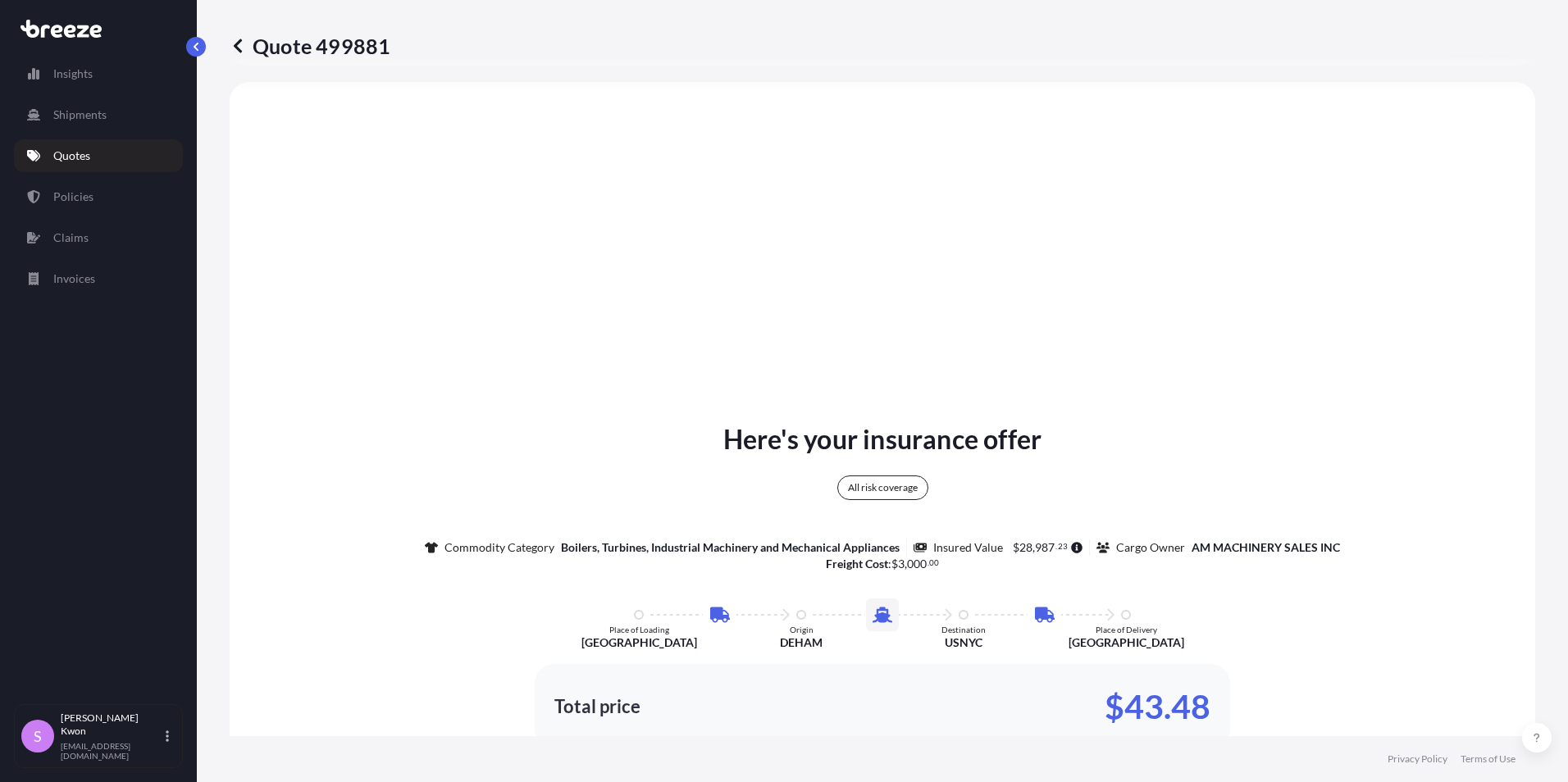
select select "Road"
select select "Sea"
select select "Road"
select select "1"
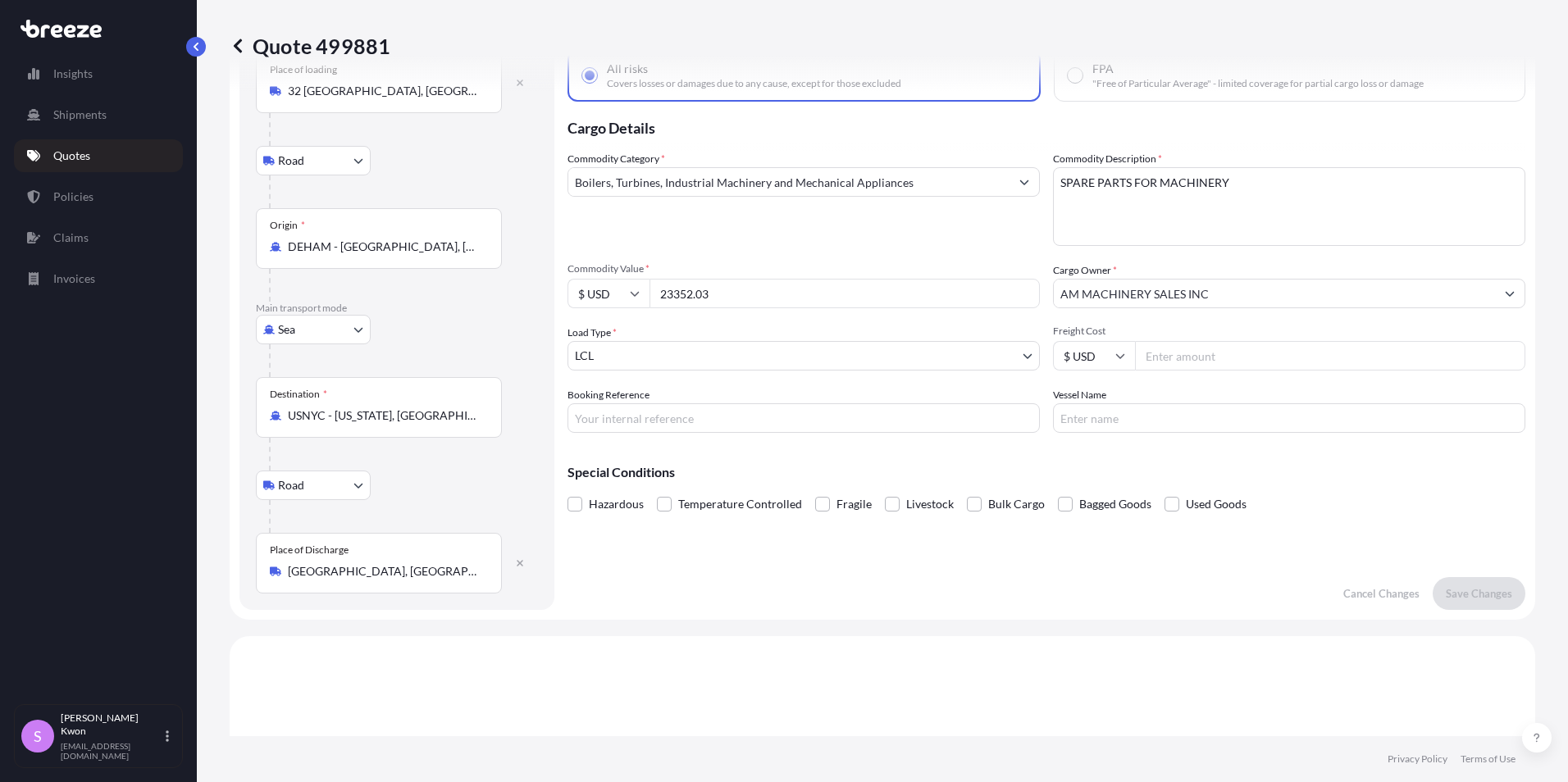
scroll to position [0, 0]
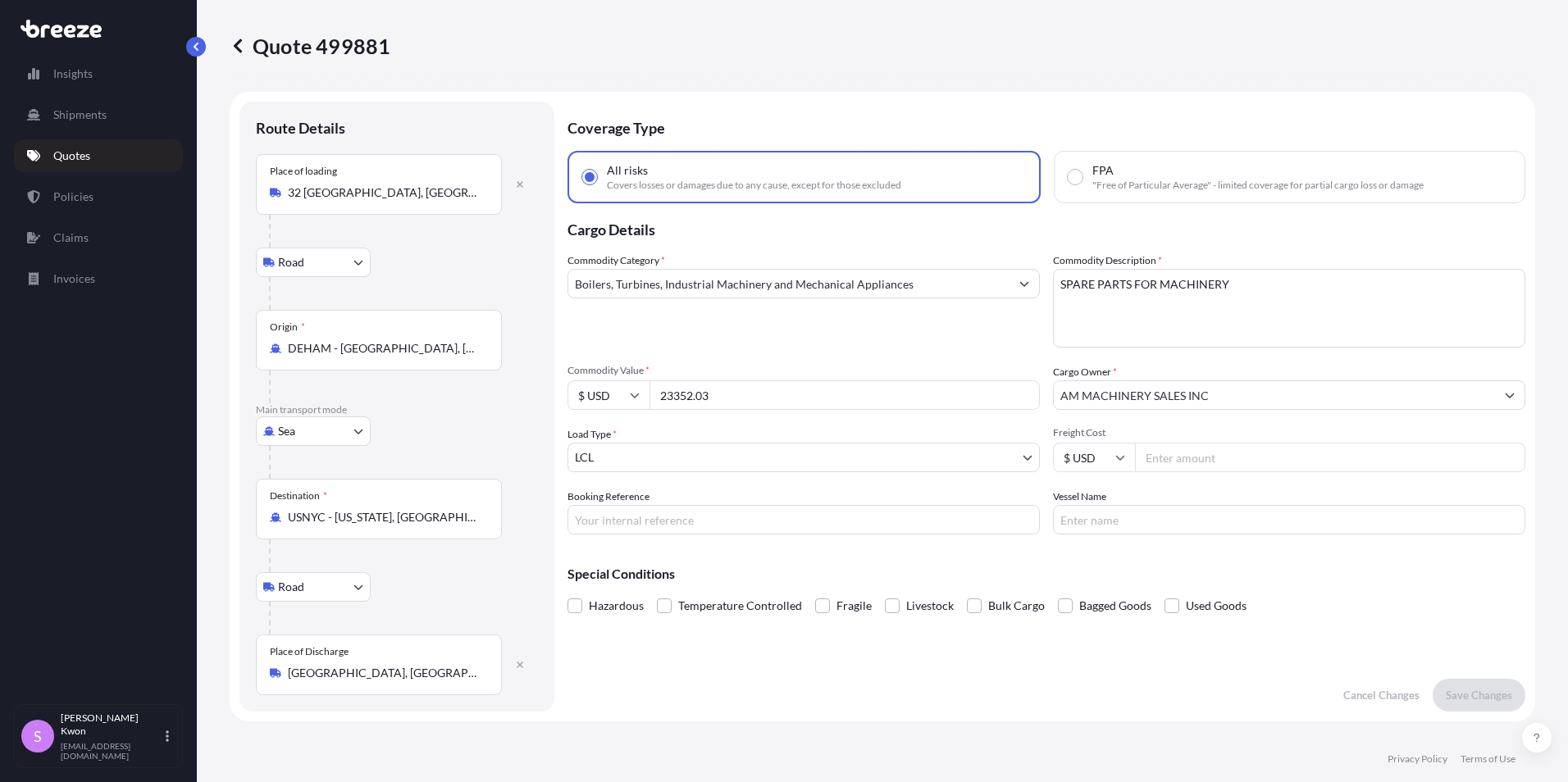
click at [64, 34] on icon at bounding box center [61, 28] width 81 height 18
click at [166, 753] on div "[PERSON_NAME] [EMAIL_ADDRESS][DOMAIN_NAME]" at bounding box center [117, 736] width 115 height 49
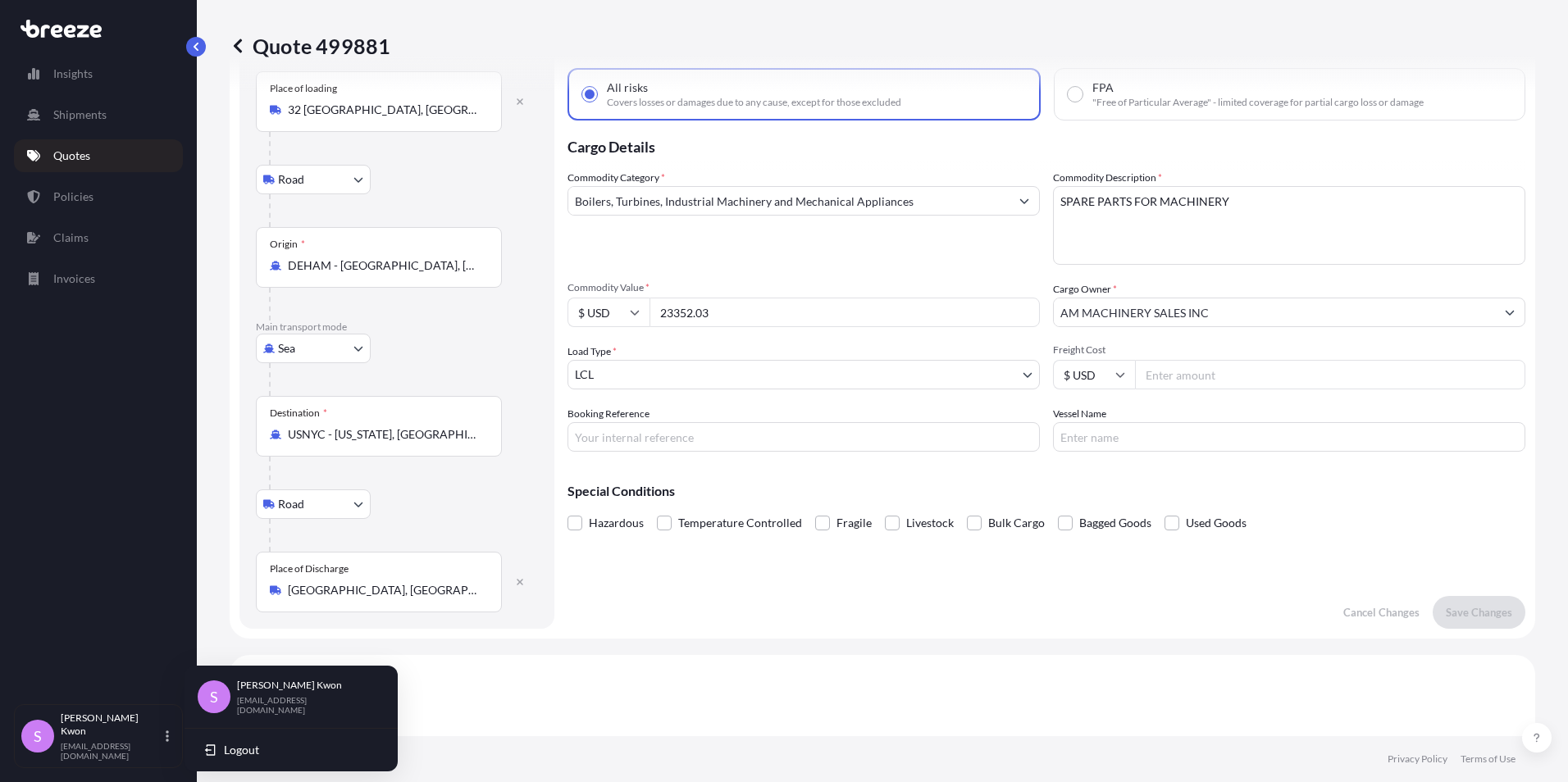
scroll to position [246, 0]
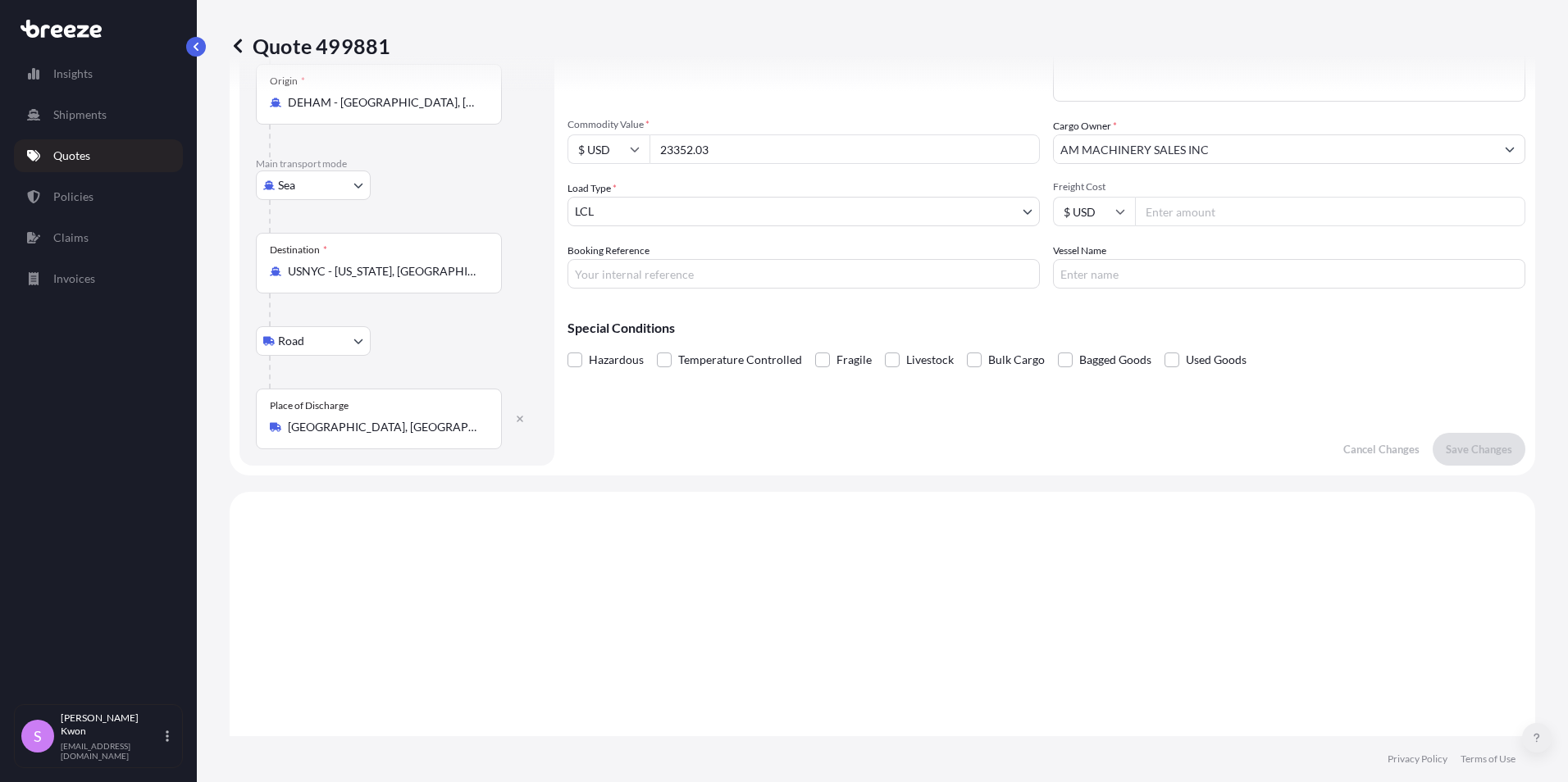
click at [1543, 746] on button at bounding box center [1536, 738] width 29 height 29
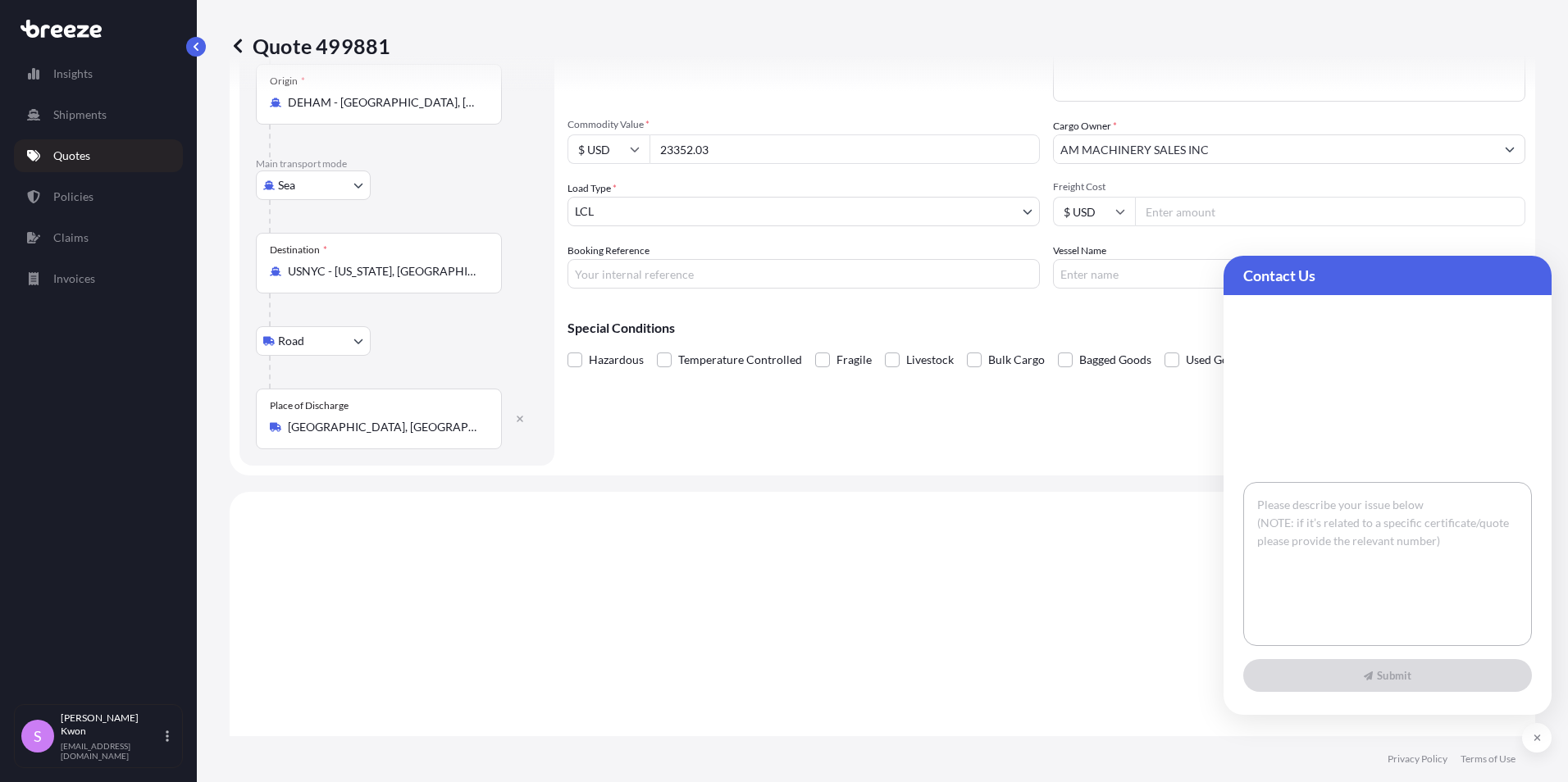
click at [1303, 500] on textarea at bounding box center [1387, 564] width 289 height 164
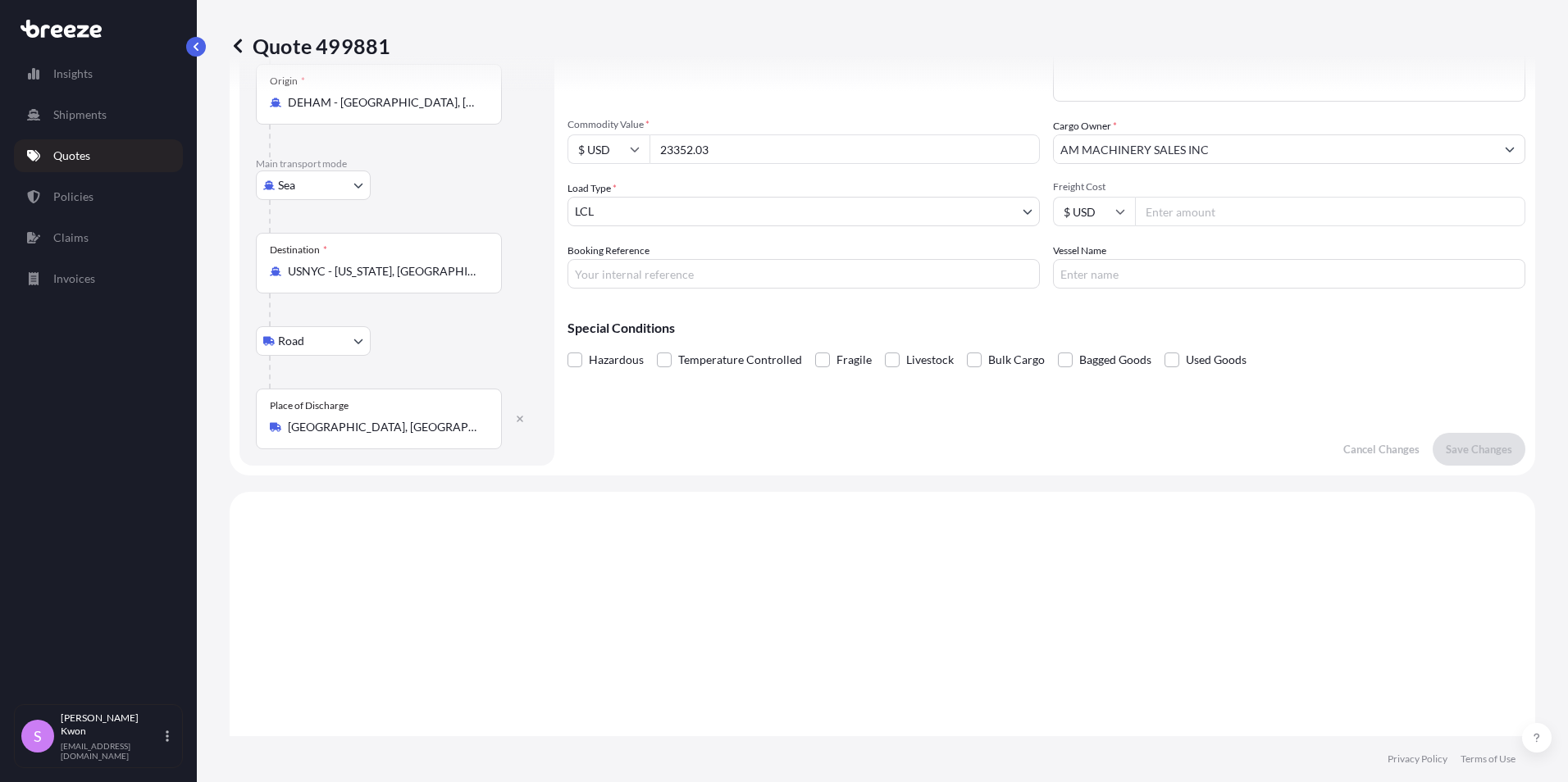
click at [356, 348] on body "Insights Shipments Quotes Policies Claims Invoices S [PERSON_NAME] [EMAIL_ADDRE…" at bounding box center [784, 391] width 1568 height 782
click at [328, 416] on div "Rail" at bounding box center [313, 413] width 102 height 29
click at [363, 340] on body "Insights Shipments Quotes Policies Claims Invoices S [PERSON_NAME] [EMAIL_ADDRE…" at bounding box center [784, 391] width 1568 height 782
click at [343, 391] on div "Road" at bounding box center [313, 384] width 102 height 29
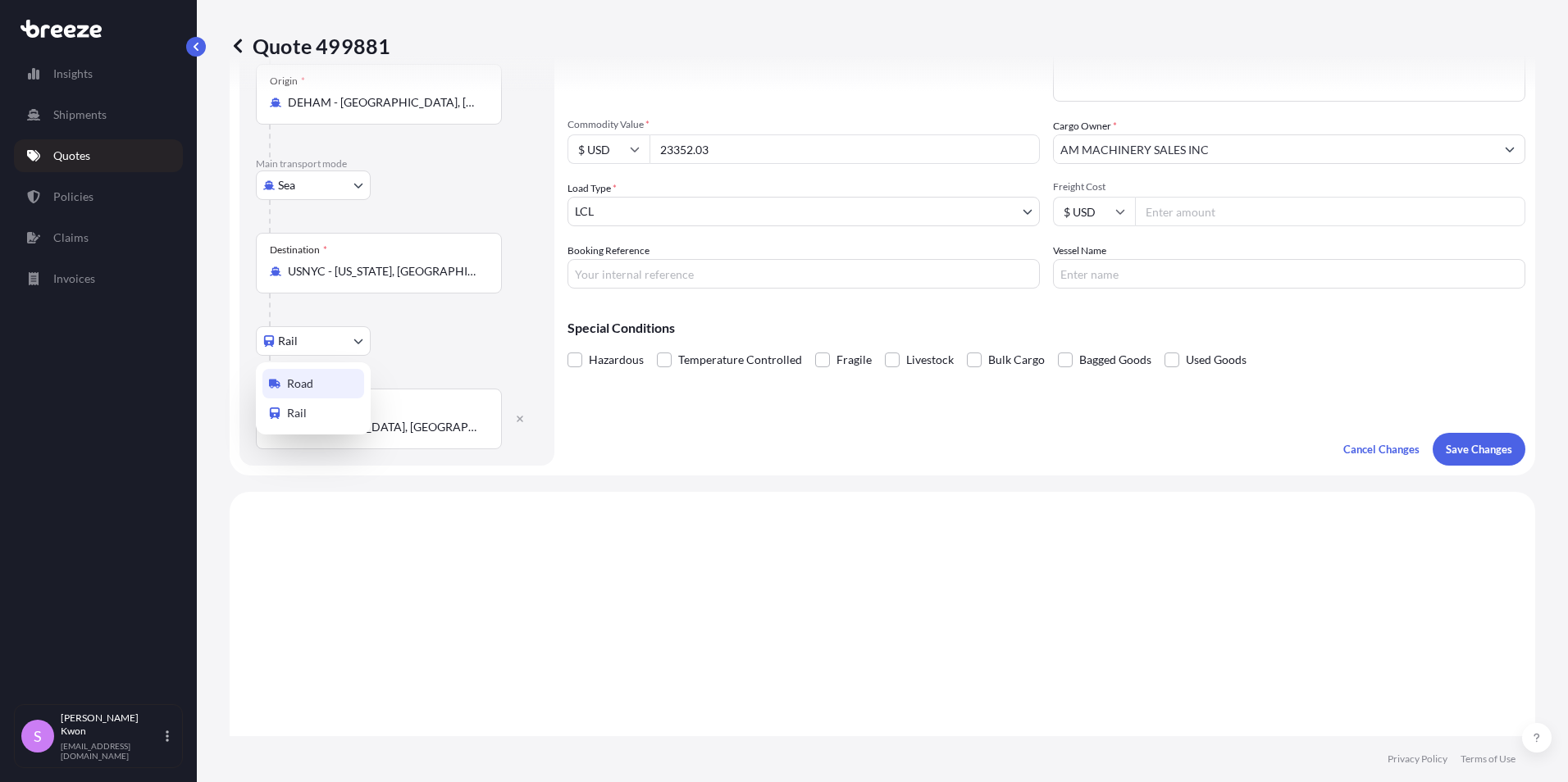
select select "Road"
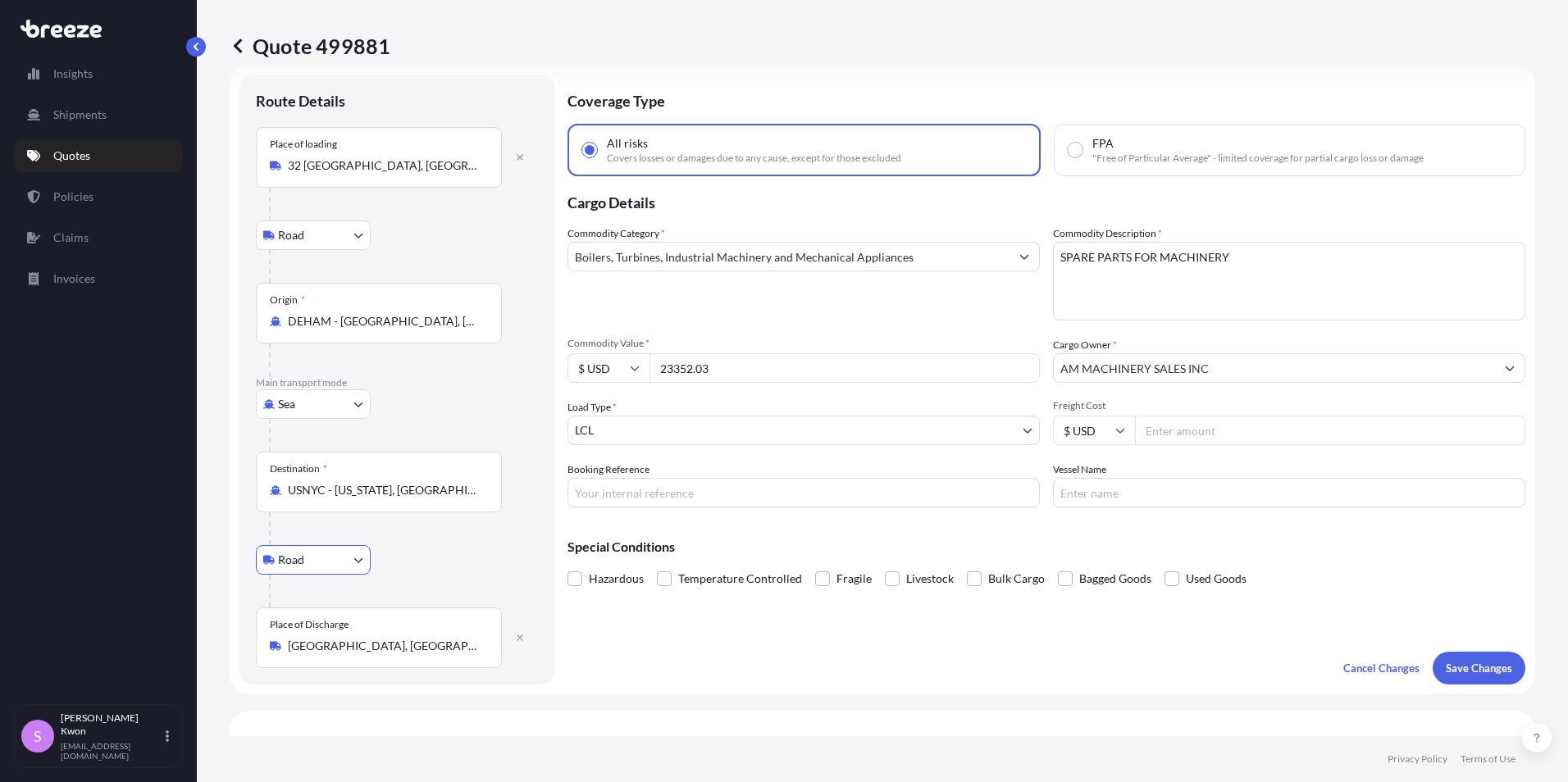
scroll to position [0, 0]
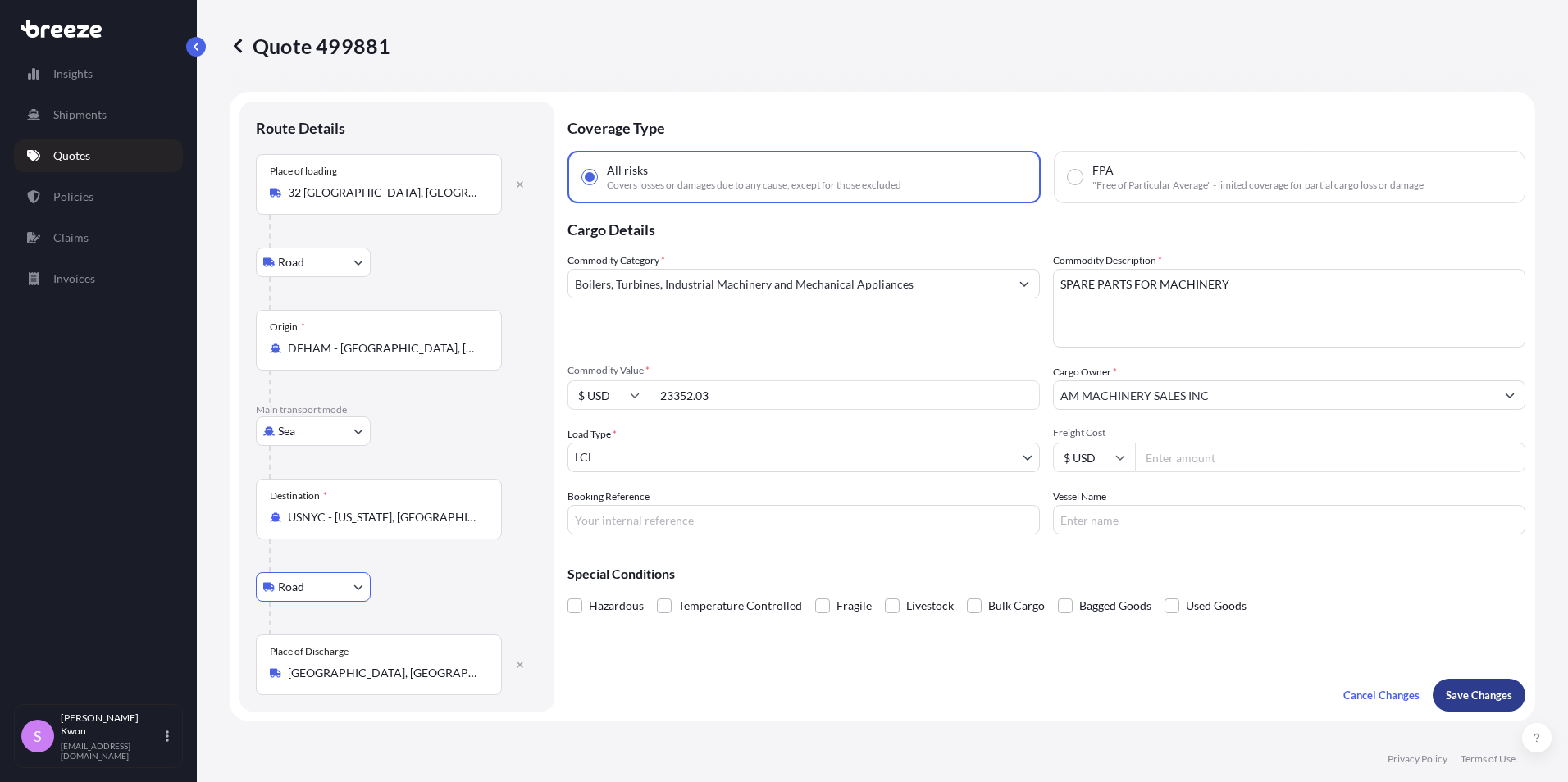
click at [1453, 694] on p "Save Changes" at bounding box center [1478, 695] width 66 height 16
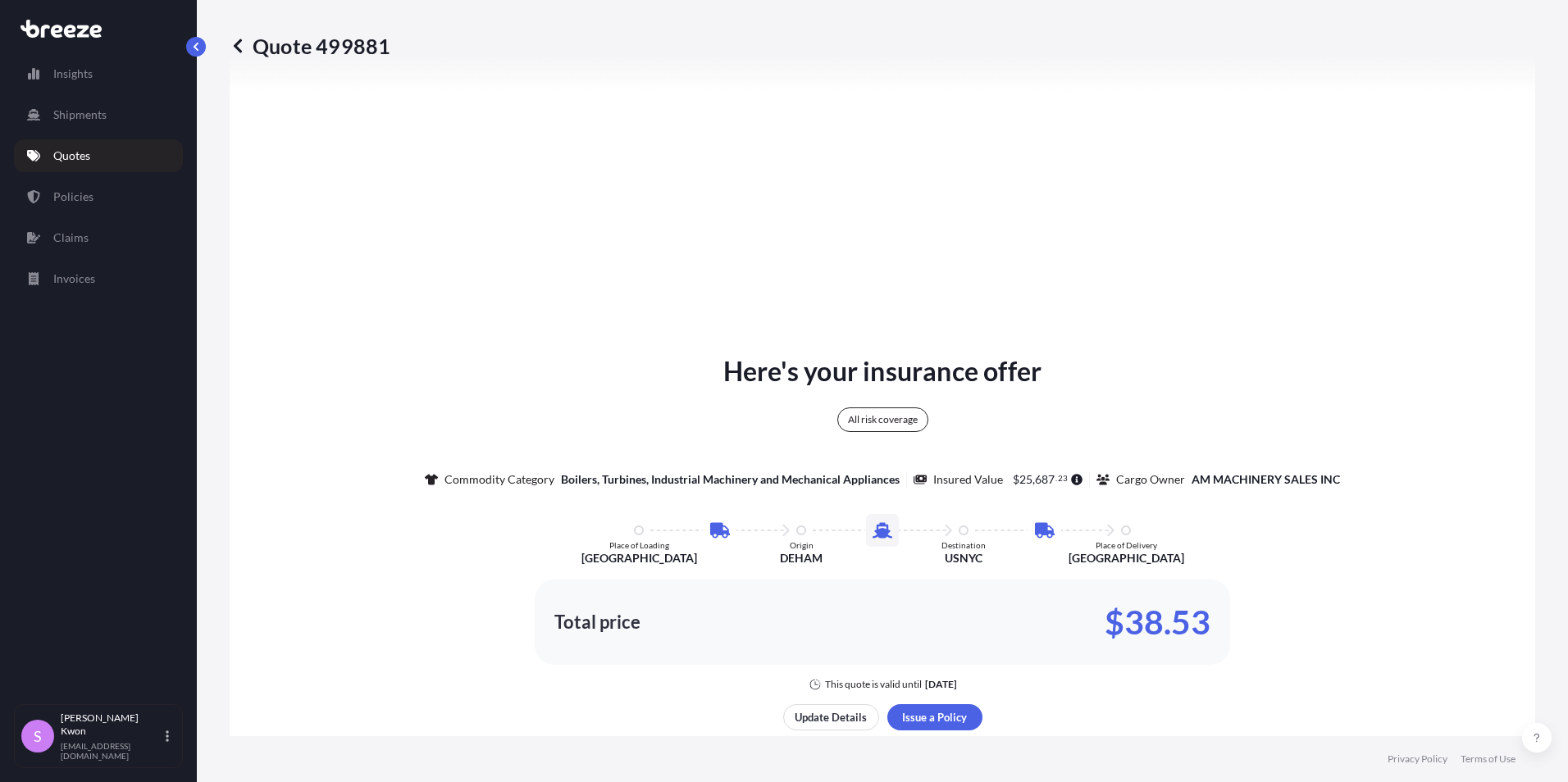
select select "Road"
select select "Sea"
select select "Road"
select select "1"
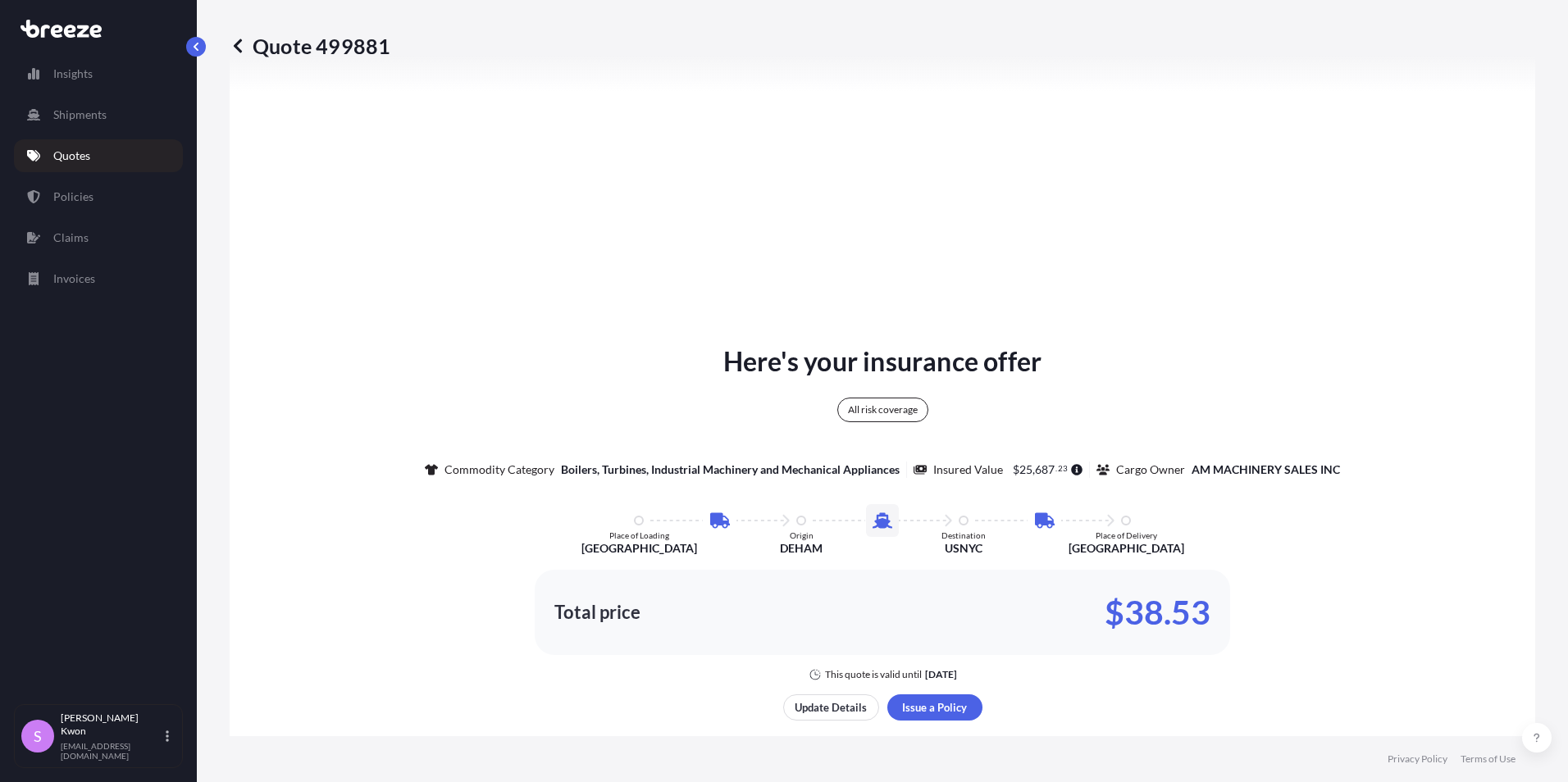
scroll to position [981, 0]
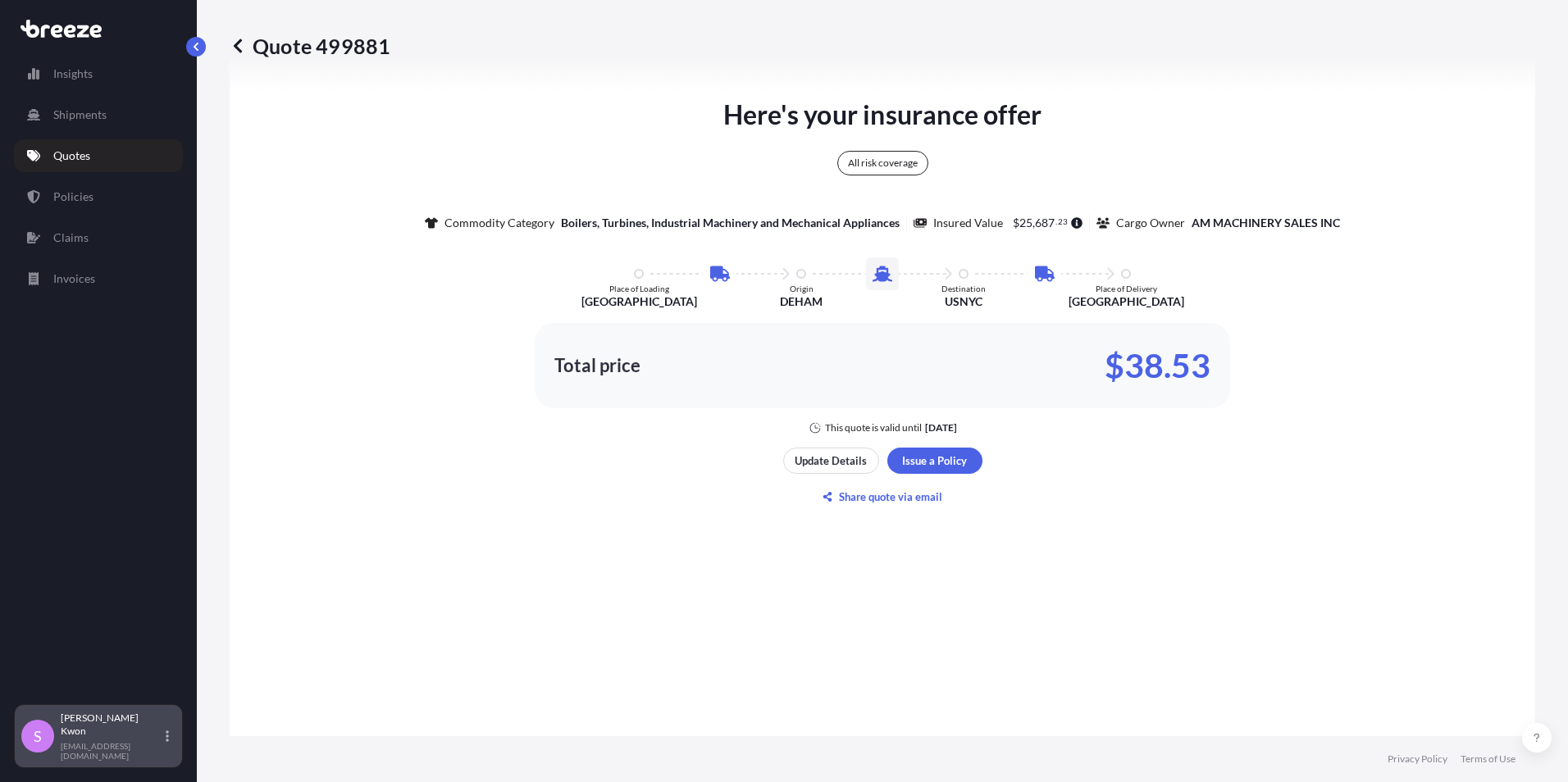
click at [97, 747] on div "[PERSON_NAME] [EMAIL_ADDRESS][DOMAIN_NAME]" at bounding box center [117, 736] width 115 height 49
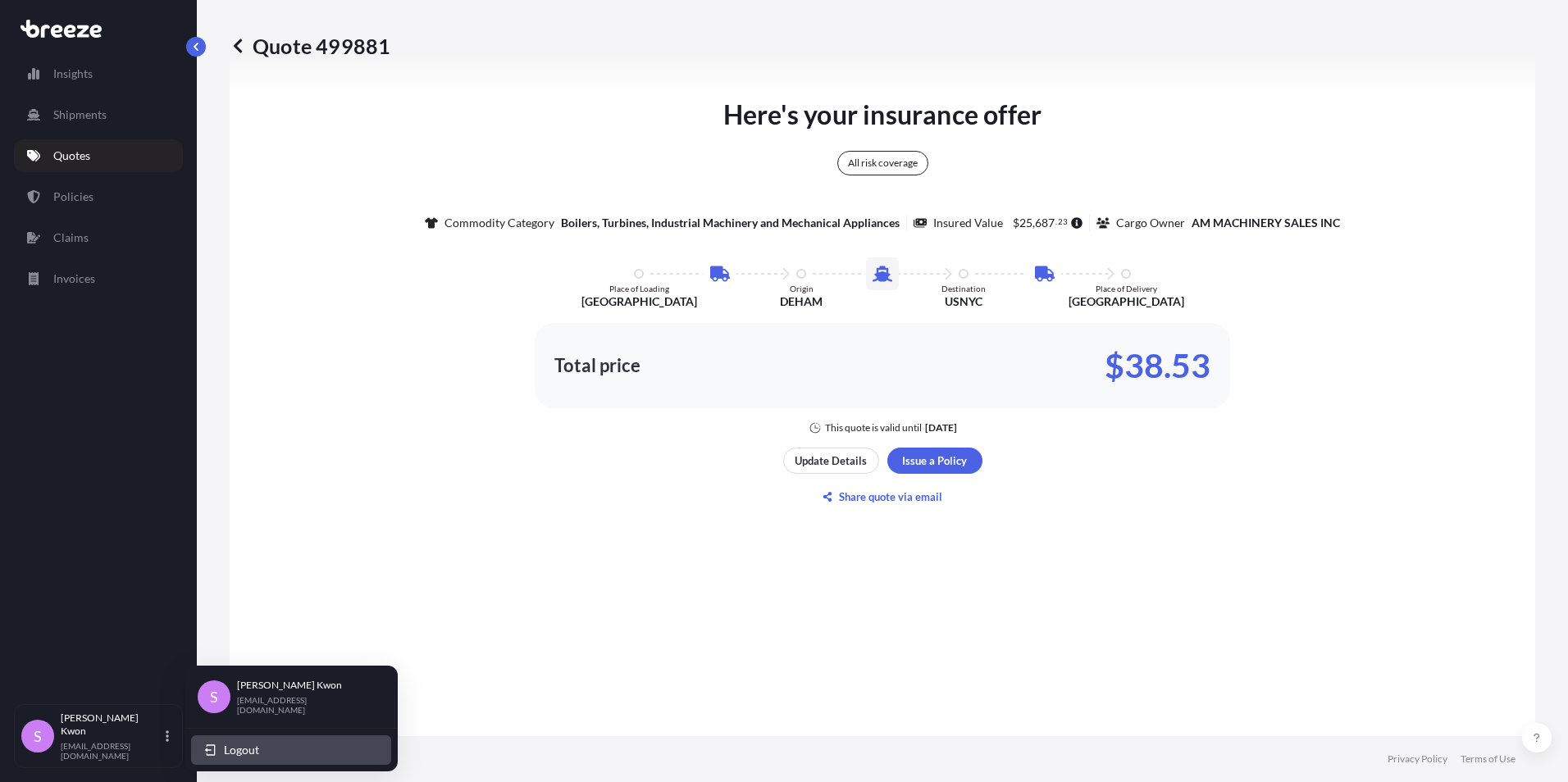
click at [247, 748] on span "Logout" at bounding box center [241, 750] width 35 height 16
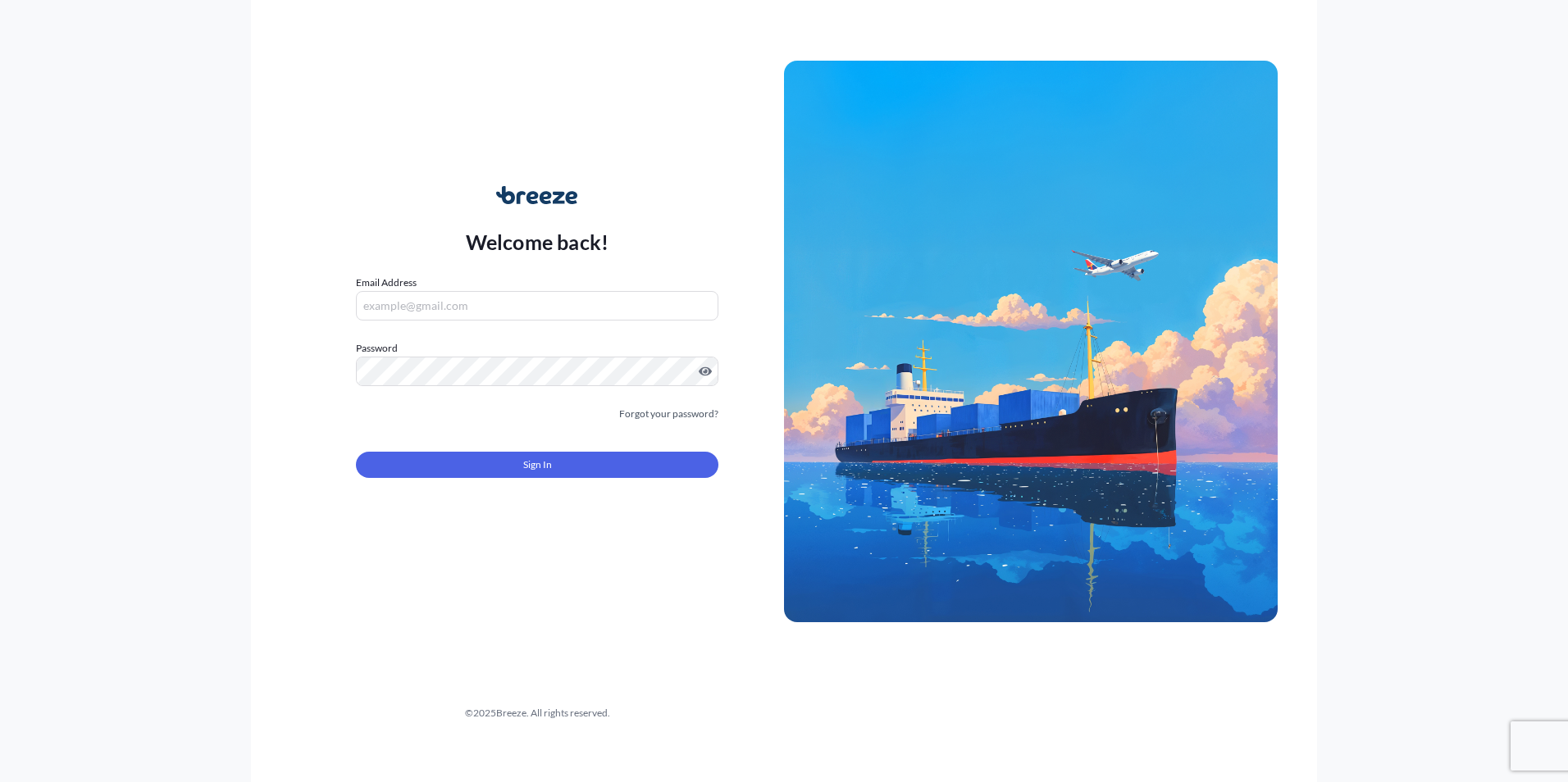
type input "[EMAIL_ADDRESS][DOMAIN_NAME]"
